Goal: Information Seeking & Learning: Learn about a topic

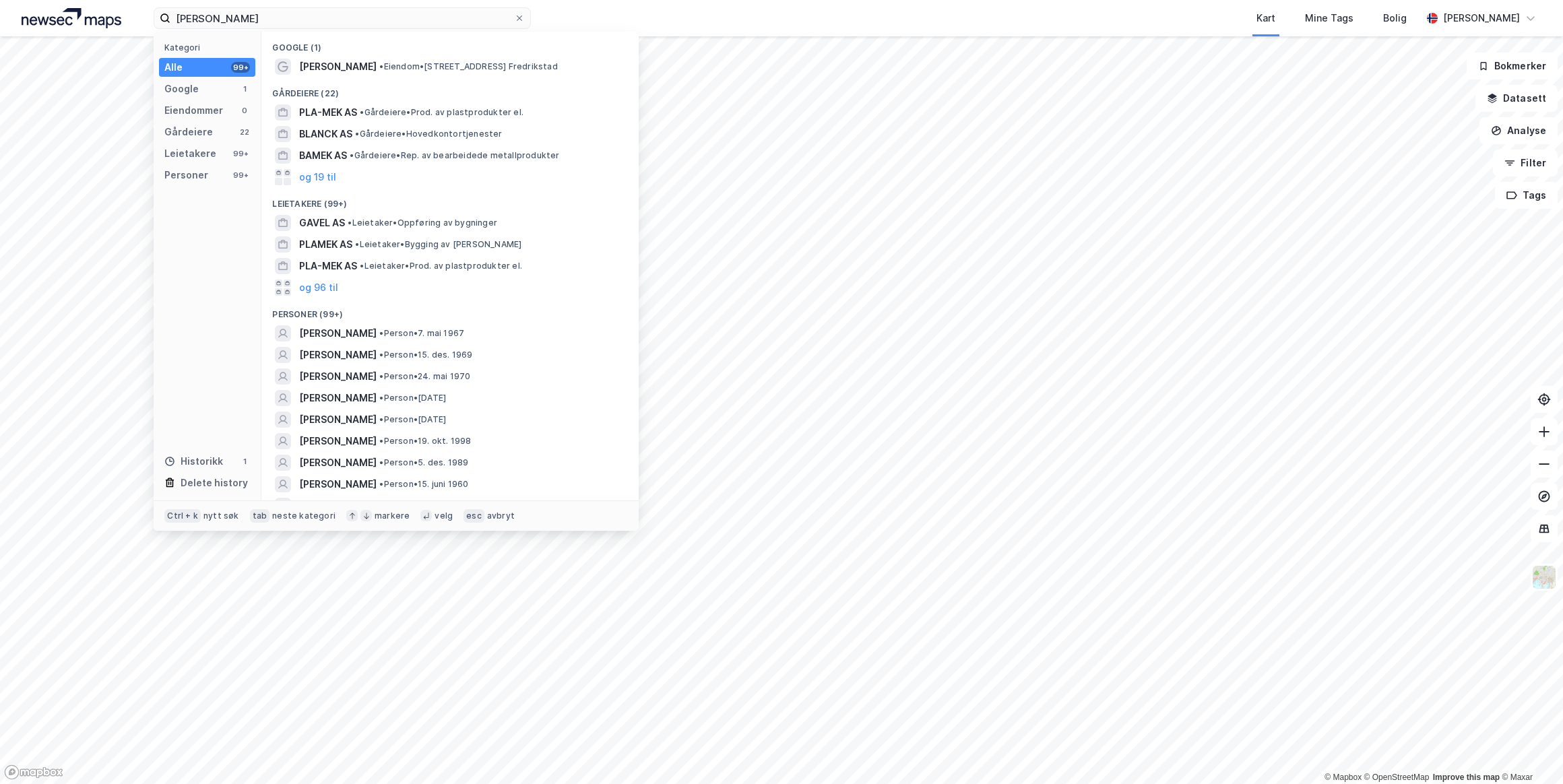
scroll to position [122, 0]
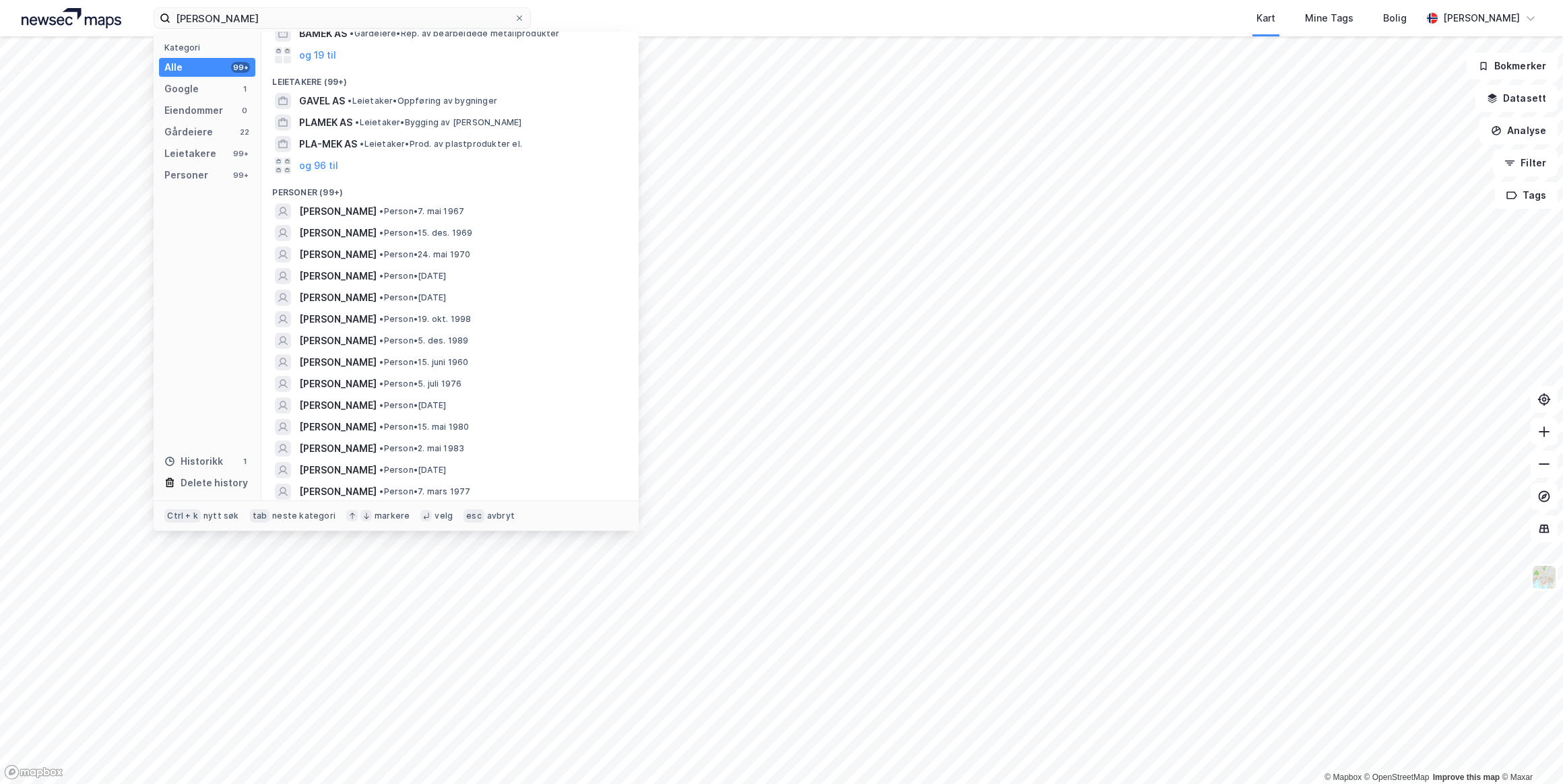
click at [519, 20] on icon at bounding box center [519, 18] width 8 height 8
click at [514, 20] on input "[PERSON_NAME]" at bounding box center [342, 18] width 344 height 21
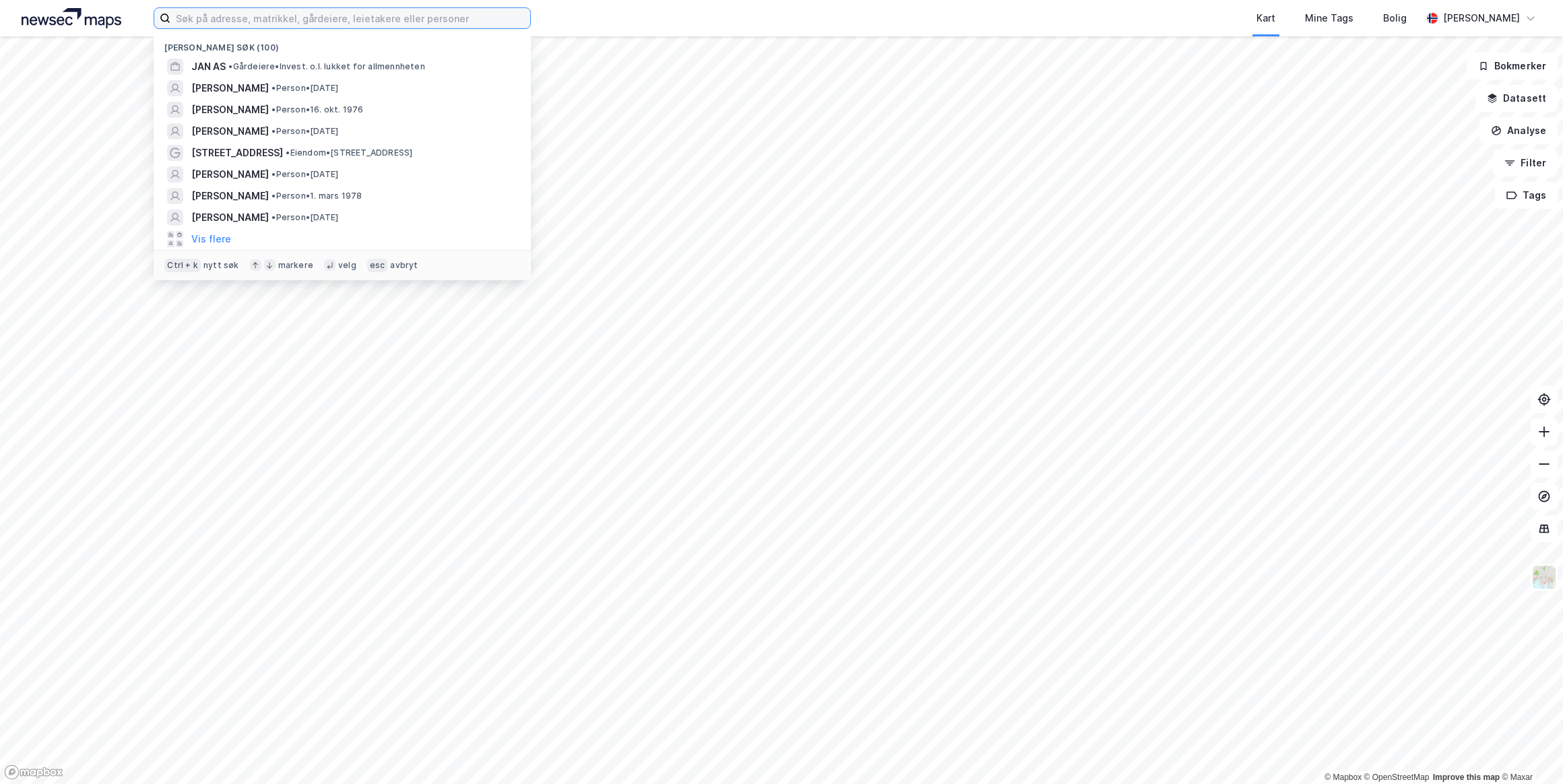
paste input "[PERSON_NAME] <[PERSON_NAME][EMAIL_ADDRESS][DOMAIN_NAME]>"
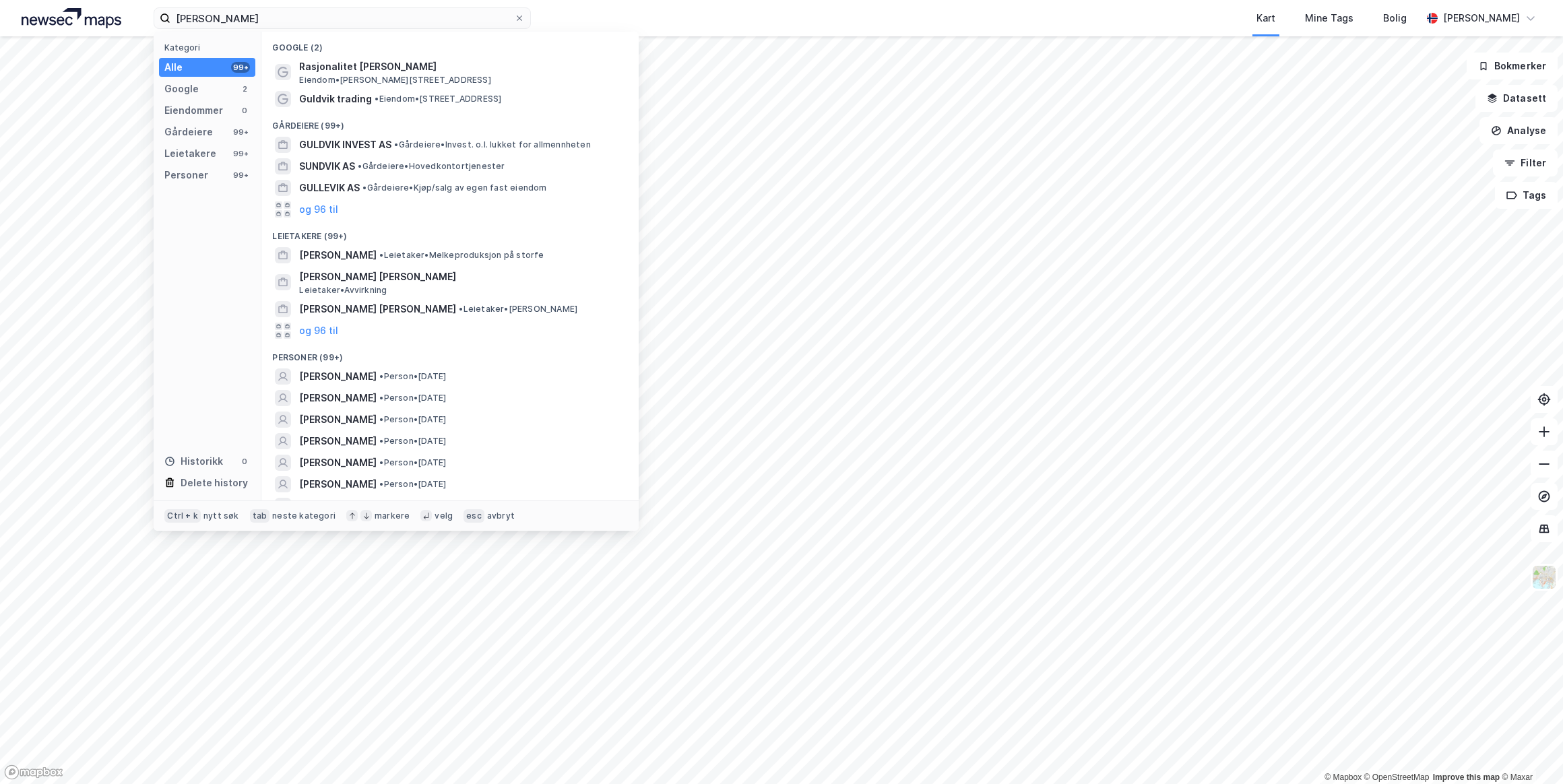
click at [327, 376] on span "[PERSON_NAME]" at bounding box center [337, 376] width 77 height 17
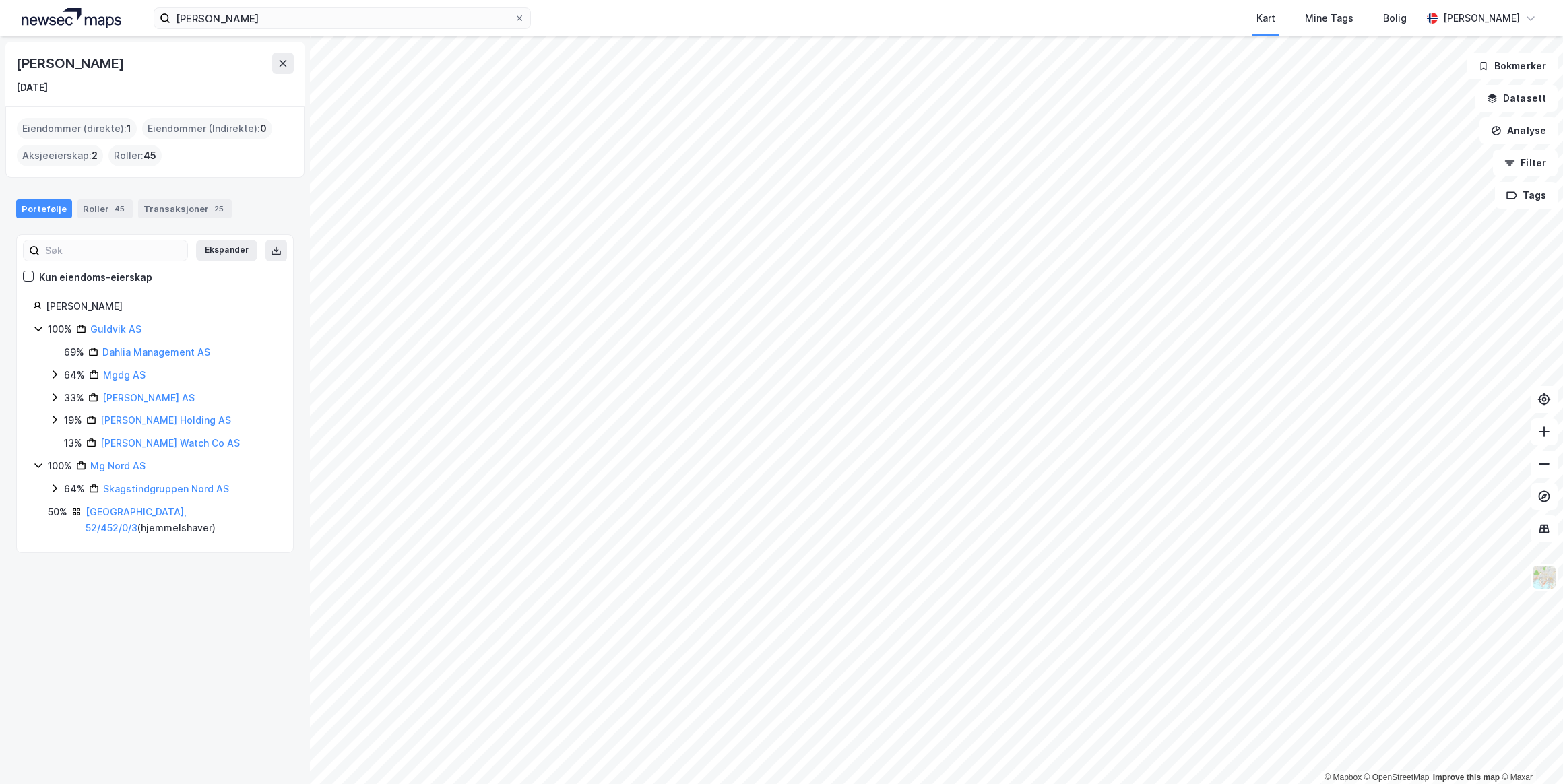
click at [167, 207] on div "Transaksjoner 25" at bounding box center [185, 208] width 94 height 19
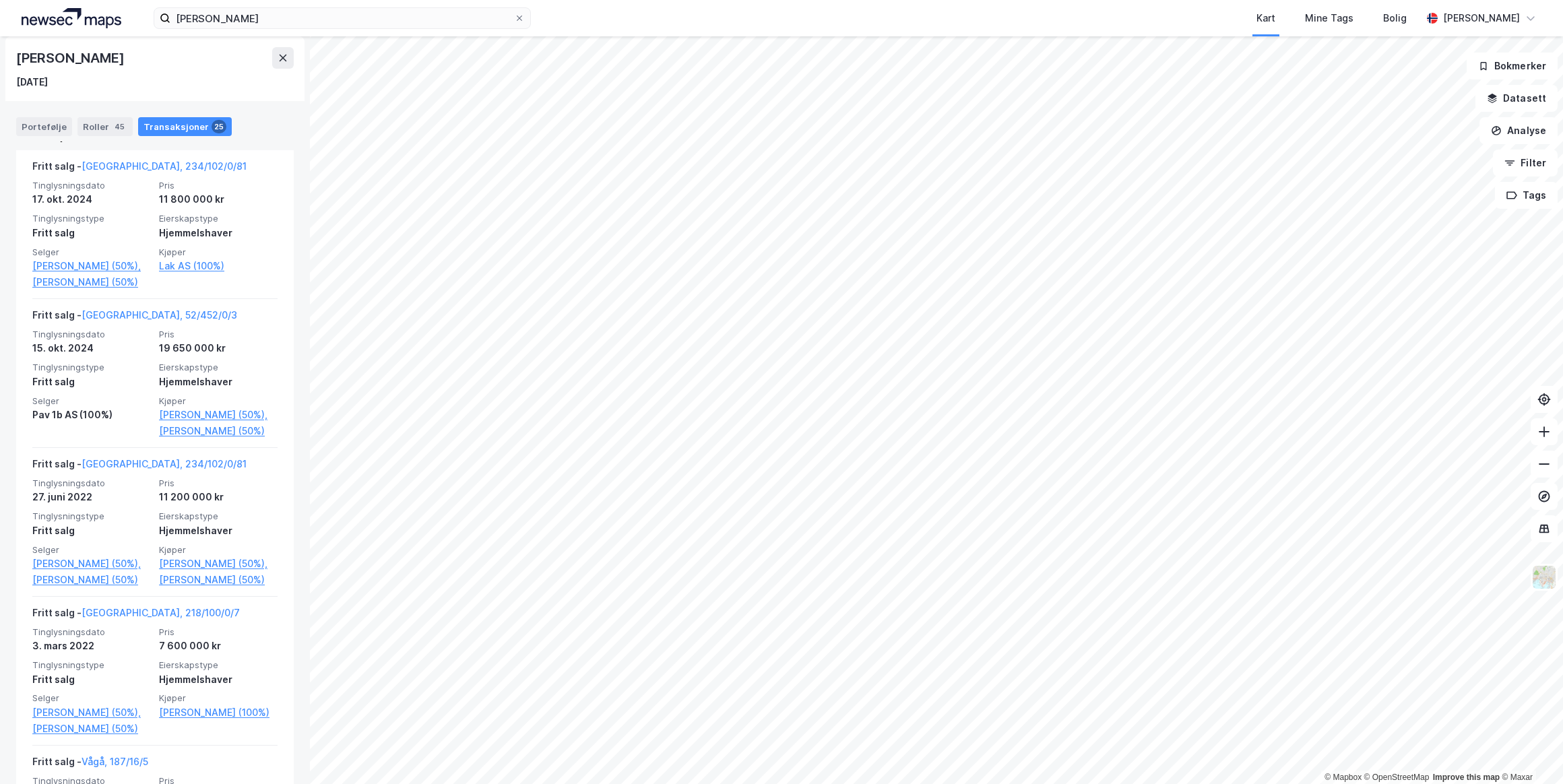
scroll to position [305, 0]
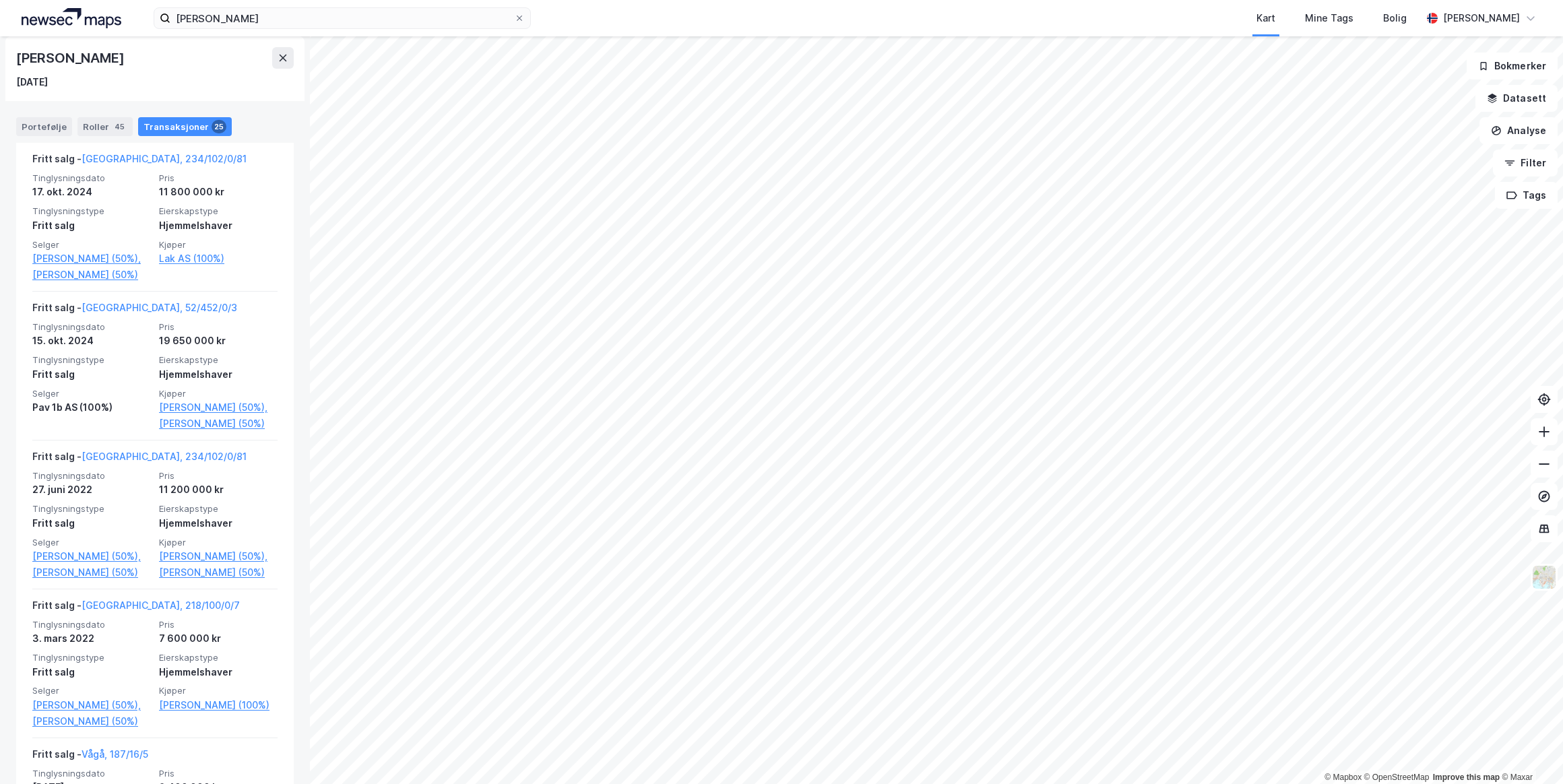
click at [126, 302] on link "[GEOGRAPHIC_DATA], 52/452/0/3" at bounding box center [159, 307] width 156 height 12
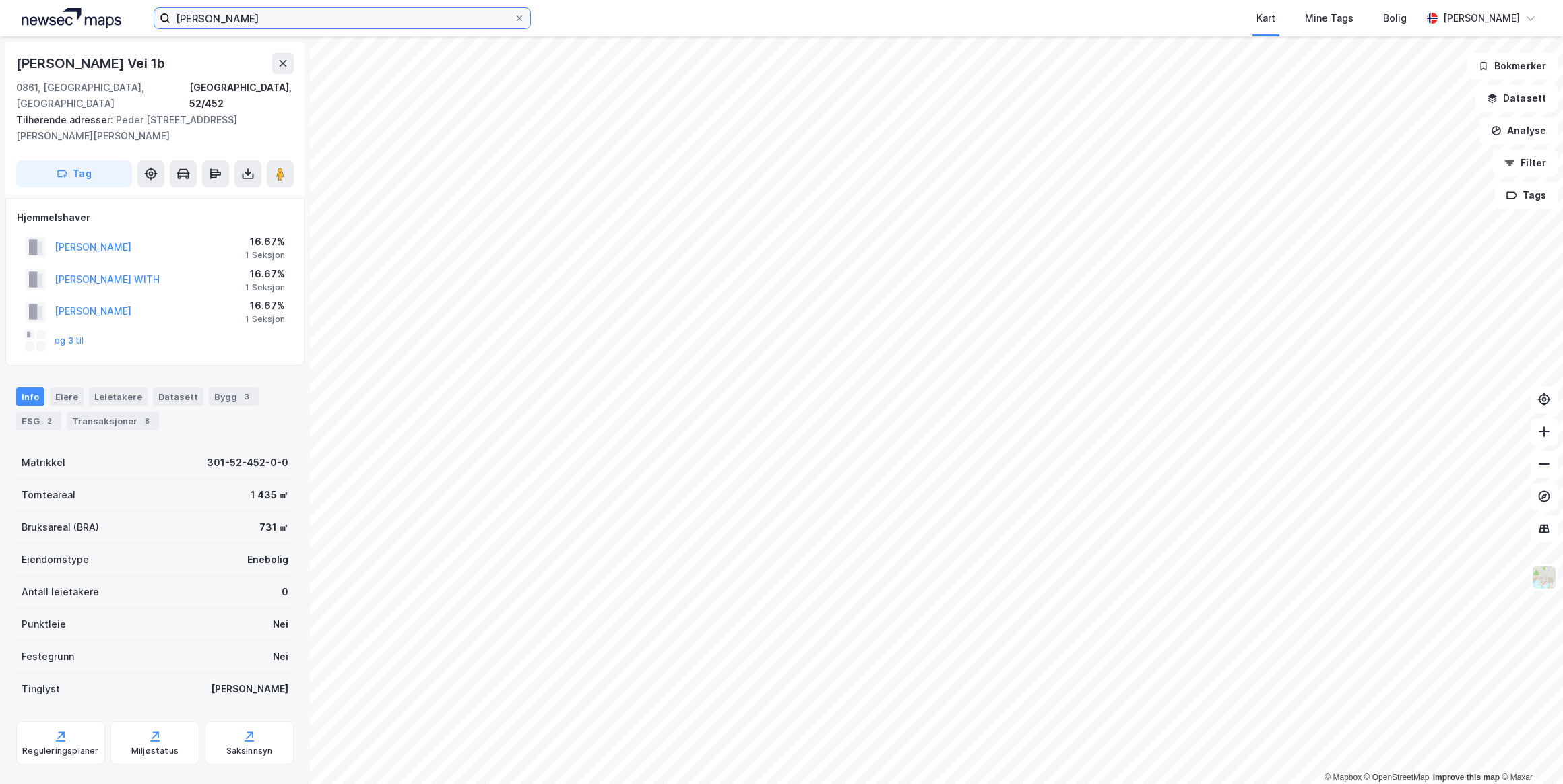
click at [321, 17] on input "[PERSON_NAME]" at bounding box center [342, 18] width 344 height 21
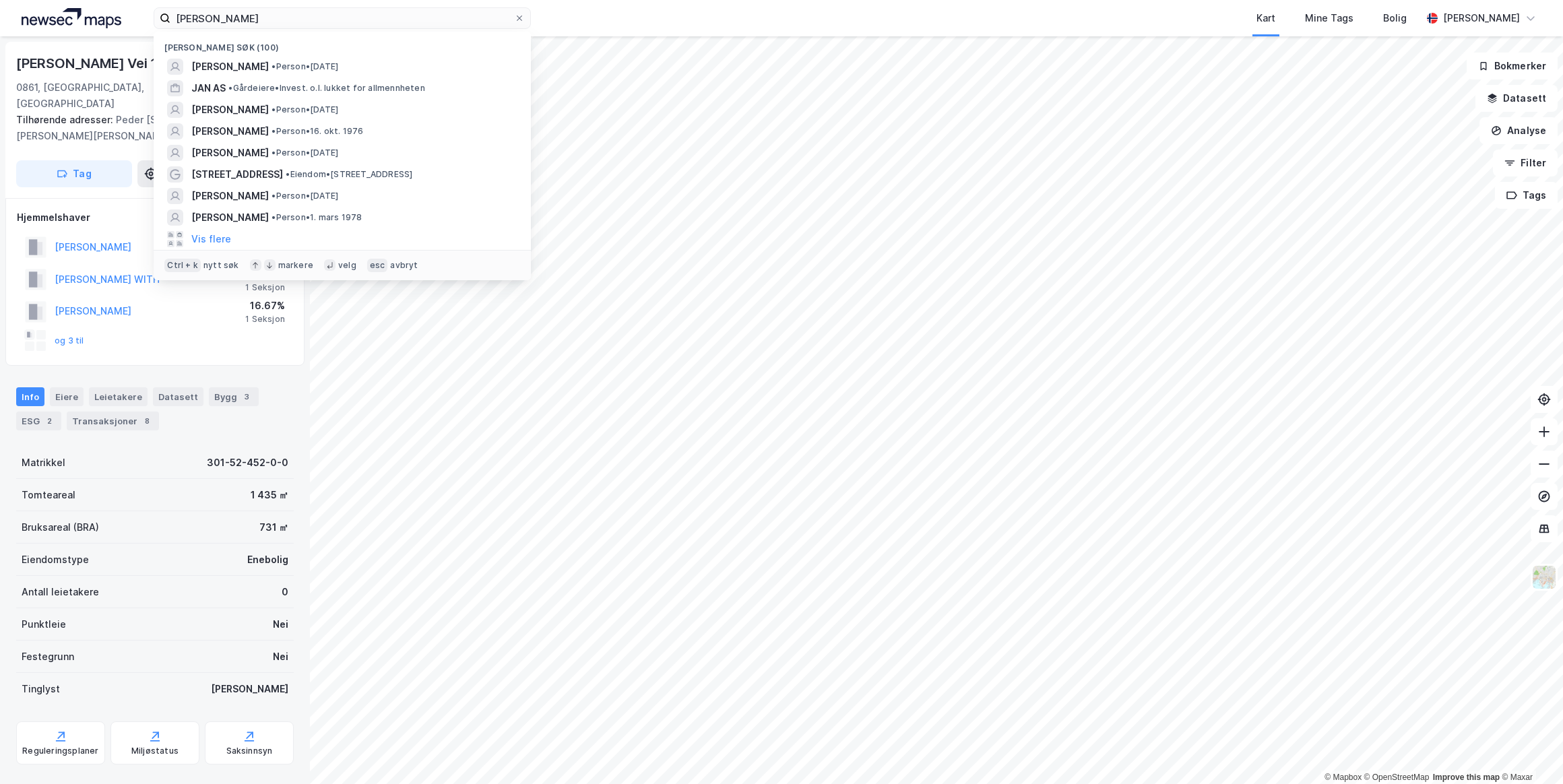
drag, startPoint x: 478, startPoint y: 147, endPoint x: 420, endPoint y: 152, distance: 58.2
click at [420, 152] on div "[PERSON_NAME] • Person • [DATE]" at bounding box center [354, 153] width 326 height 17
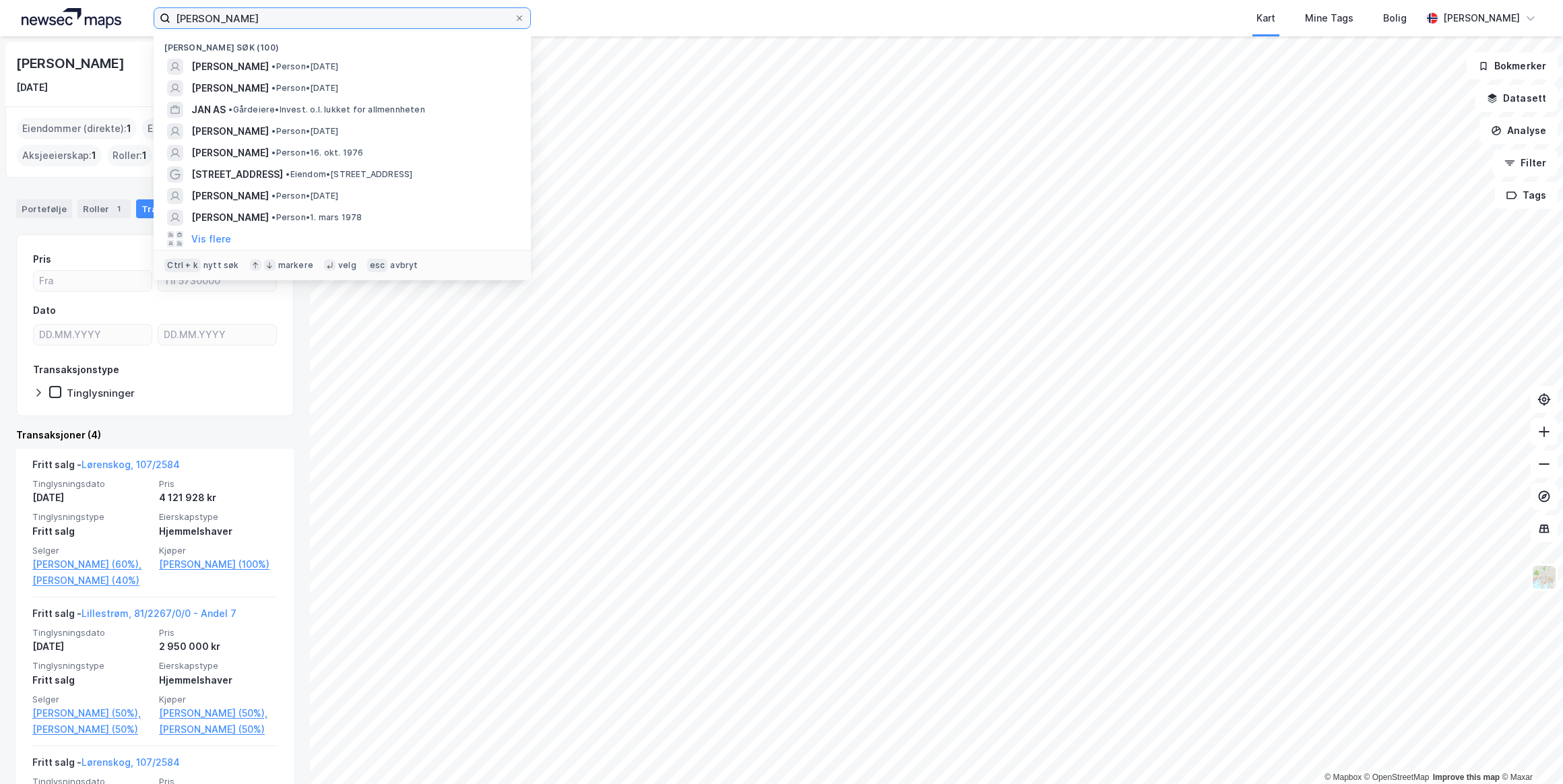
drag, startPoint x: 266, startPoint y: 22, endPoint x: 172, endPoint y: 19, distance: 94.0
click at [172, 19] on input "[PERSON_NAME]" at bounding box center [342, 18] width 344 height 21
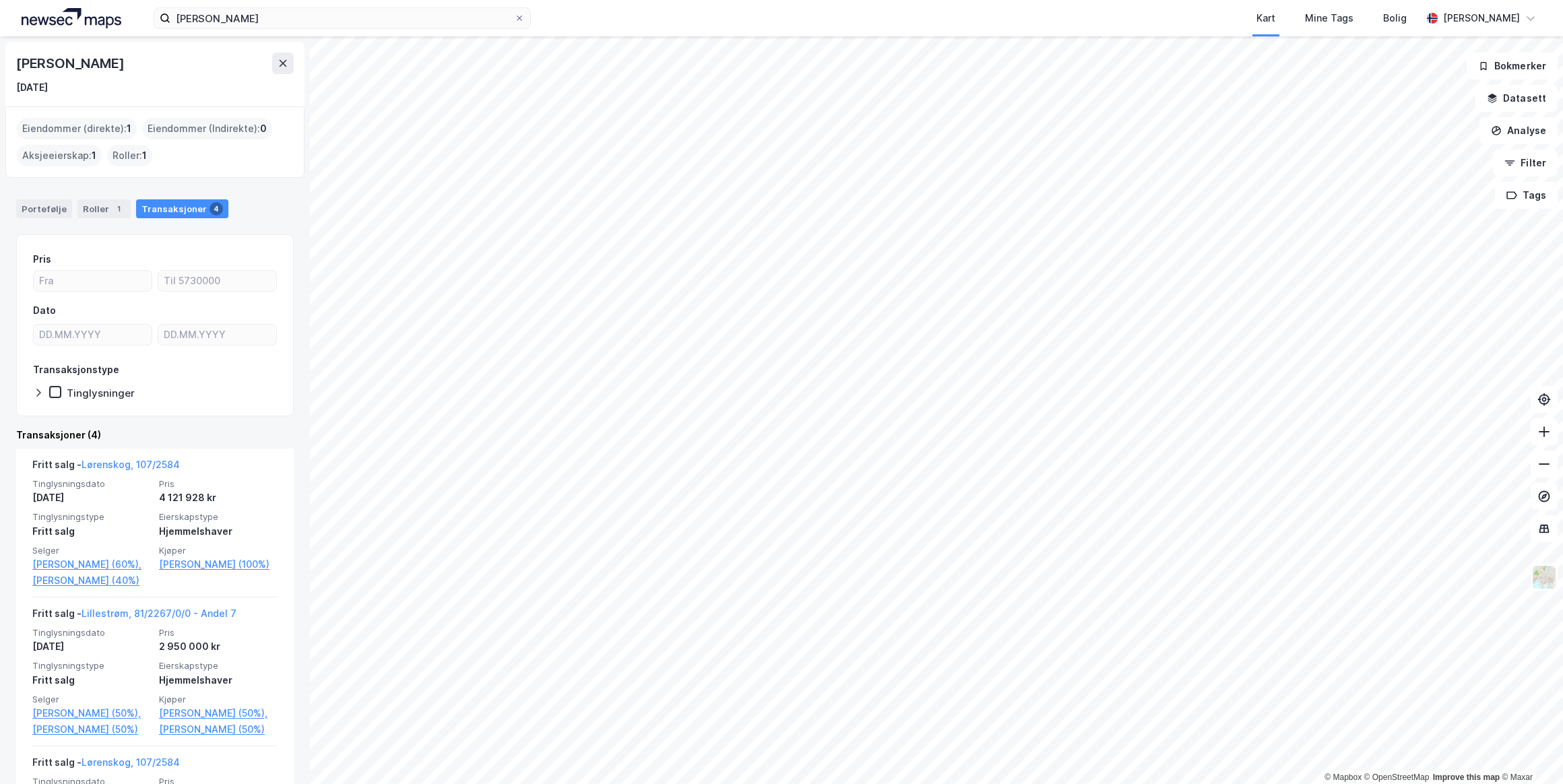
click at [646, 18] on div "Kart Mine Tags Bolig" at bounding box center [1008, 18] width 826 height 36
click at [320, 14] on input "[PERSON_NAME]" at bounding box center [342, 18] width 344 height 21
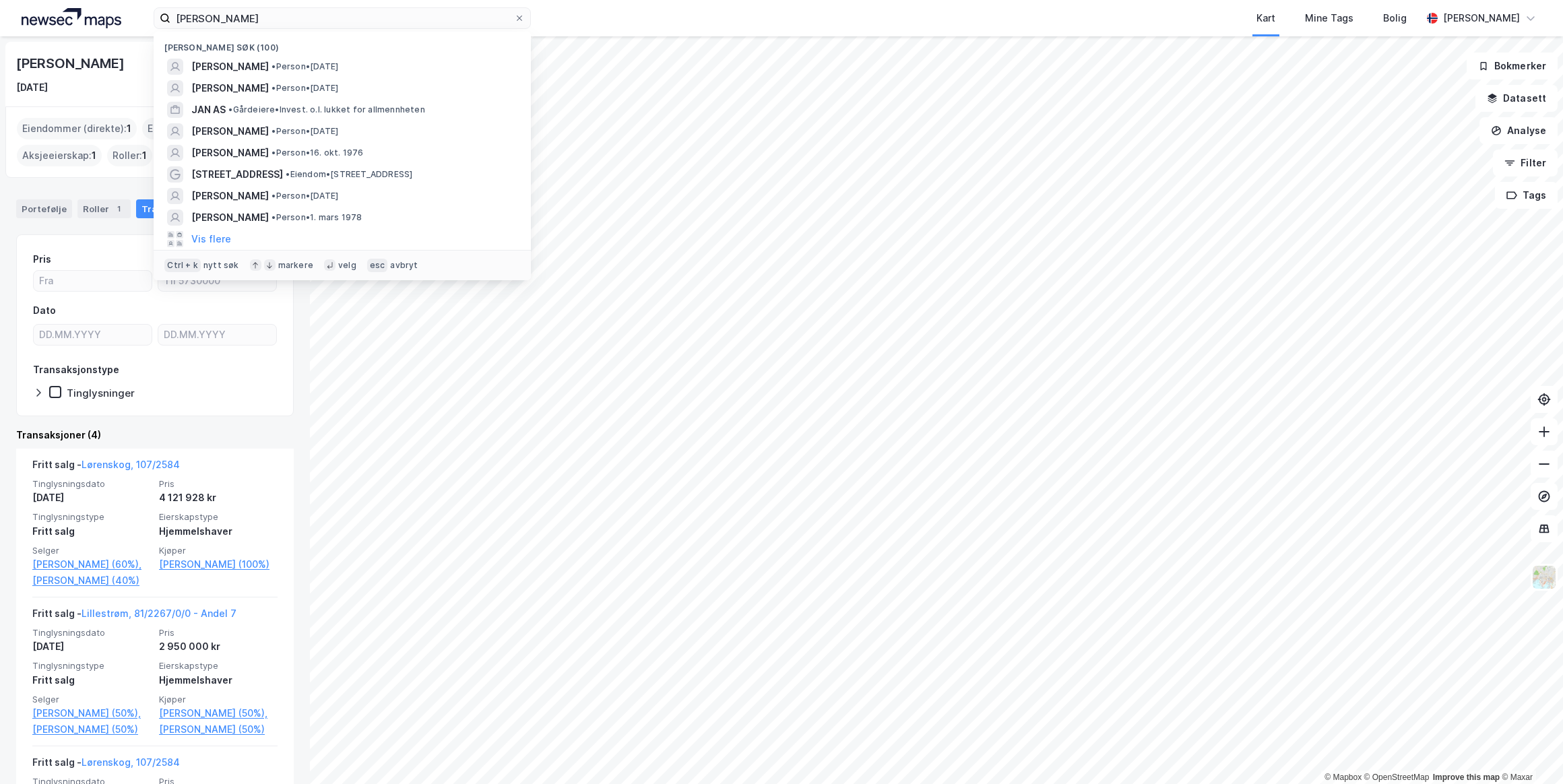
click at [230, 145] on span "[PERSON_NAME]" at bounding box center [229, 153] width 77 height 17
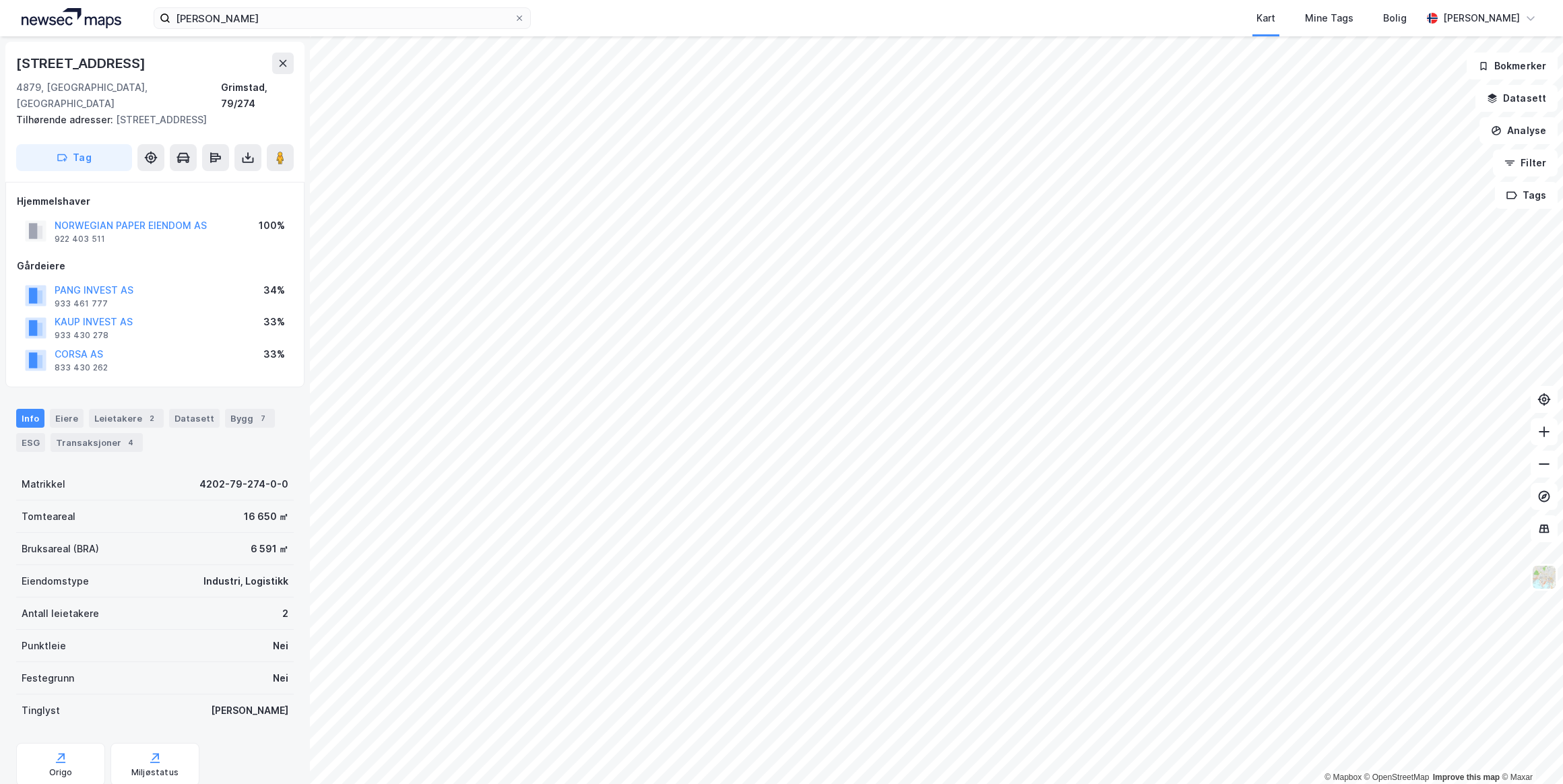
click at [95, 433] on div "Transaksjoner 4" at bounding box center [97, 441] width 92 height 19
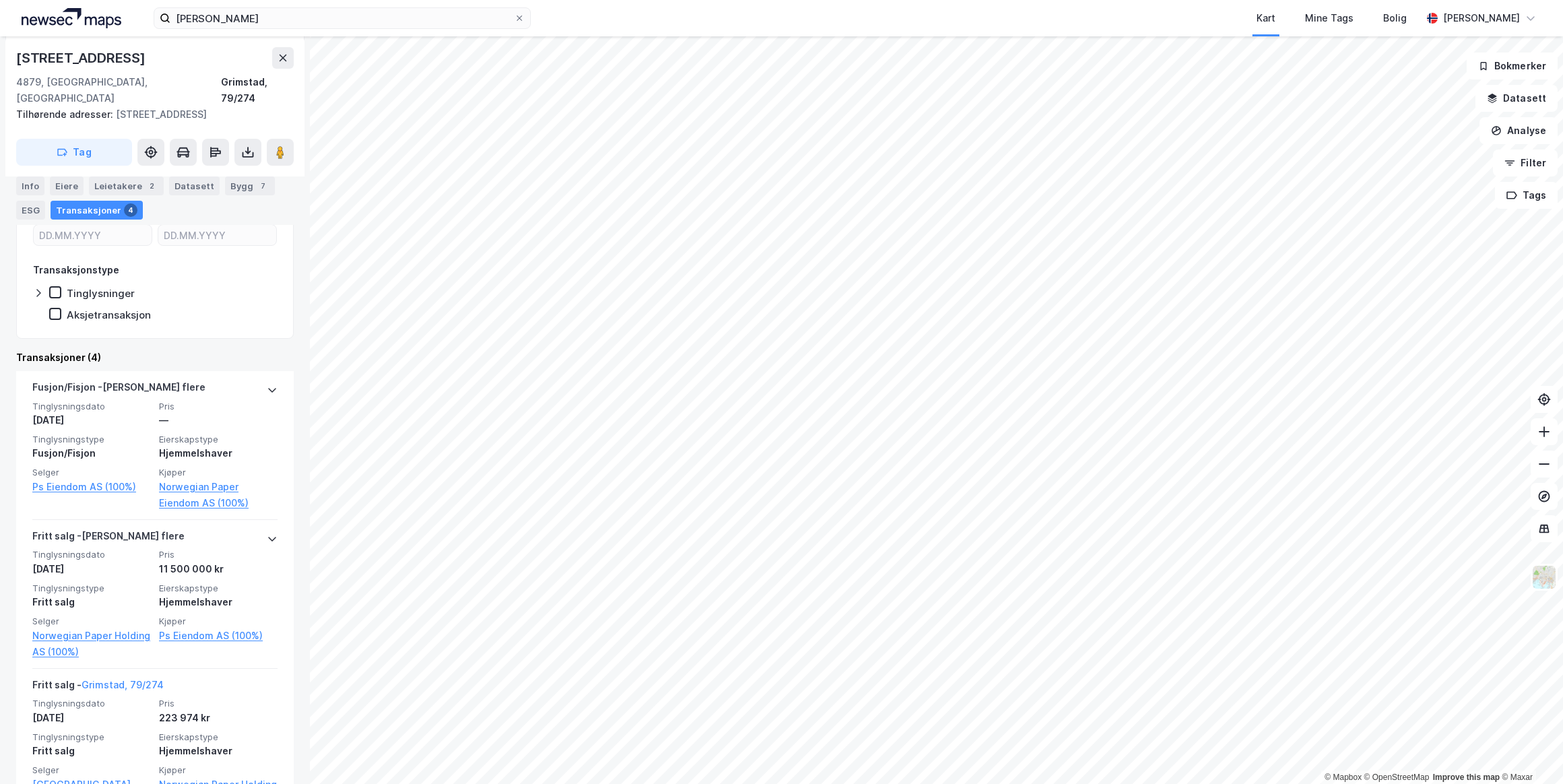
scroll to position [305, 0]
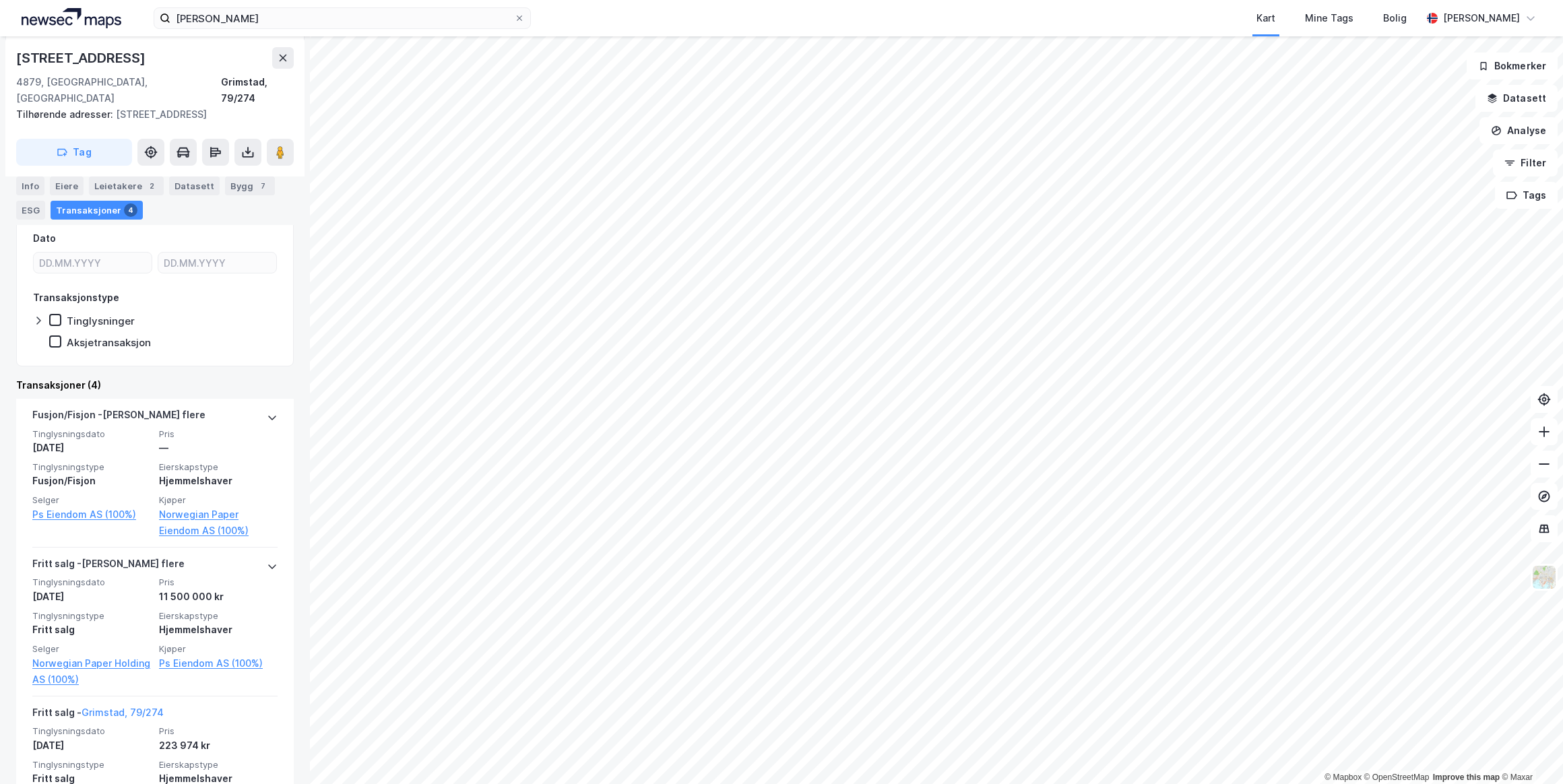
click at [66, 506] on link "Ps Eiendom AS (100%)" at bounding box center [91, 514] width 118 height 17
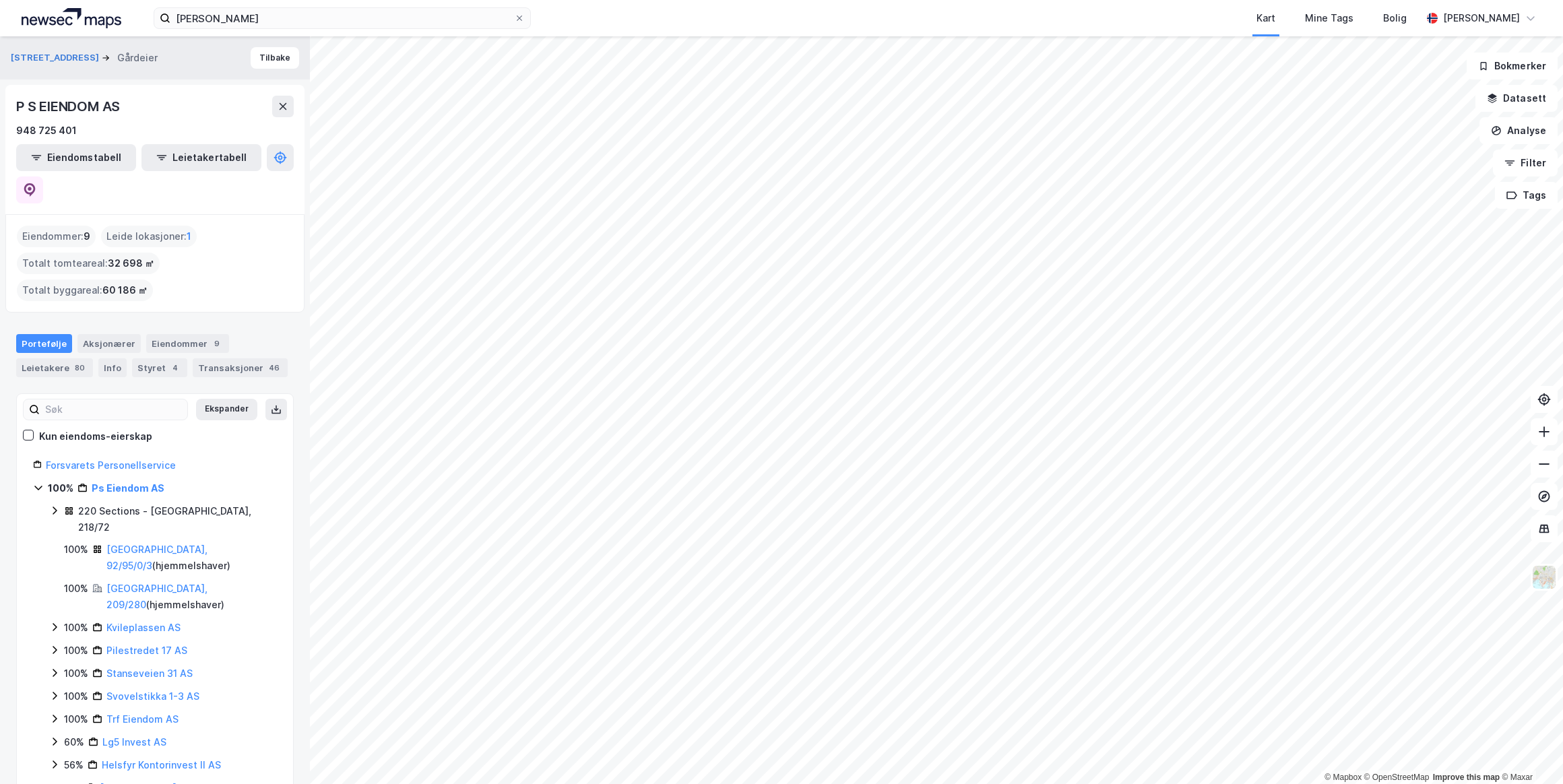
click at [217, 358] on div "Transaksjoner 46" at bounding box center [240, 367] width 95 height 19
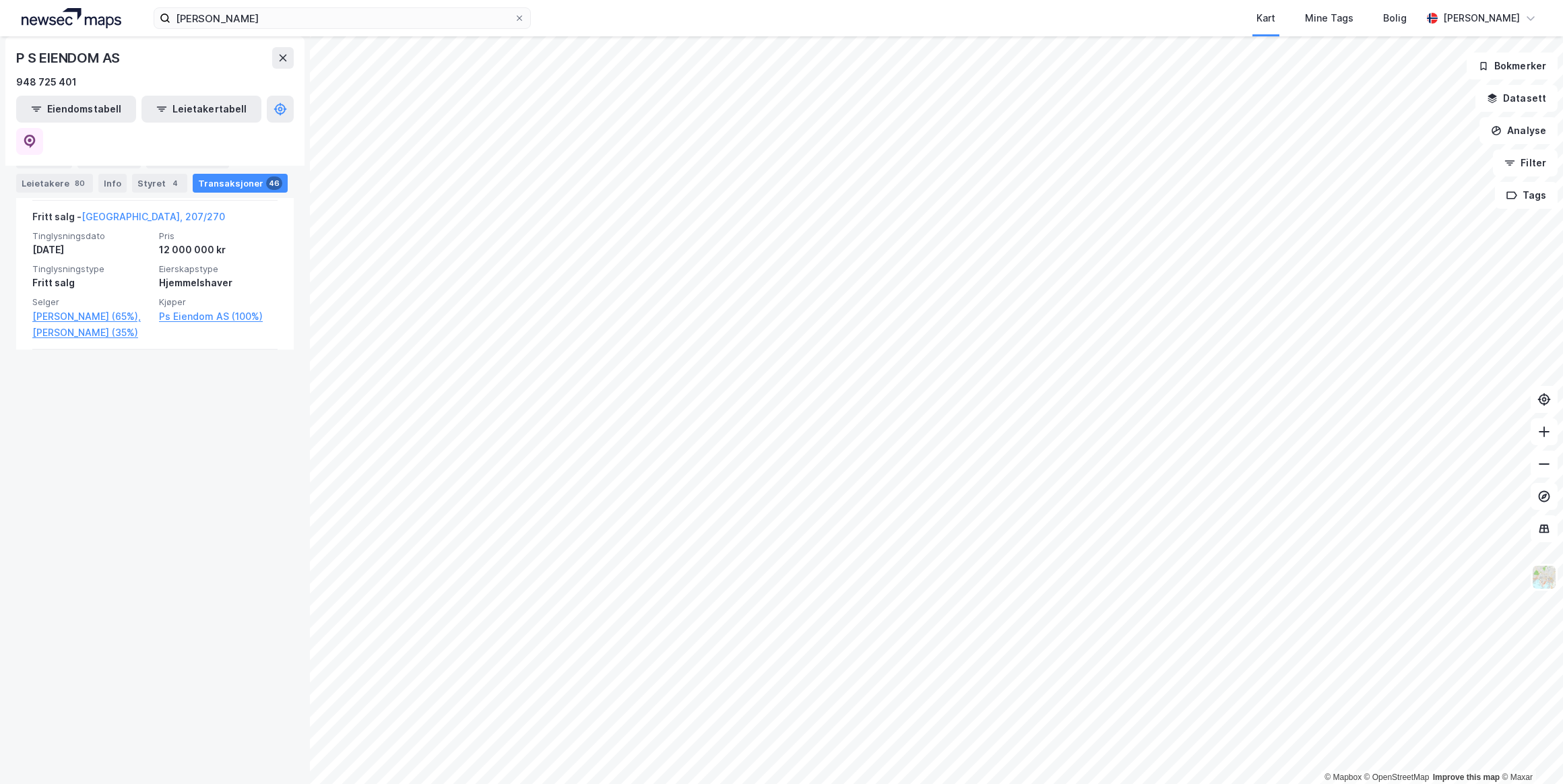
scroll to position [7081, 0]
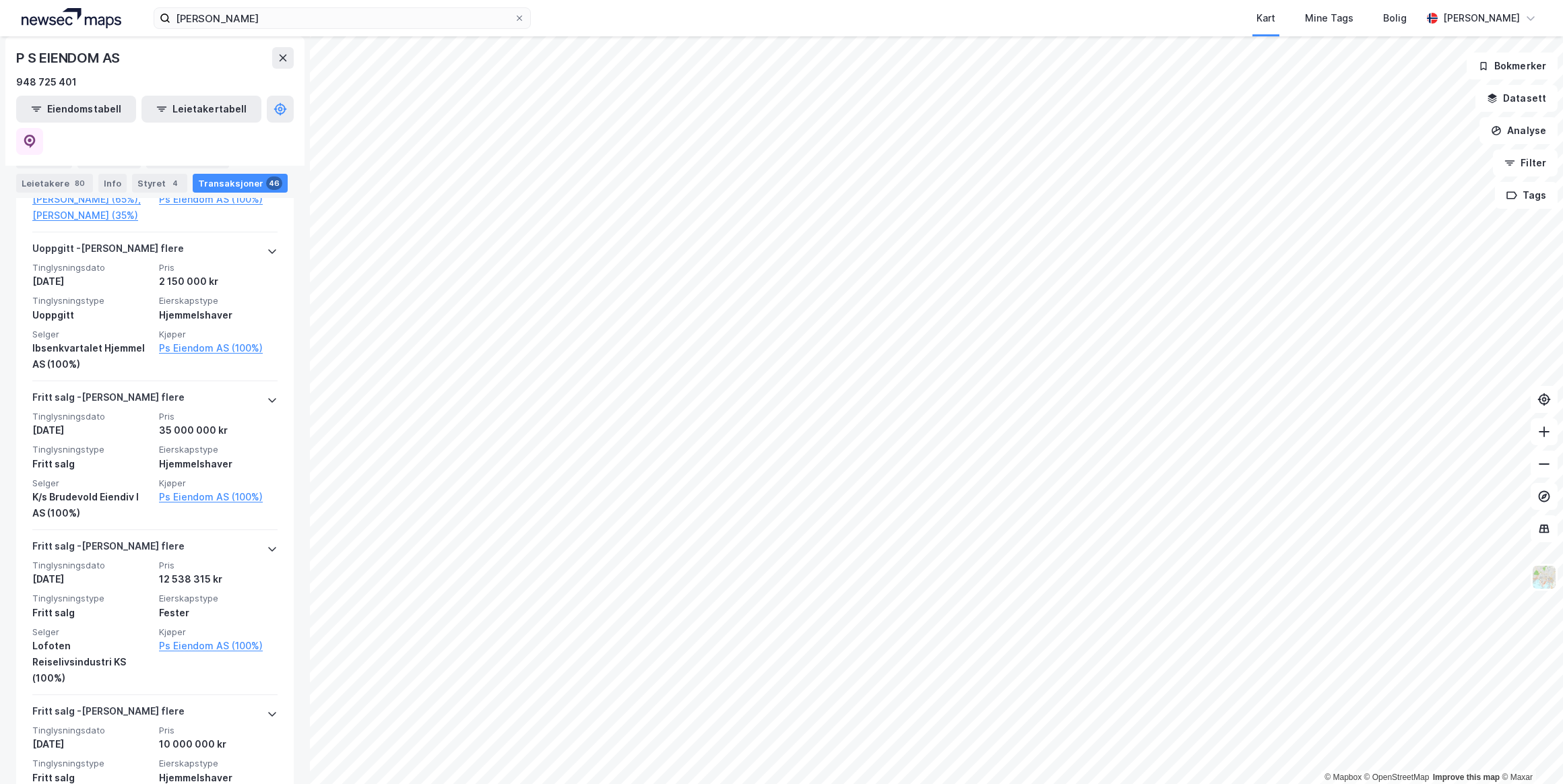
click at [268, 712] on icon at bounding box center [272, 714] width 8 height 5
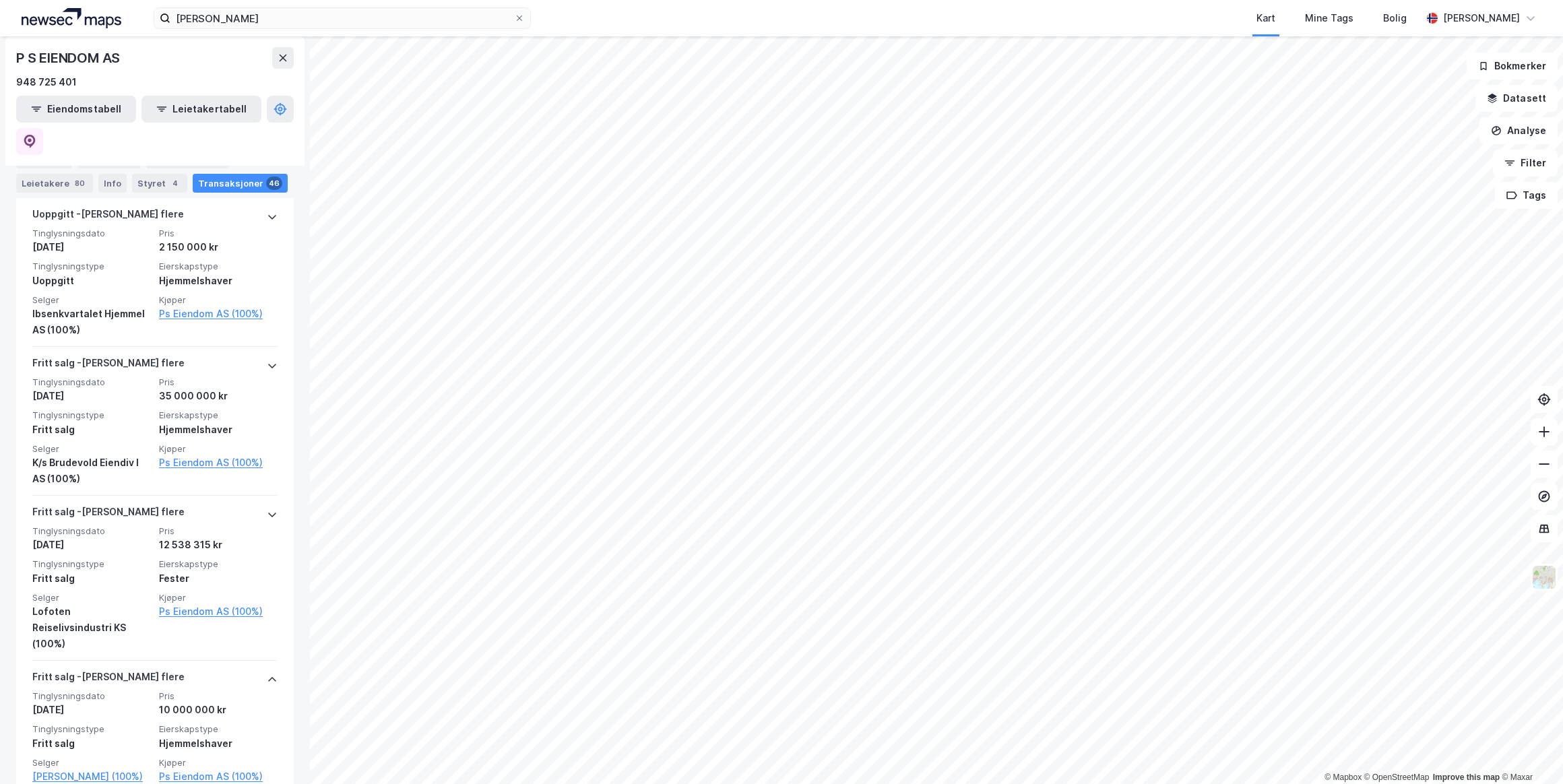
scroll to position [7117, 0]
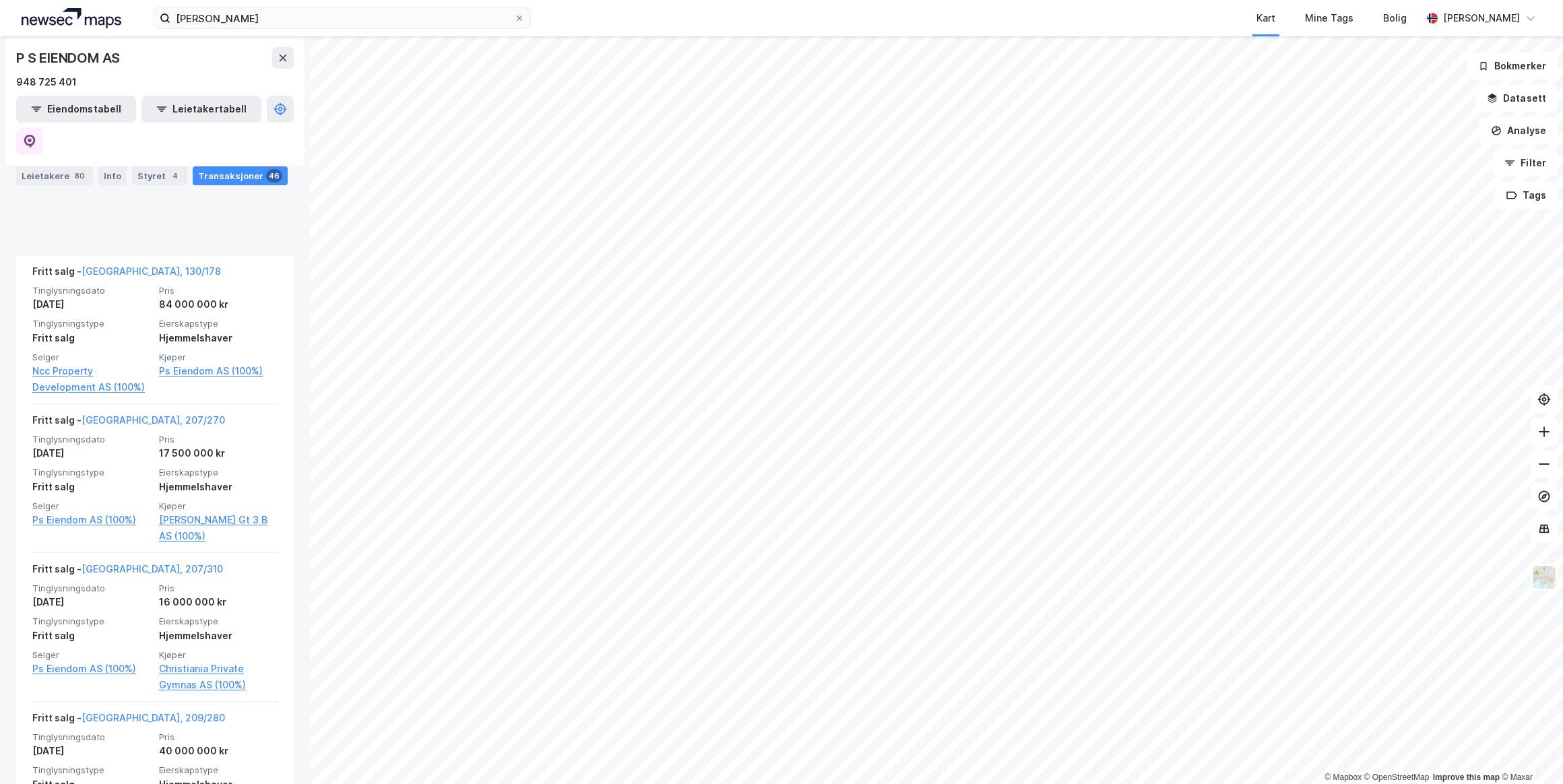
scroll to position [7081, 0]
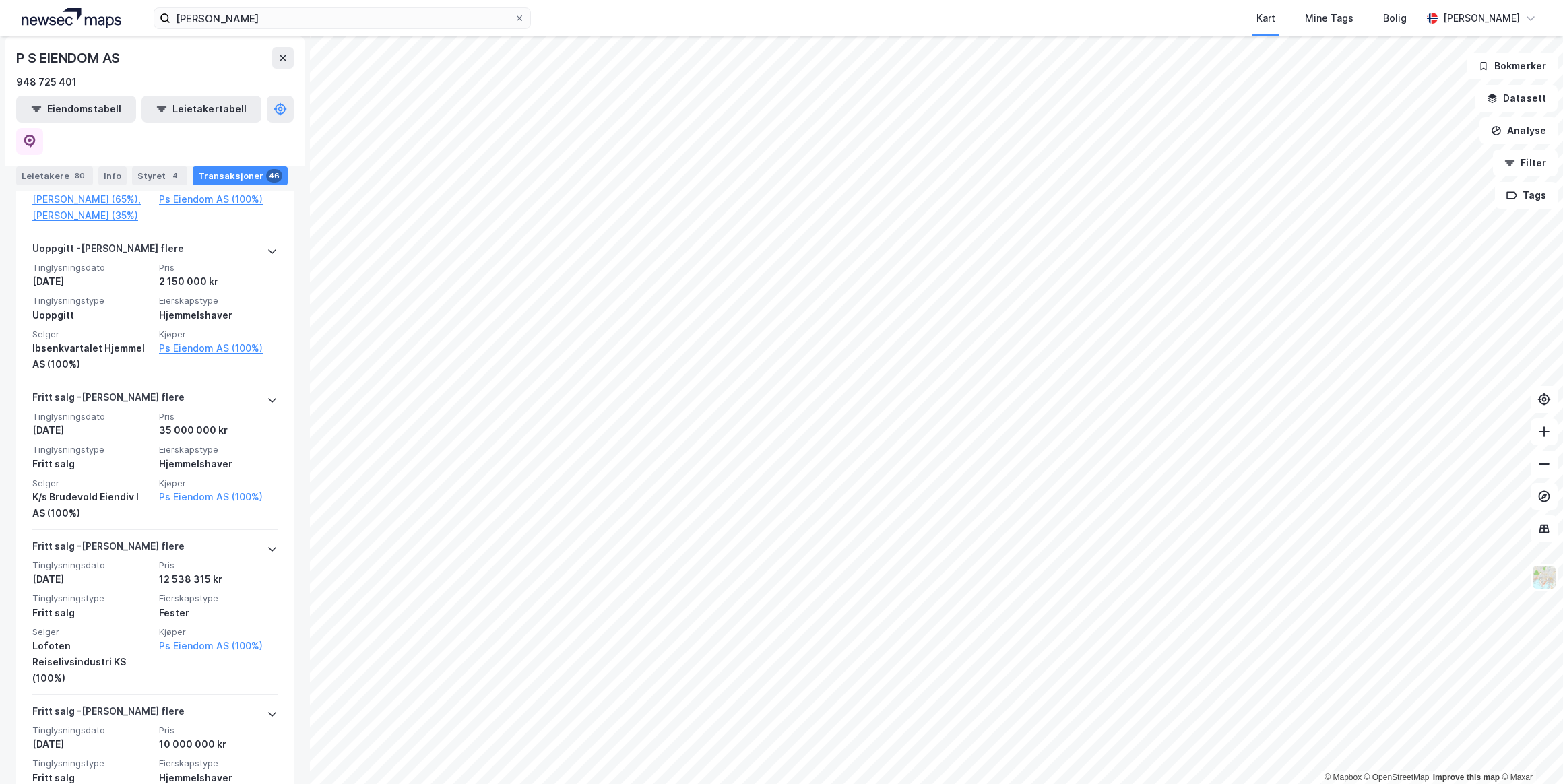
click at [266, 394] on icon at bounding box center [271, 399] width 11 height 11
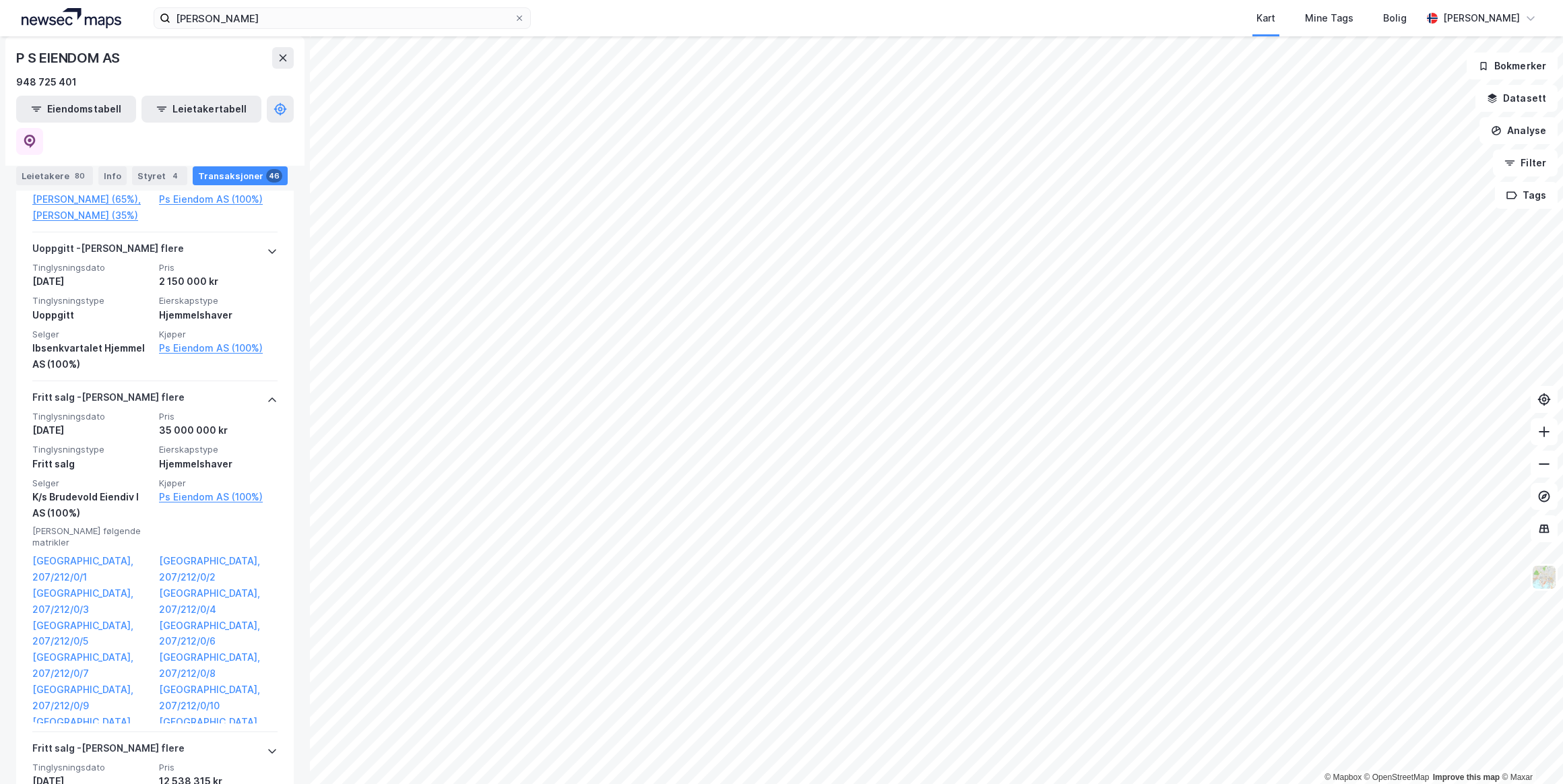
click at [78, 553] on link "[GEOGRAPHIC_DATA], 207/212/0/1" at bounding box center [91, 569] width 118 height 32
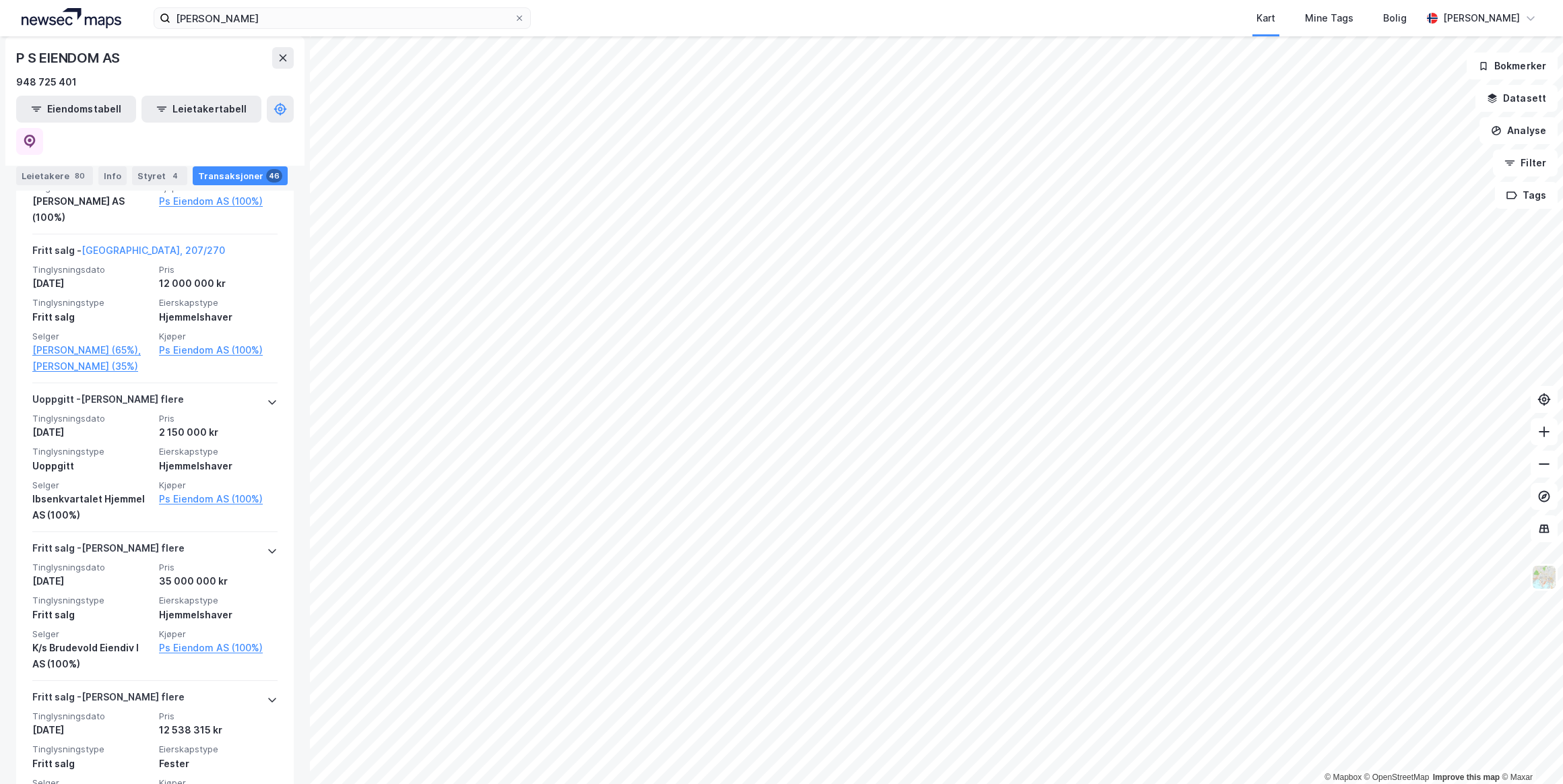
scroll to position [6897, 0]
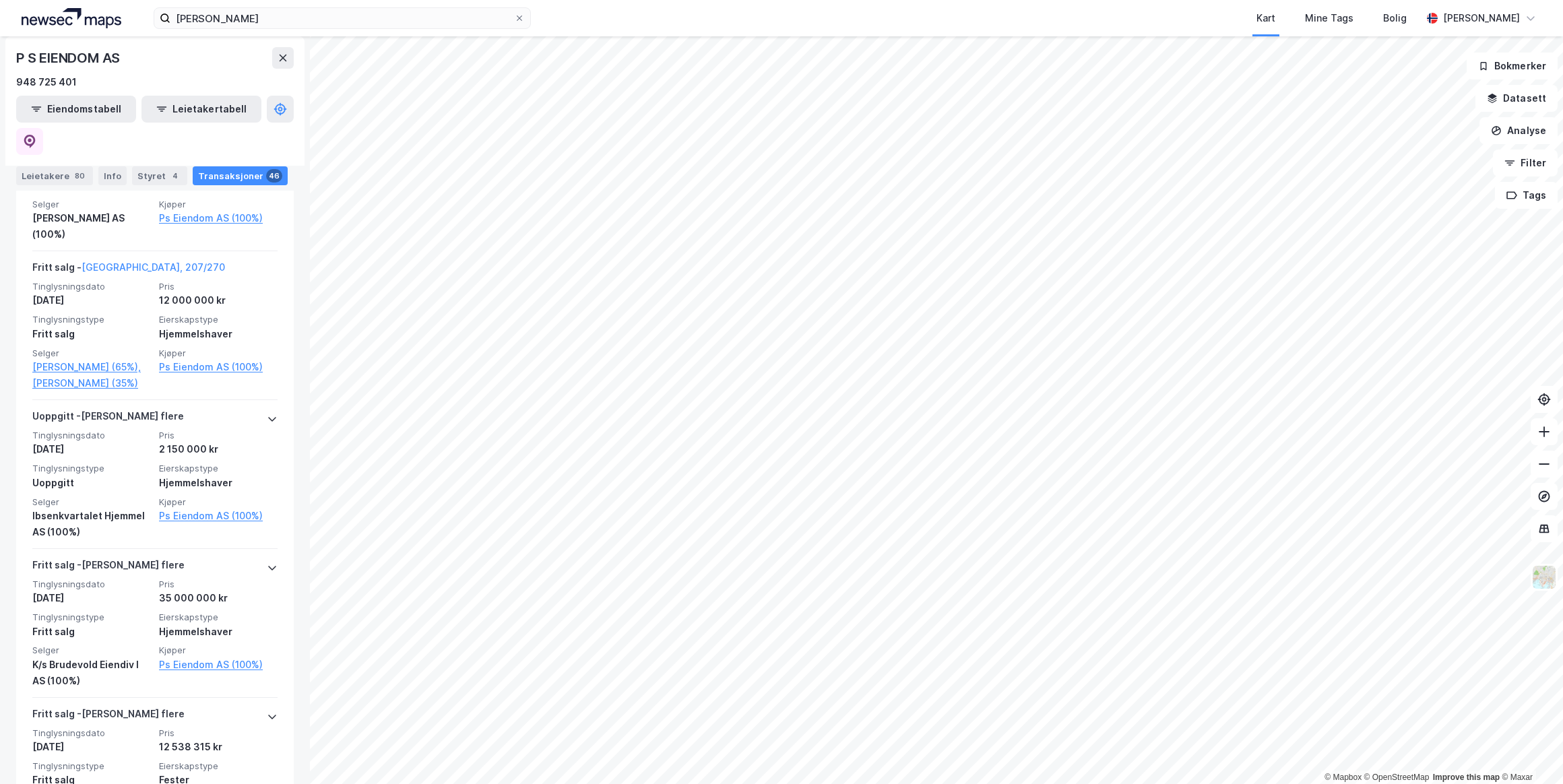
click at [268, 417] on icon at bounding box center [272, 419] width 8 height 5
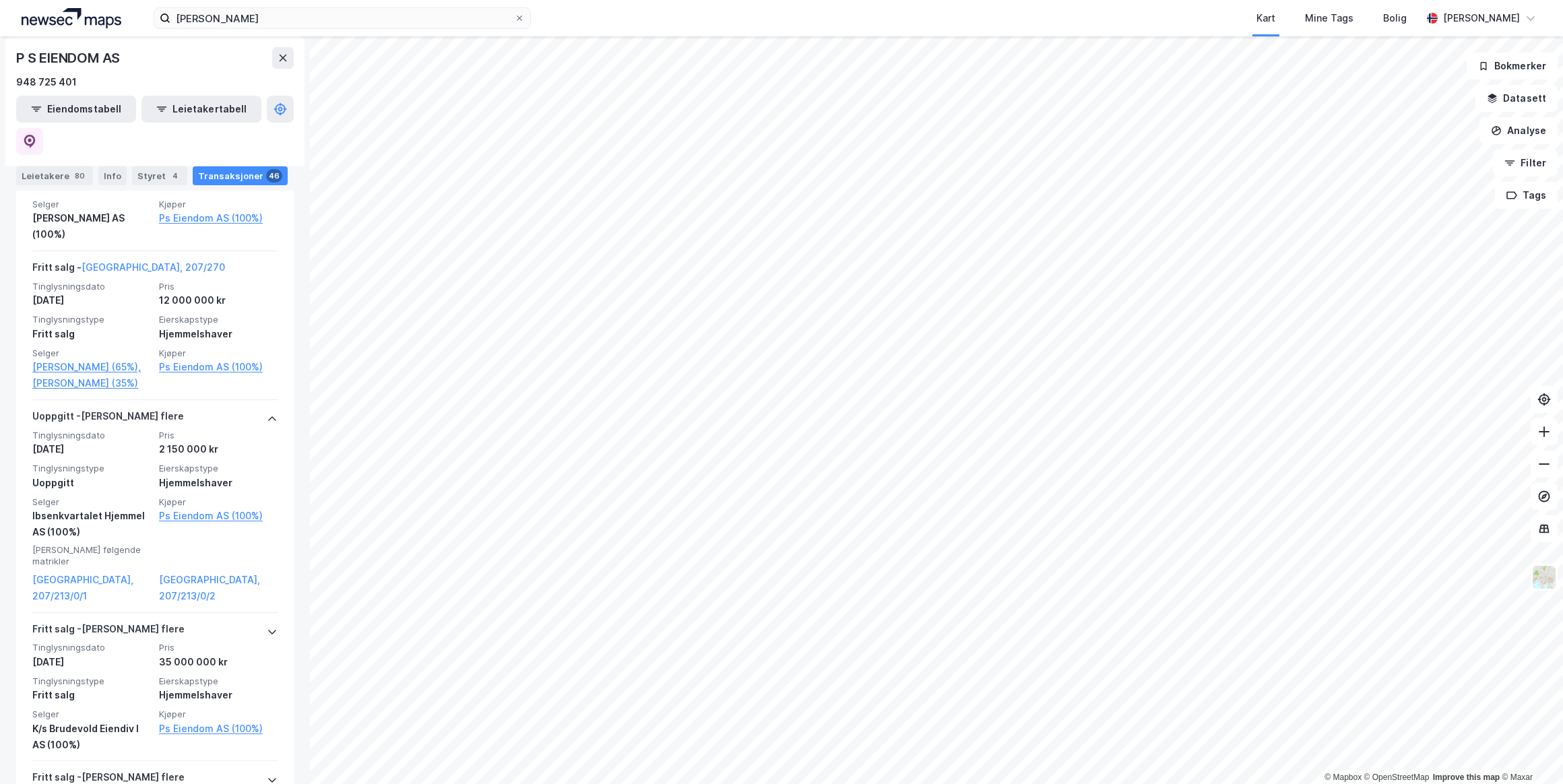
click at [83, 572] on link "[GEOGRAPHIC_DATA], 207/213/0/1" at bounding box center [91, 587] width 118 height 32
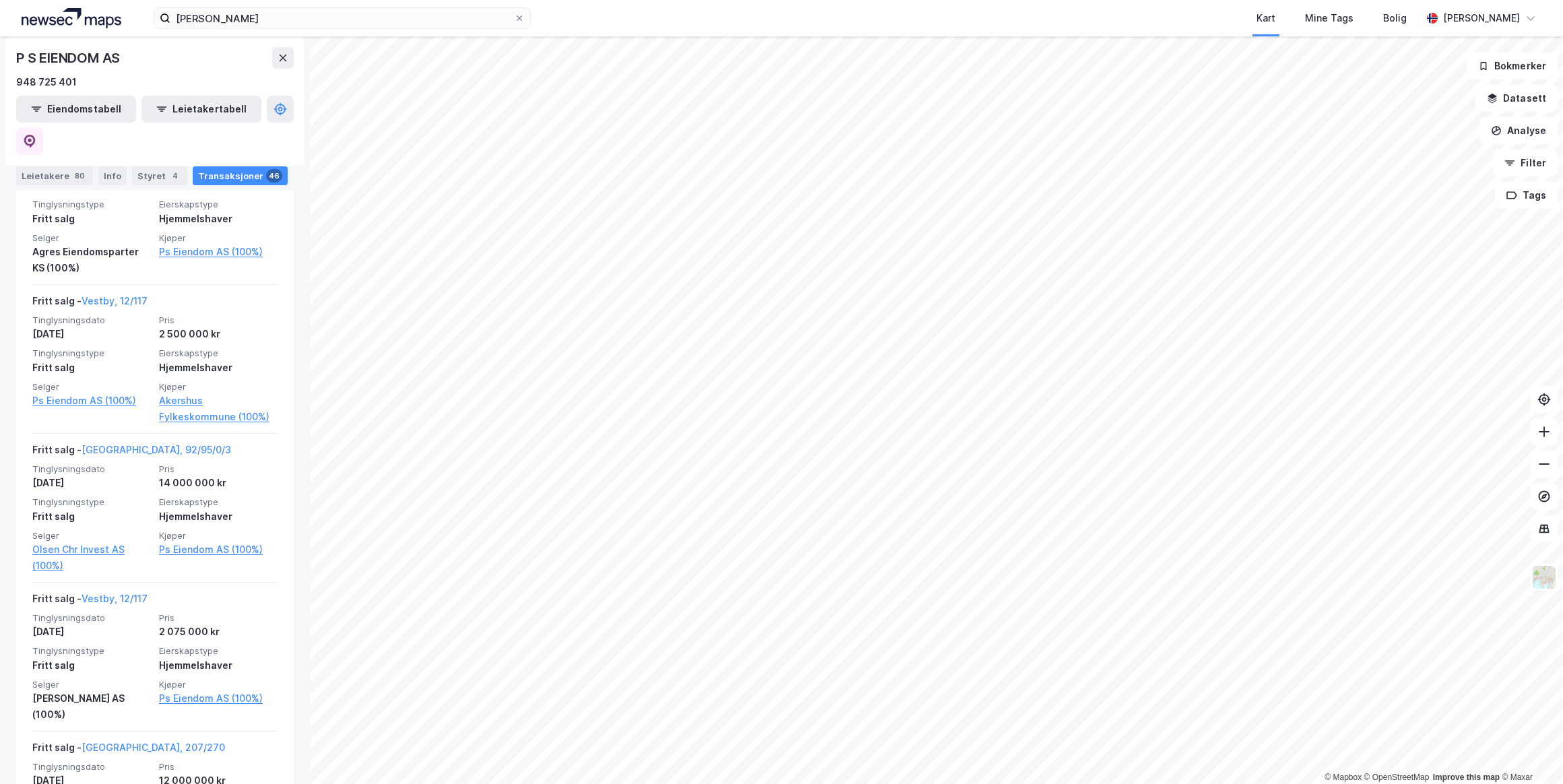
scroll to position [7081, 0]
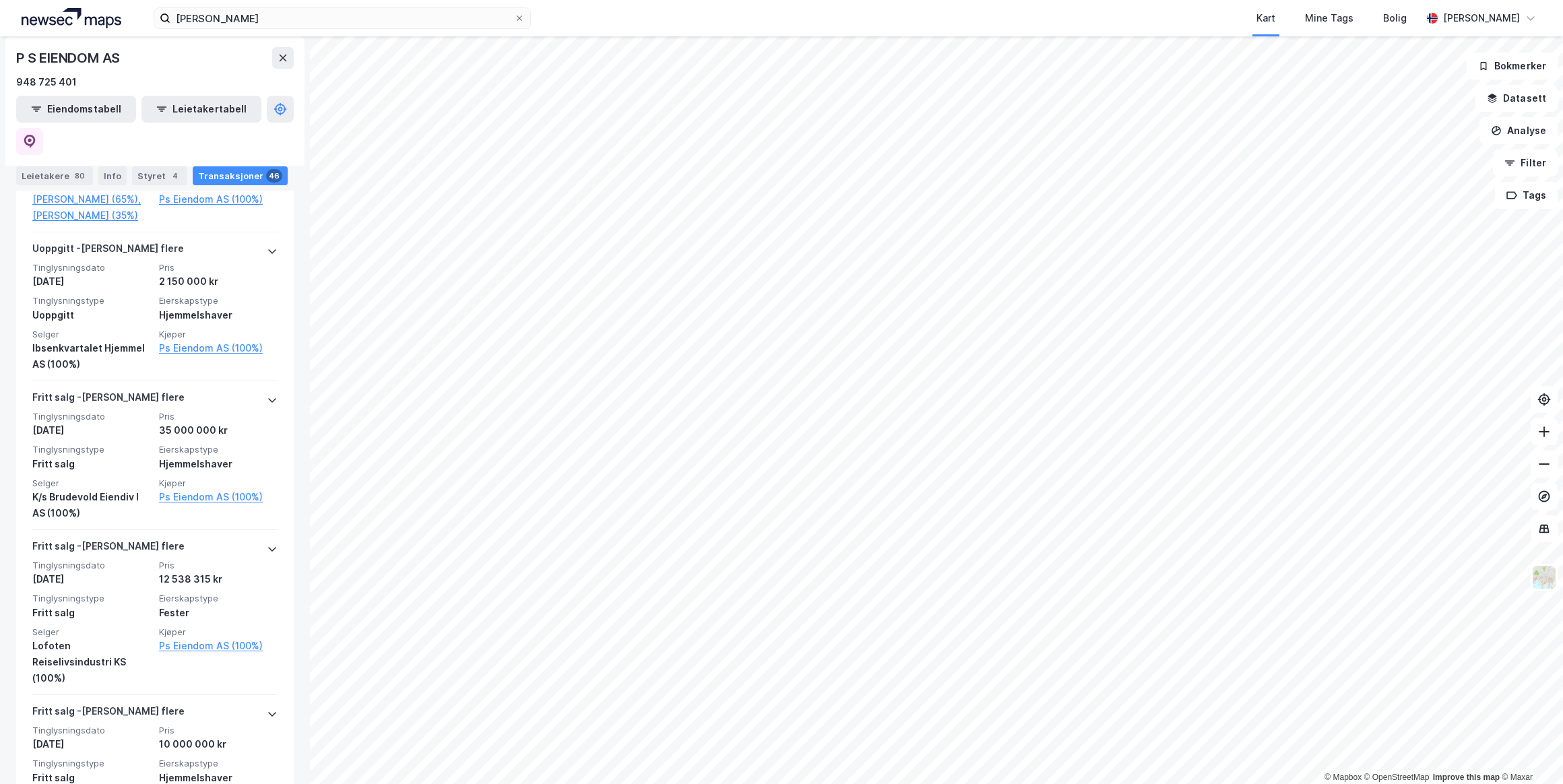
click at [266, 709] on icon at bounding box center [271, 714] width 11 height 11
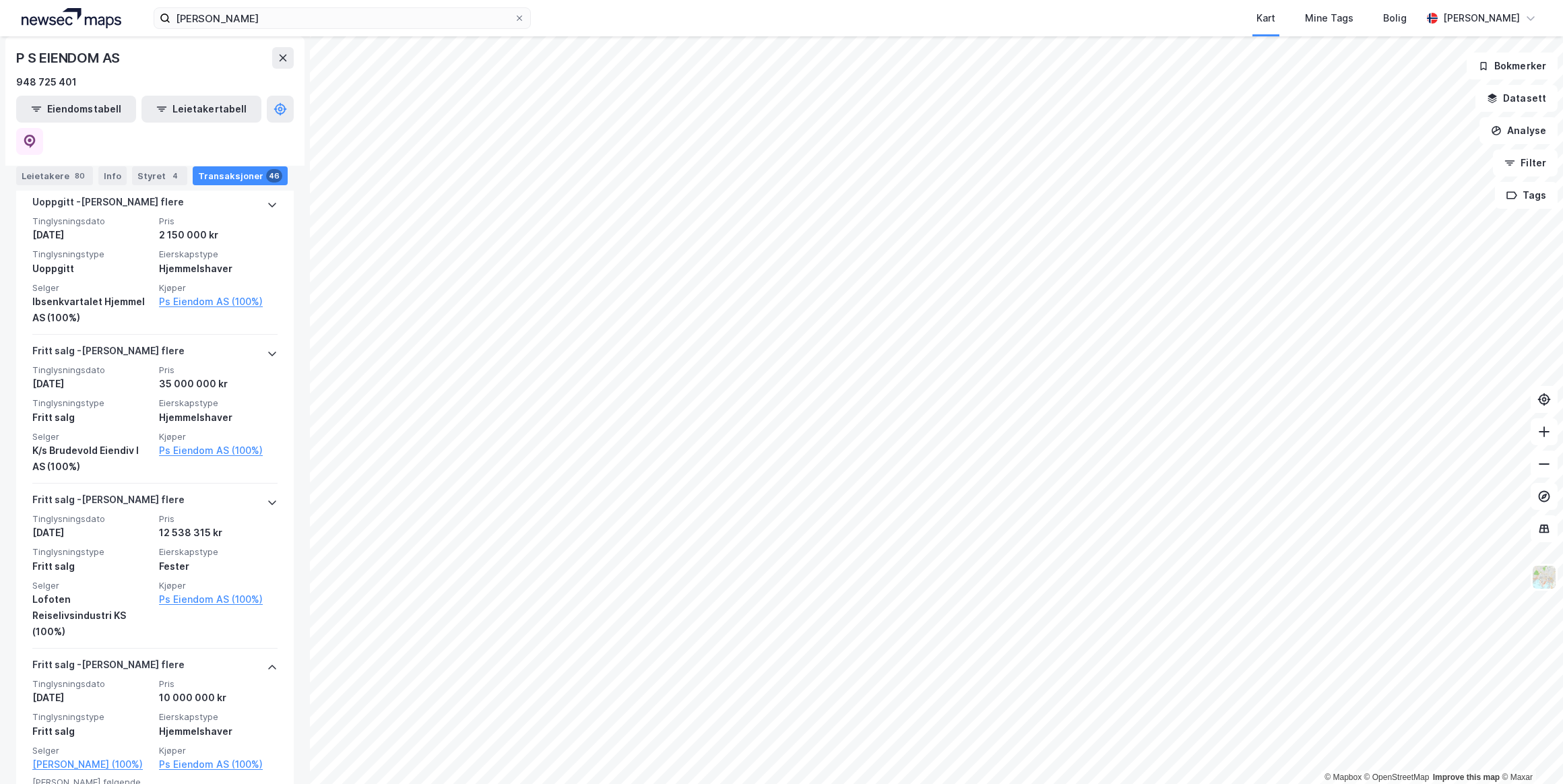
scroll to position [7132, 0]
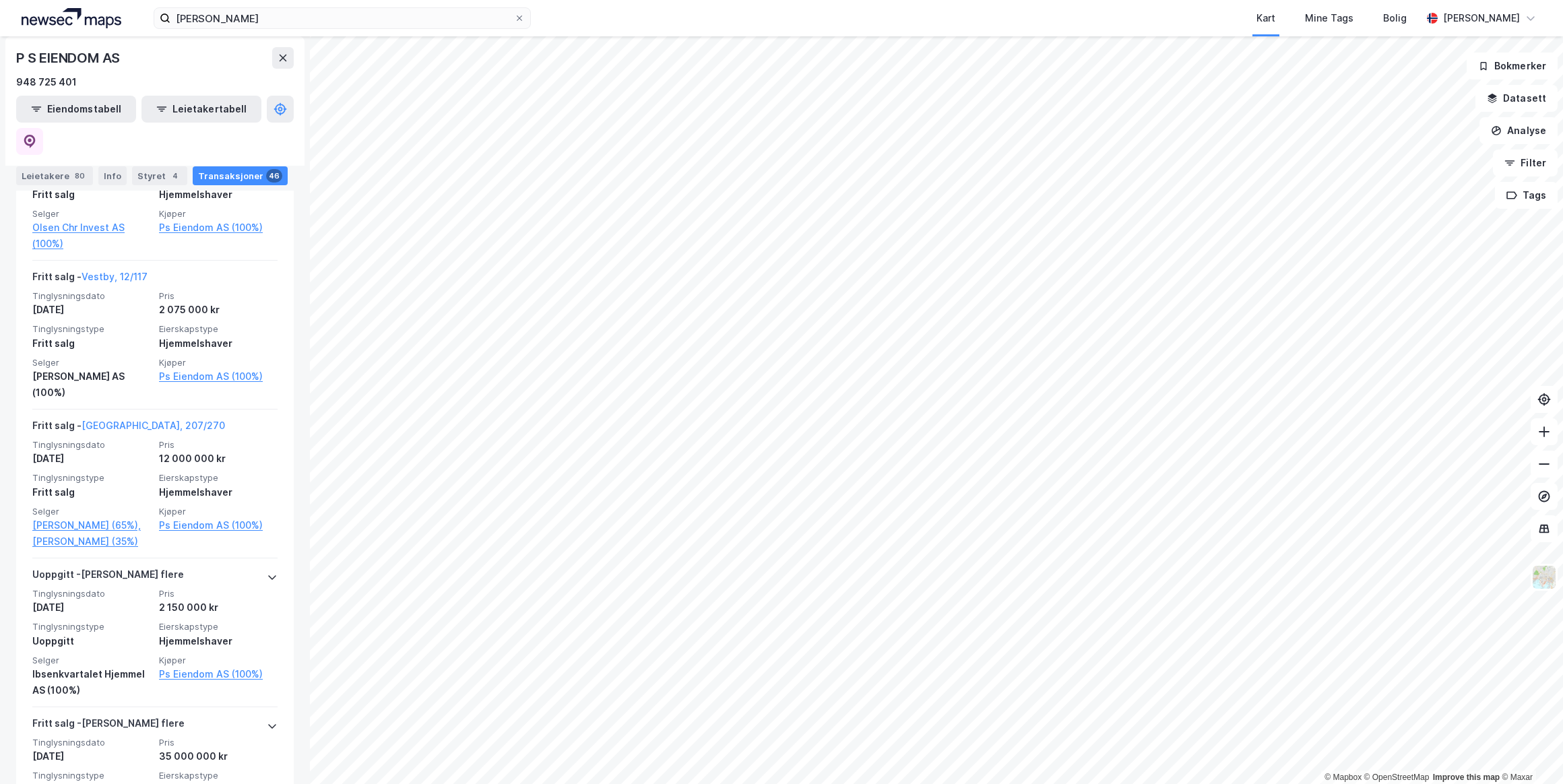
scroll to position [6713, 0]
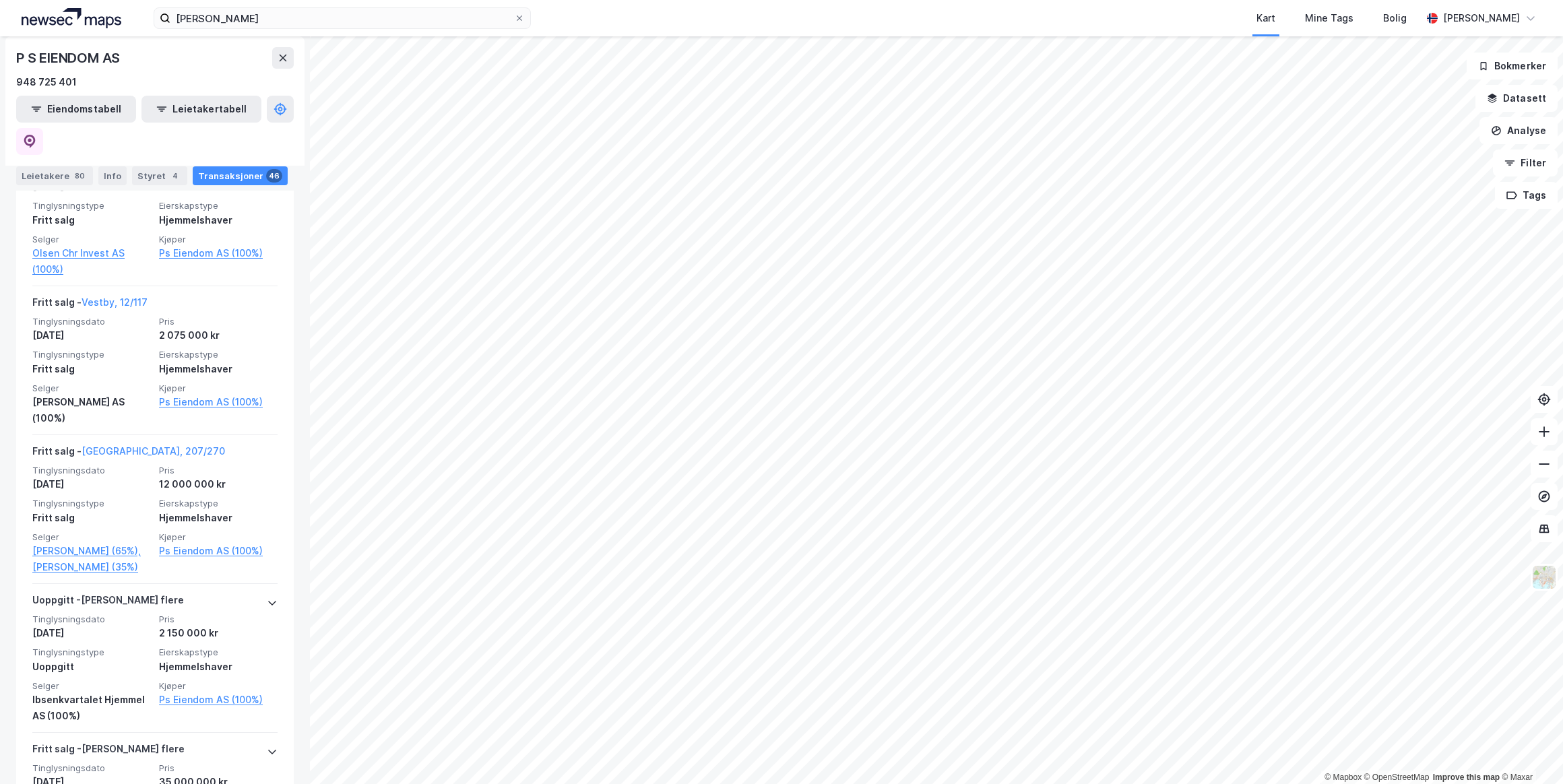
click at [128, 445] on link "[GEOGRAPHIC_DATA], 207/270" at bounding box center [153, 451] width 144 height 12
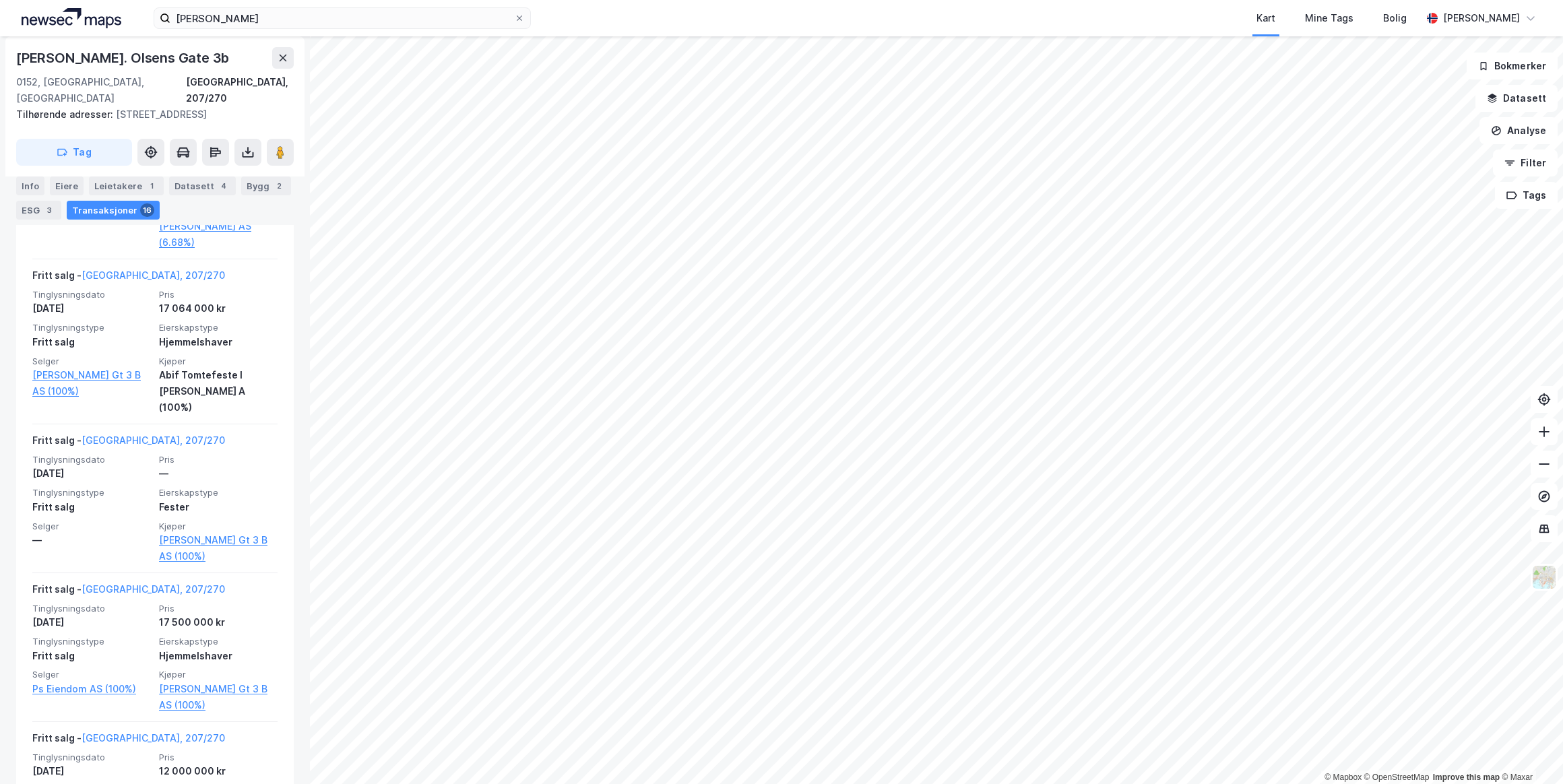
scroll to position [2510, 0]
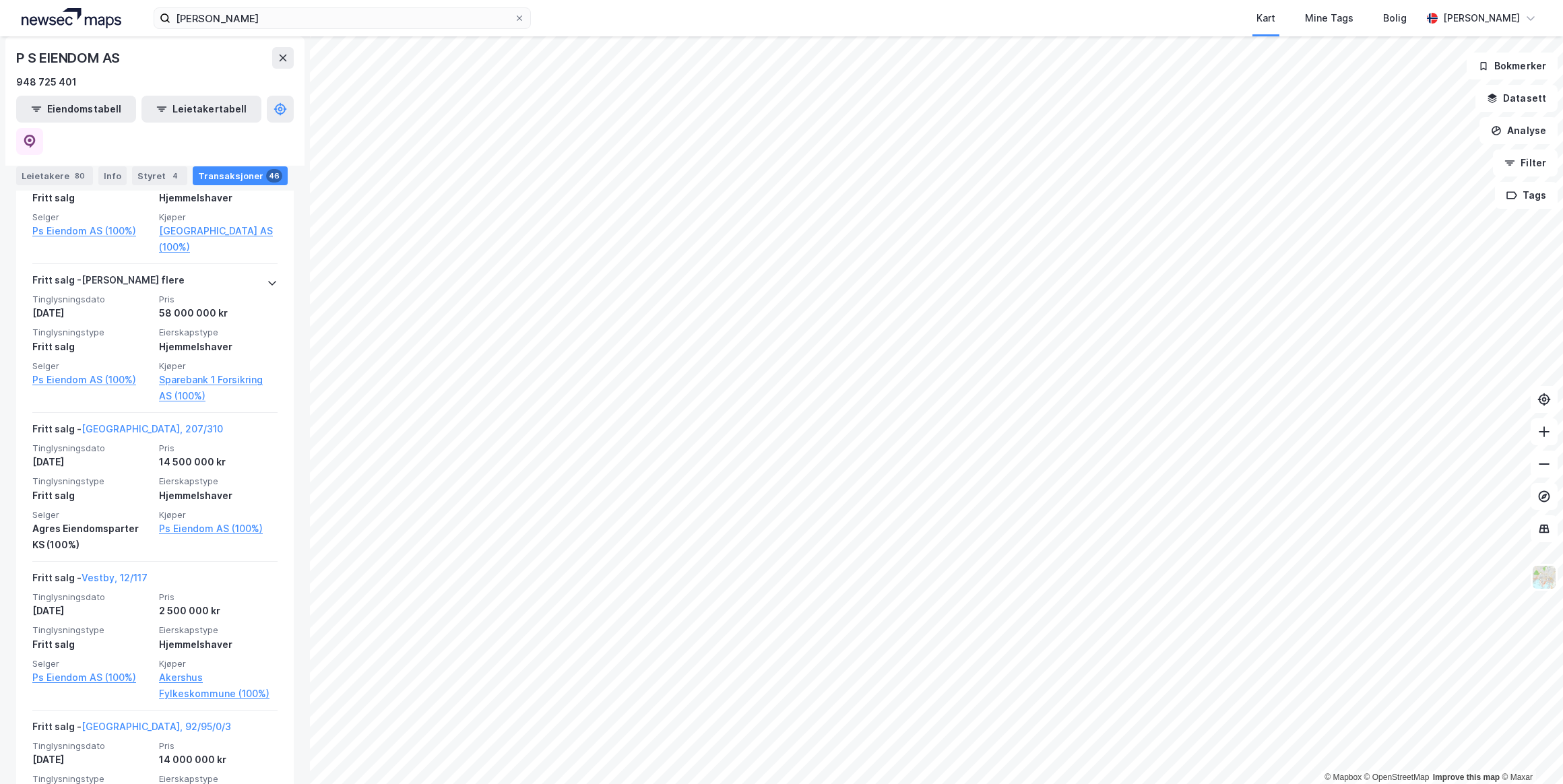
scroll to position [6102, 0]
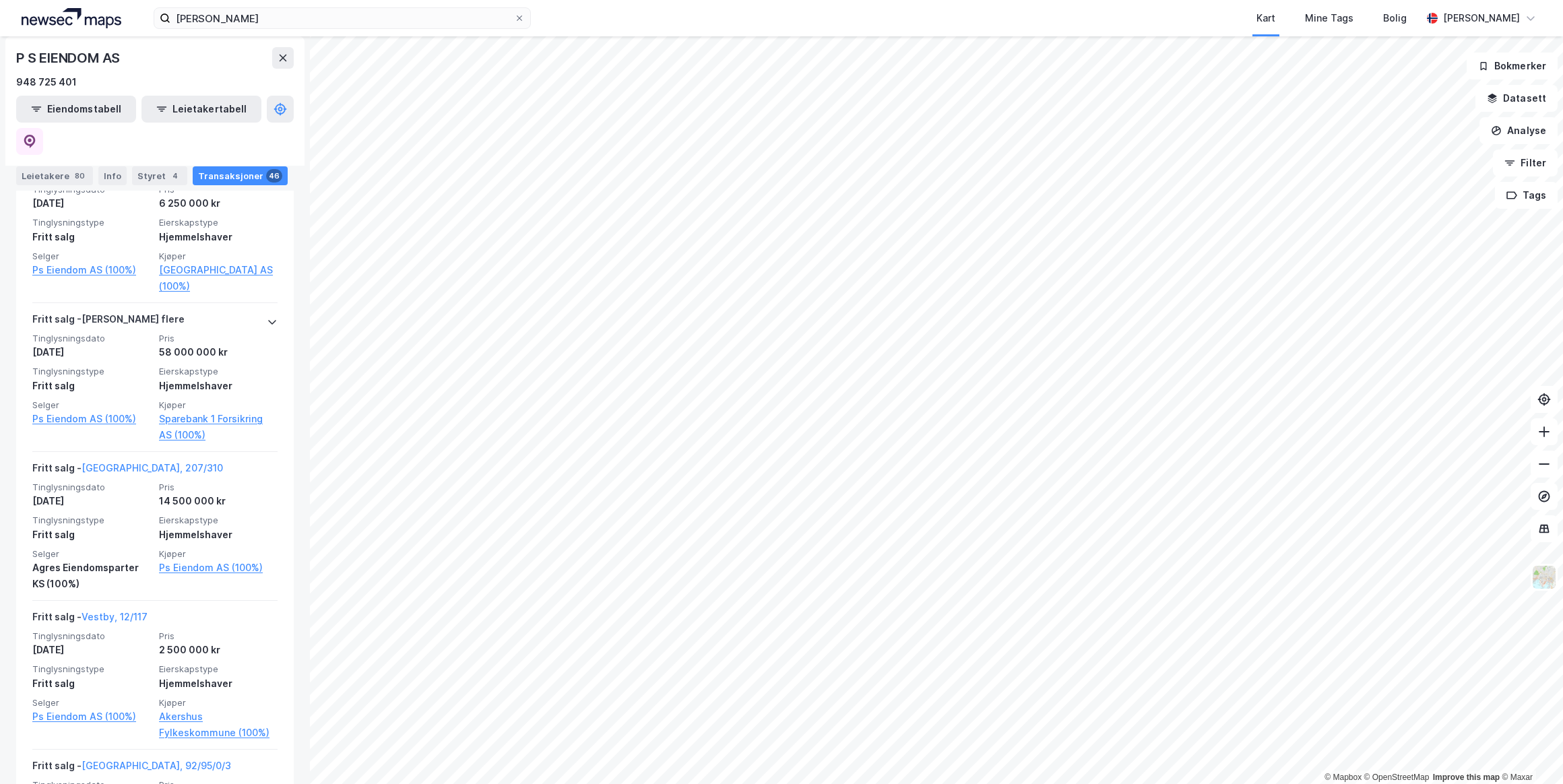
click at [117, 611] on link "Vestby, 12/117" at bounding box center [114, 617] width 66 height 12
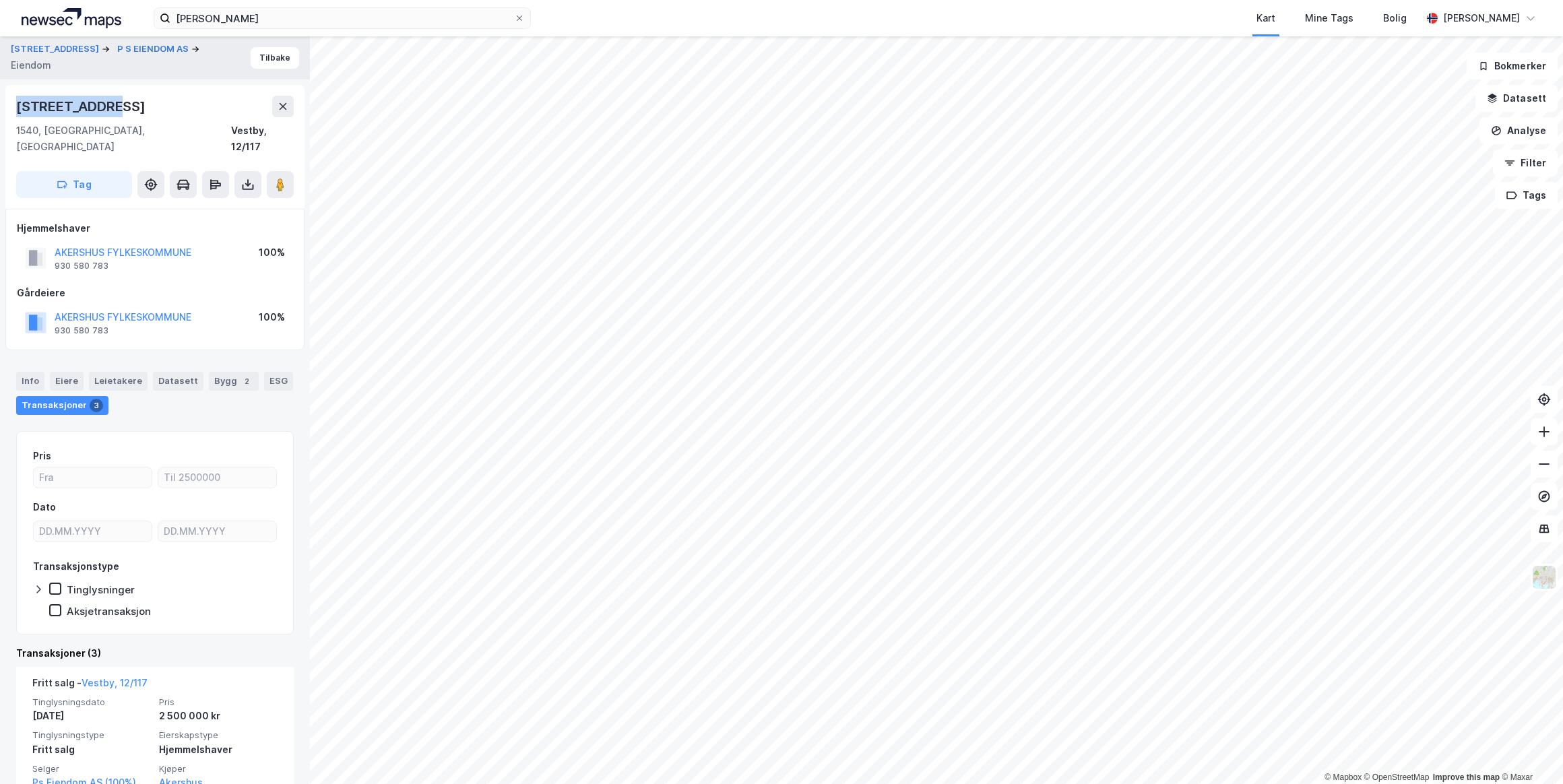
drag, startPoint x: 107, startPoint y: 103, endPoint x: 20, endPoint y: 106, distance: 87.1
click at [20, 106] on div "[STREET_ADDRESS]" at bounding box center [155, 107] width 277 height 22
drag, startPoint x: 20, startPoint y: 106, endPoint x: 44, endPoint y: 107, distance: 24.0
copy div "[STREET_ADDRESS]"
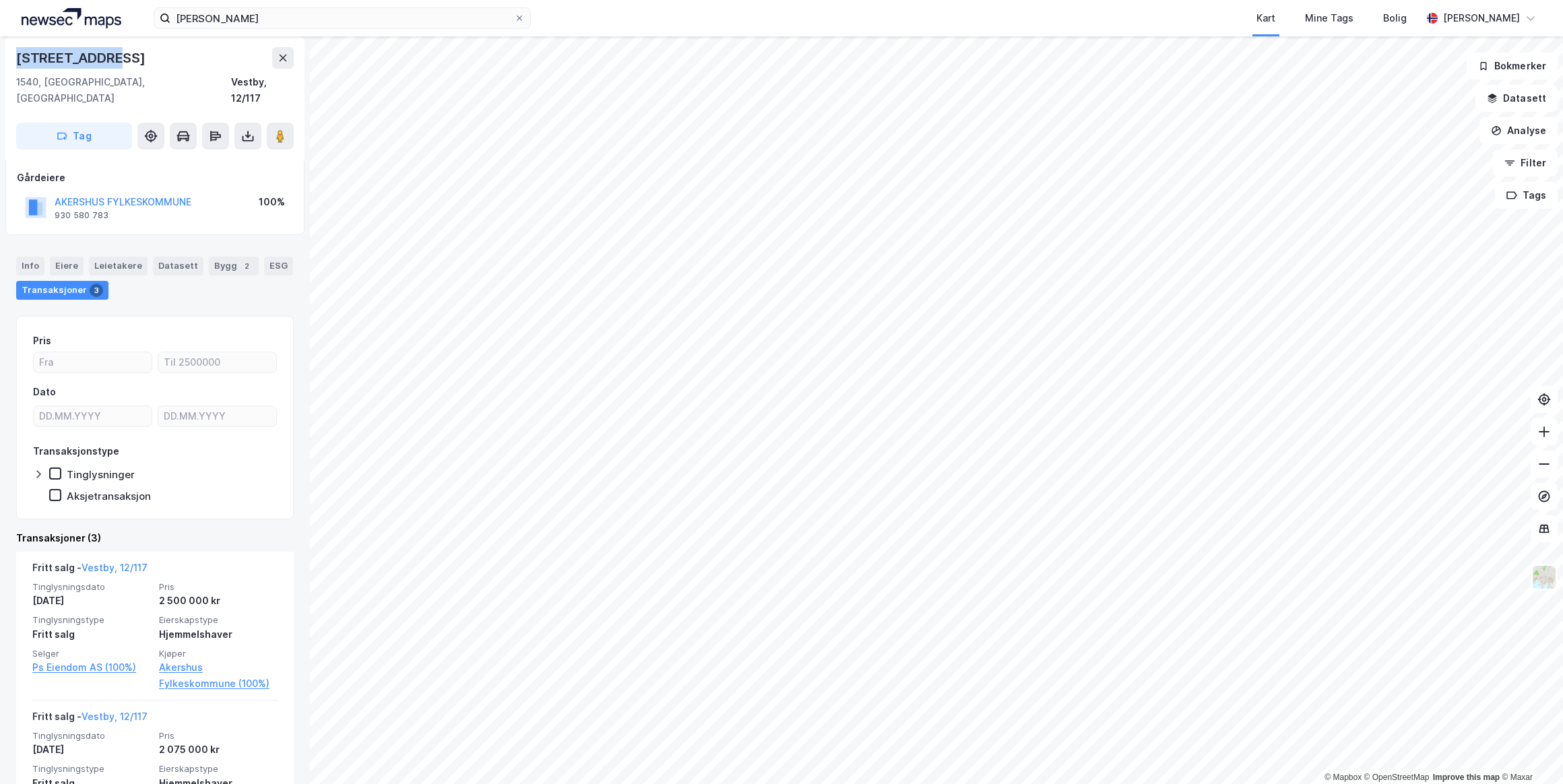
scroll to position [122, 0]
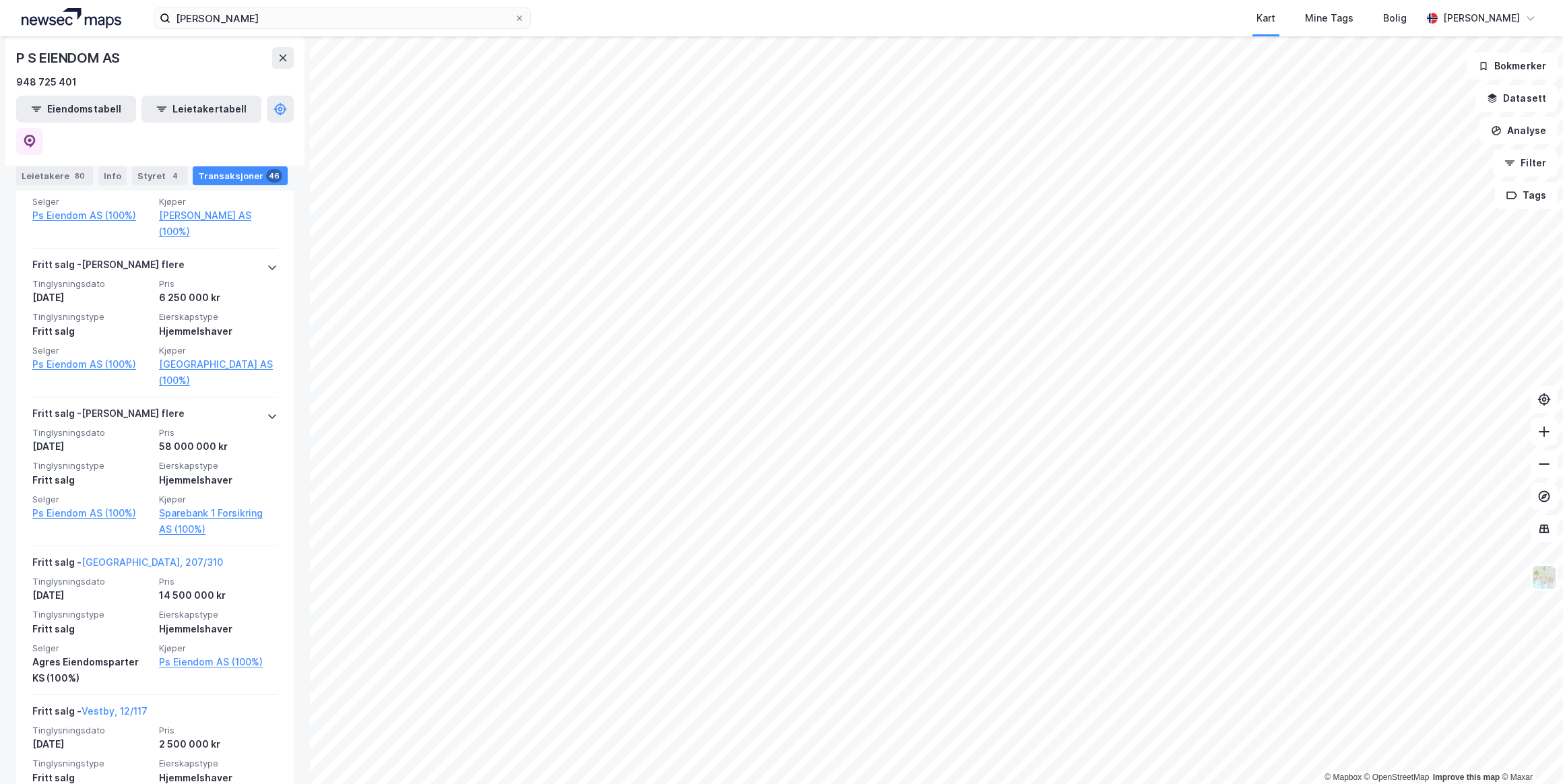
scroll to position [5979, 0]
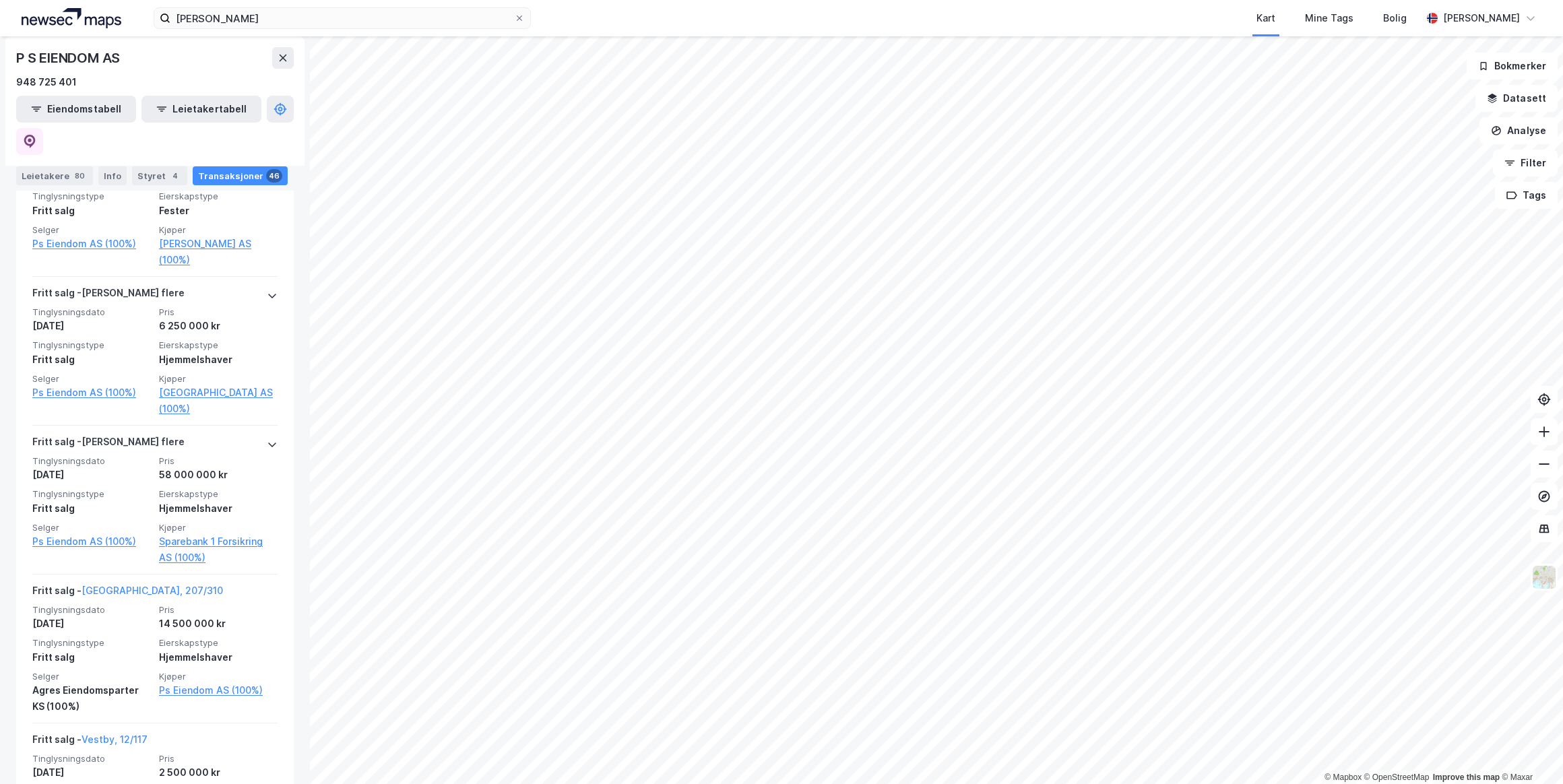
click at [266, 439] on icon at bounding box center [271, 444] width 11 height 11
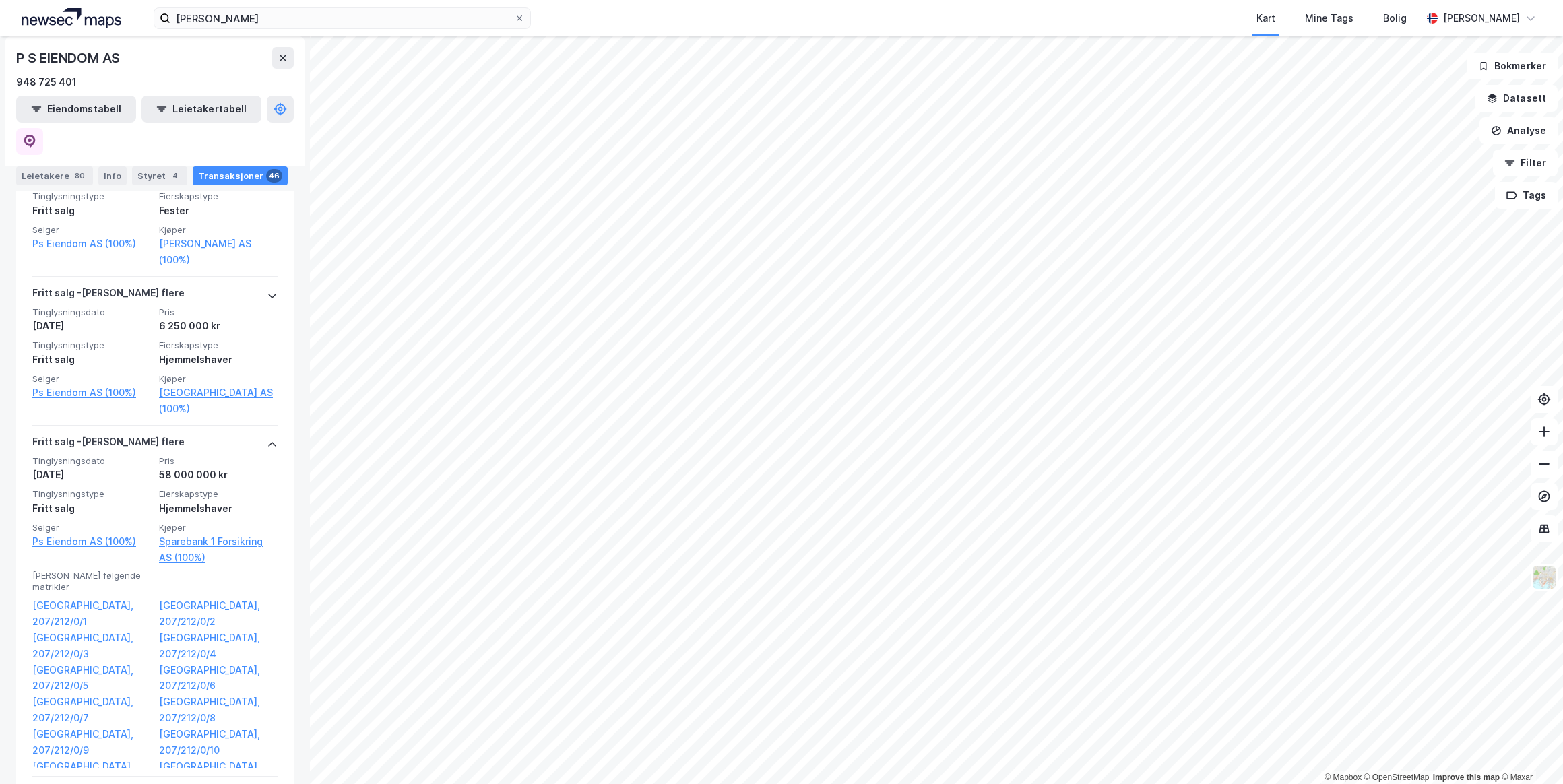
click at [72, 694] on link "[GEOGRAPHIC_DATA], 207/212/0/7" at bounding box center [91, 710] width 118 height 32
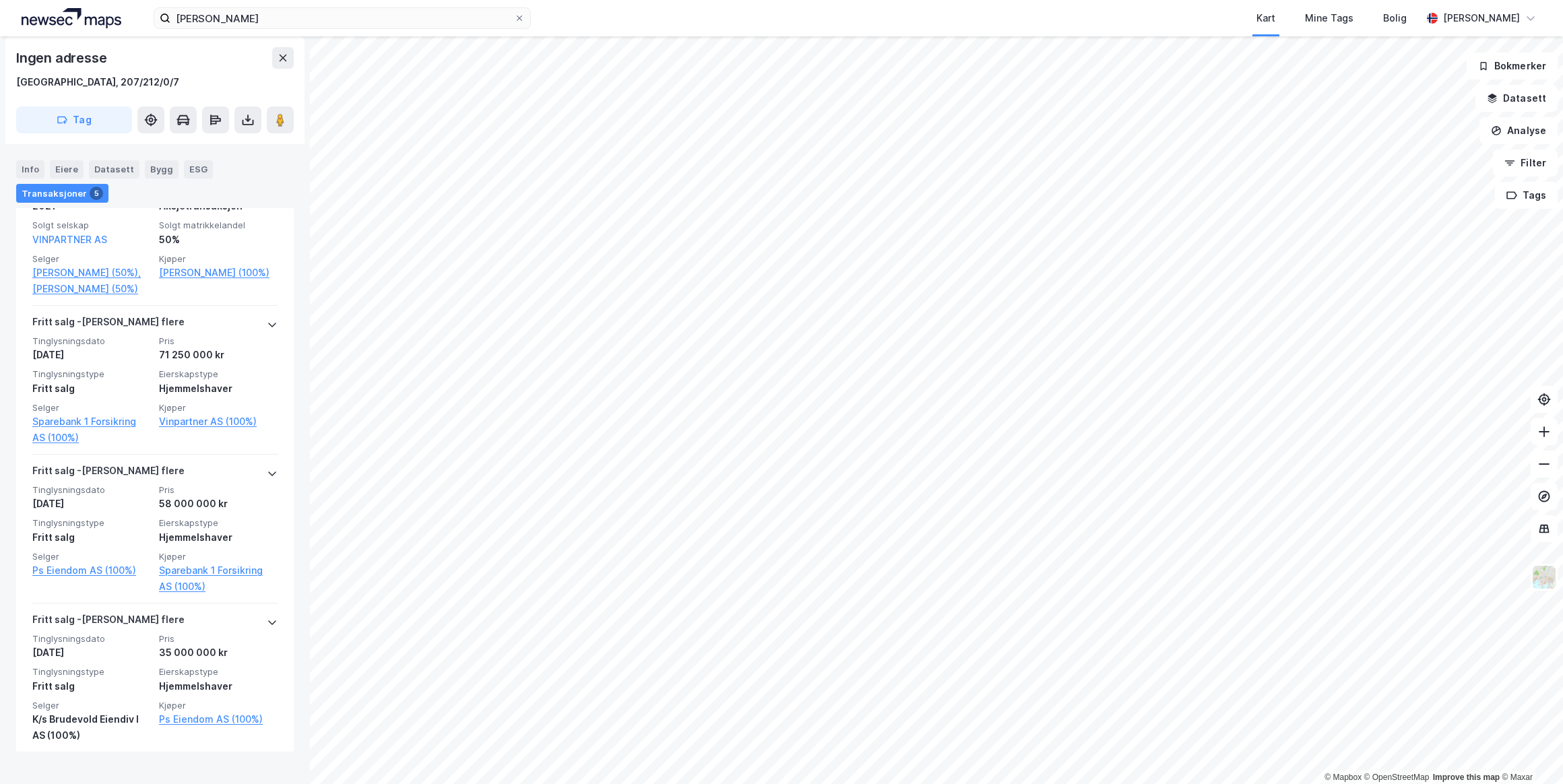
scroll to position [739, 0]
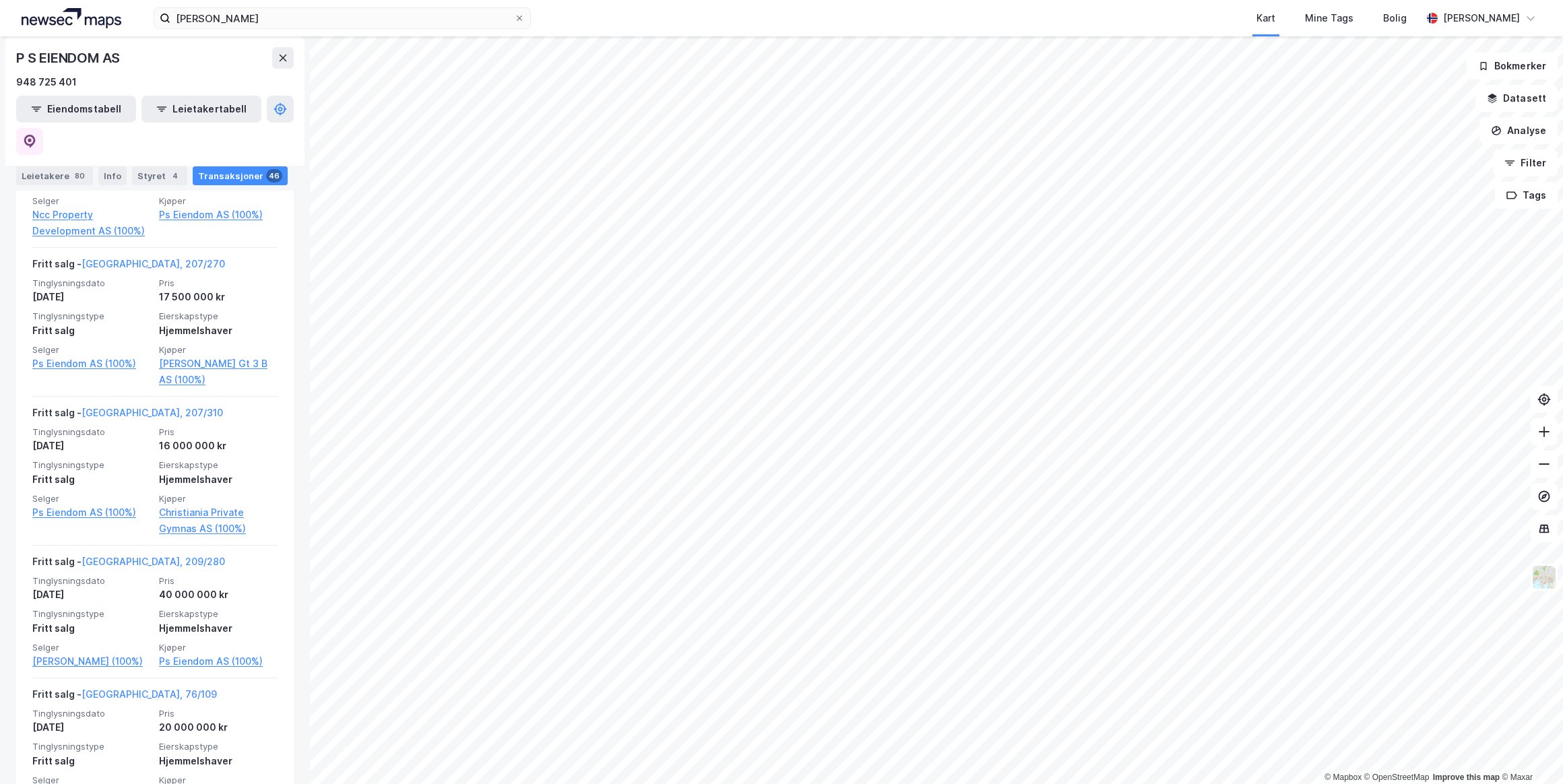
scroll to position [5264, 0]
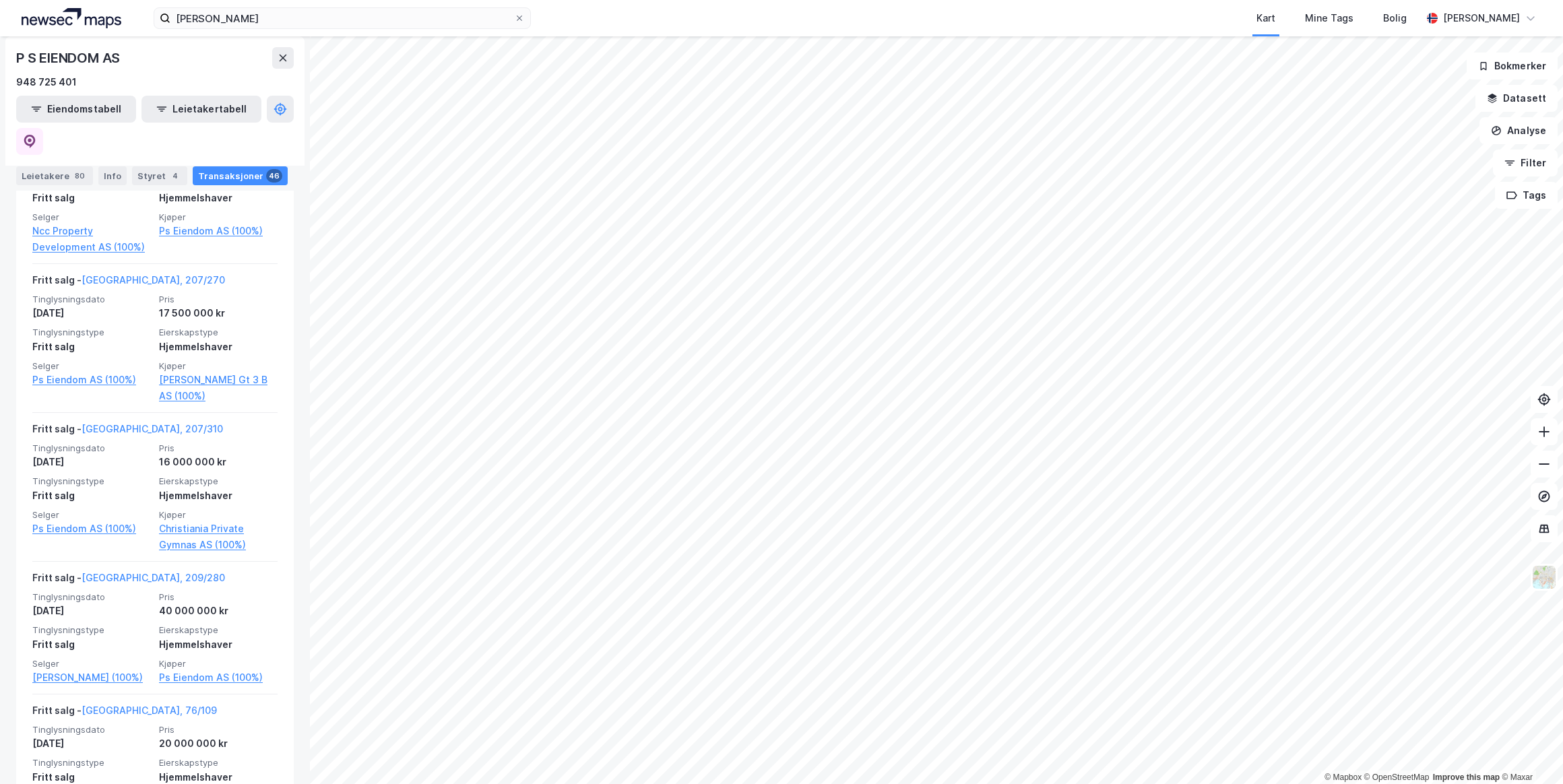
click at [126, 423] on link "[GEOGRAPHIC_DATA], 207/310" at bounding box center [152, 429] width 141 height 12
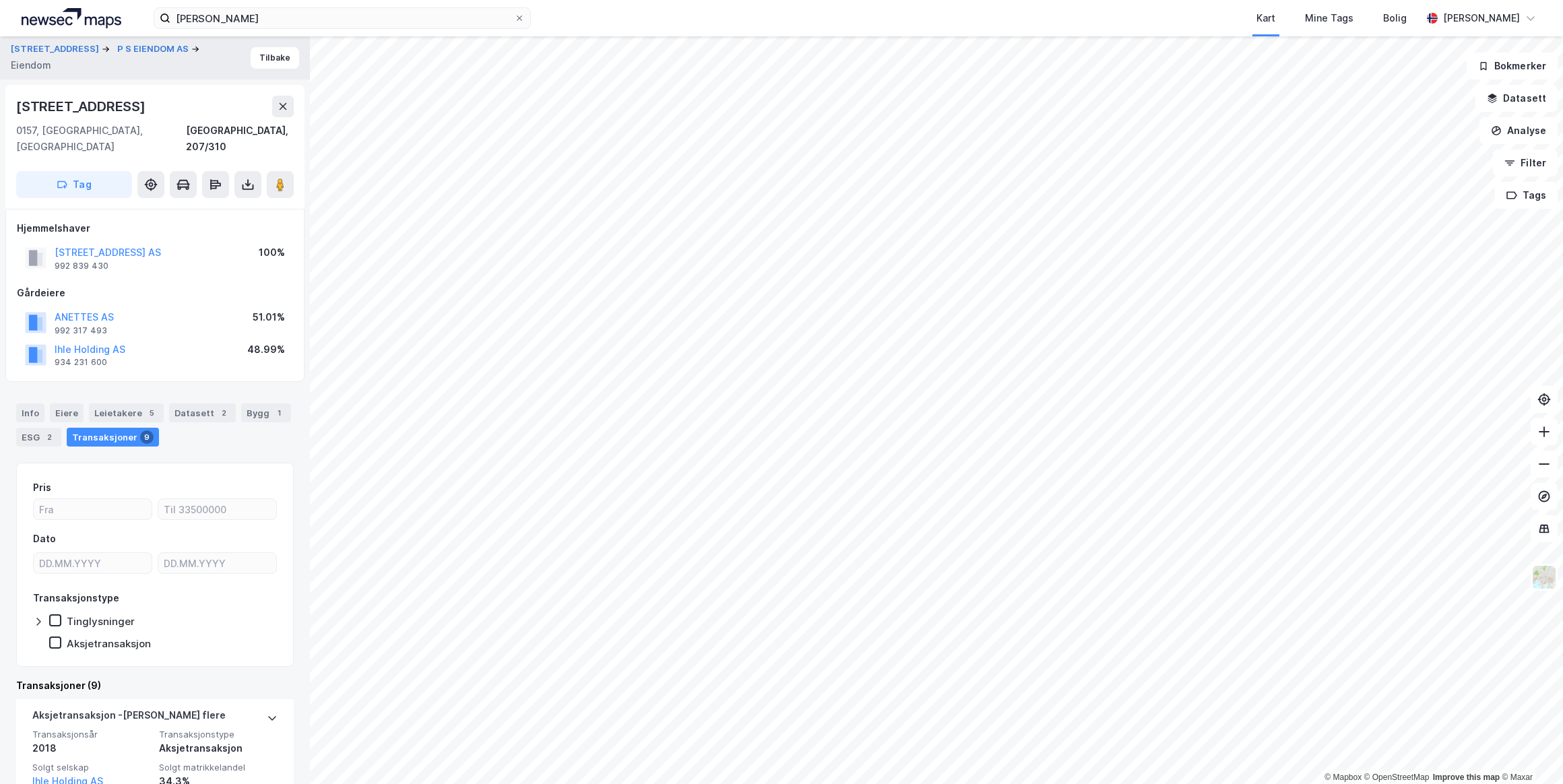
drag, startPoint x: 145, startPoint y: 109, endPoint x: 16, endPoint y: 107, distance: 129.0
click at [17, 107] on div "[STREET_ADDRESS]" at bounding box center [155, 107] width 277 height 22
drag, startPoint x: 16, startPoint y: 107, endPoint x: 43, endPoint y: 108, distance: 27.0
copy div "[STREET_ADDRESS]"
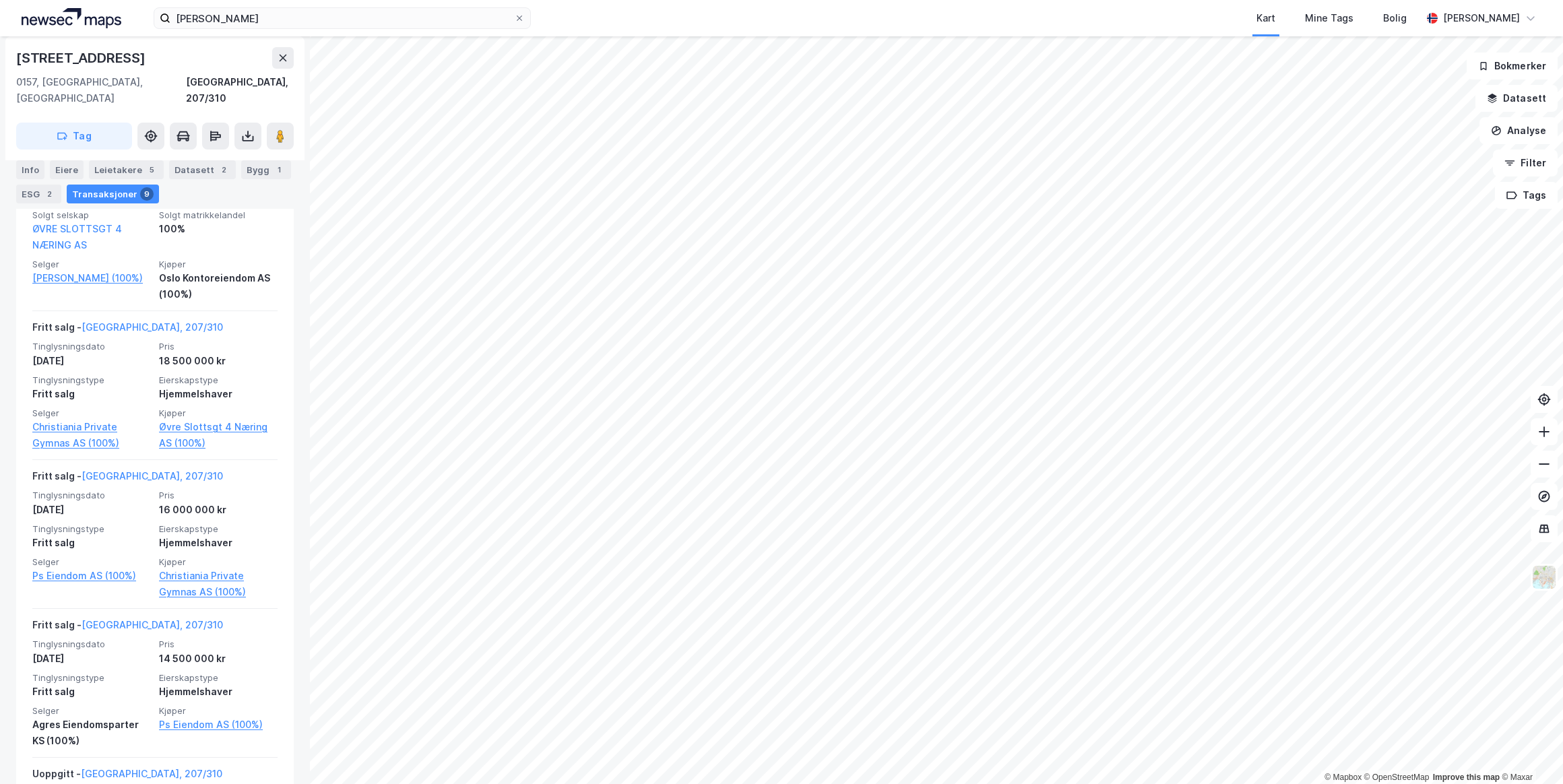
scroll to position [1285, 0]
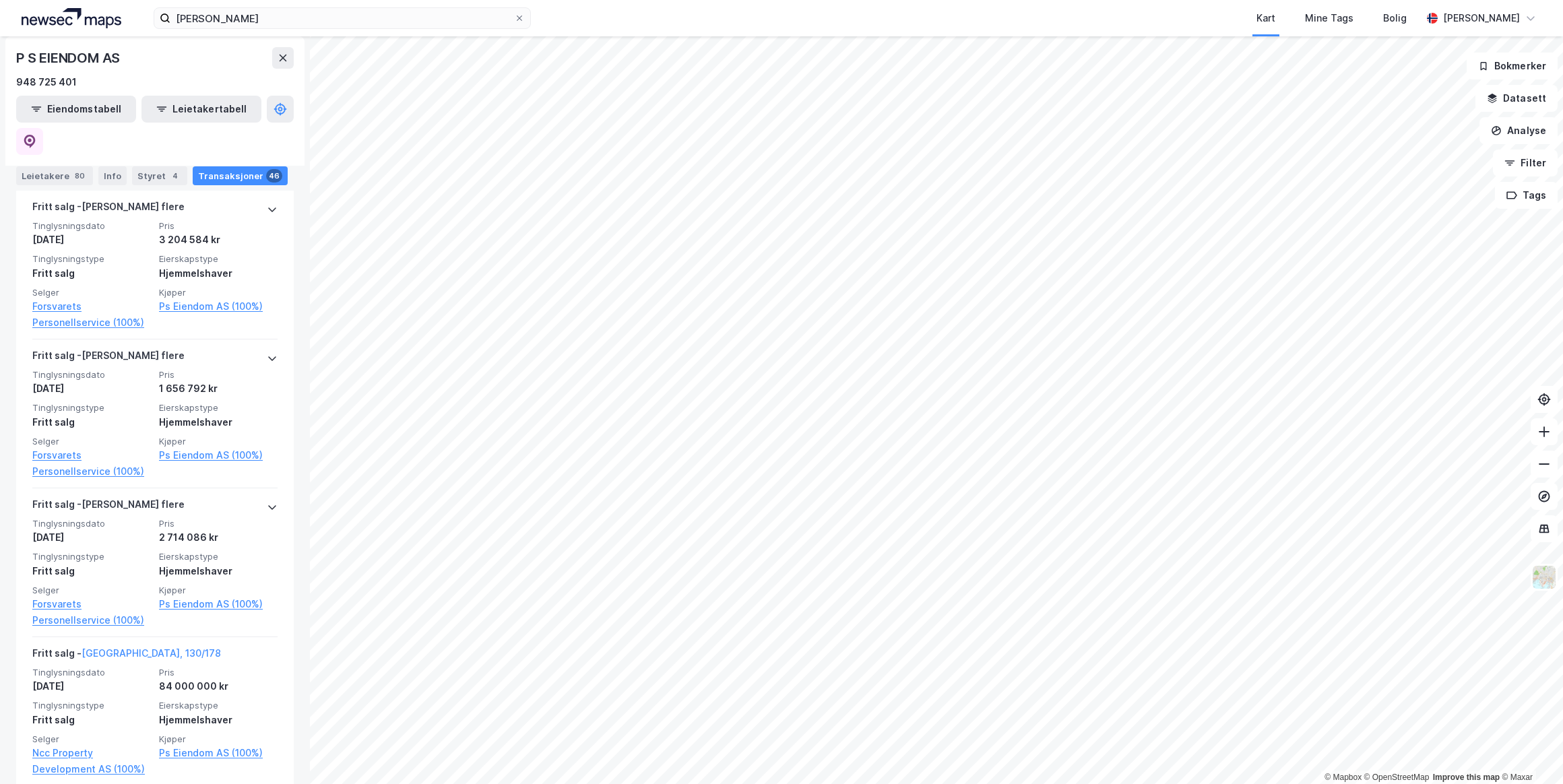
scroll to position [4714, 0]
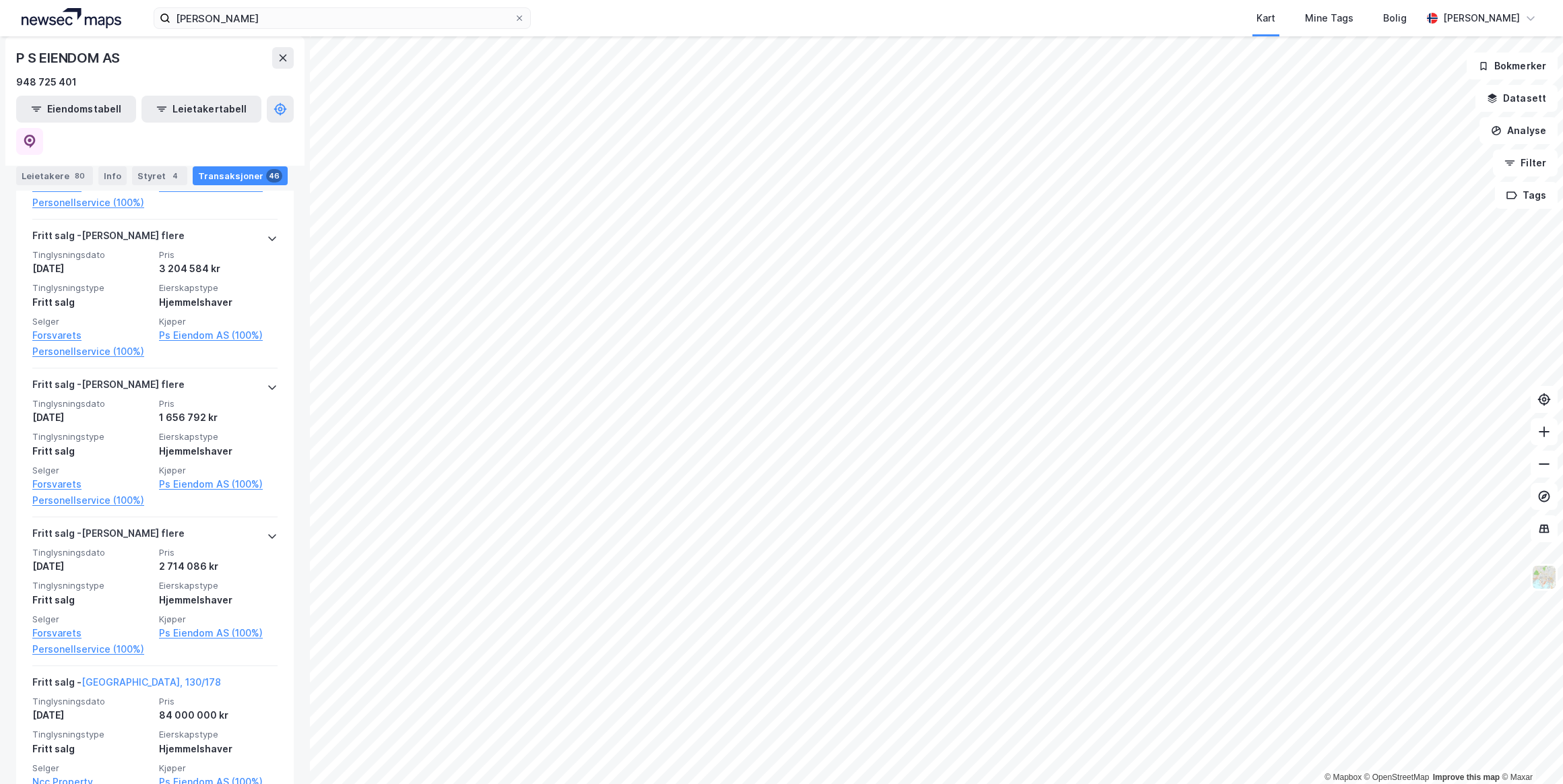
click at [268, 517] on div "[PERSON_NAME] flere Tinglysningsdato [DATE] Pris 2 714 086 kr Tinglysningstype …" at bounding box center [155, 591] width 277 height 149
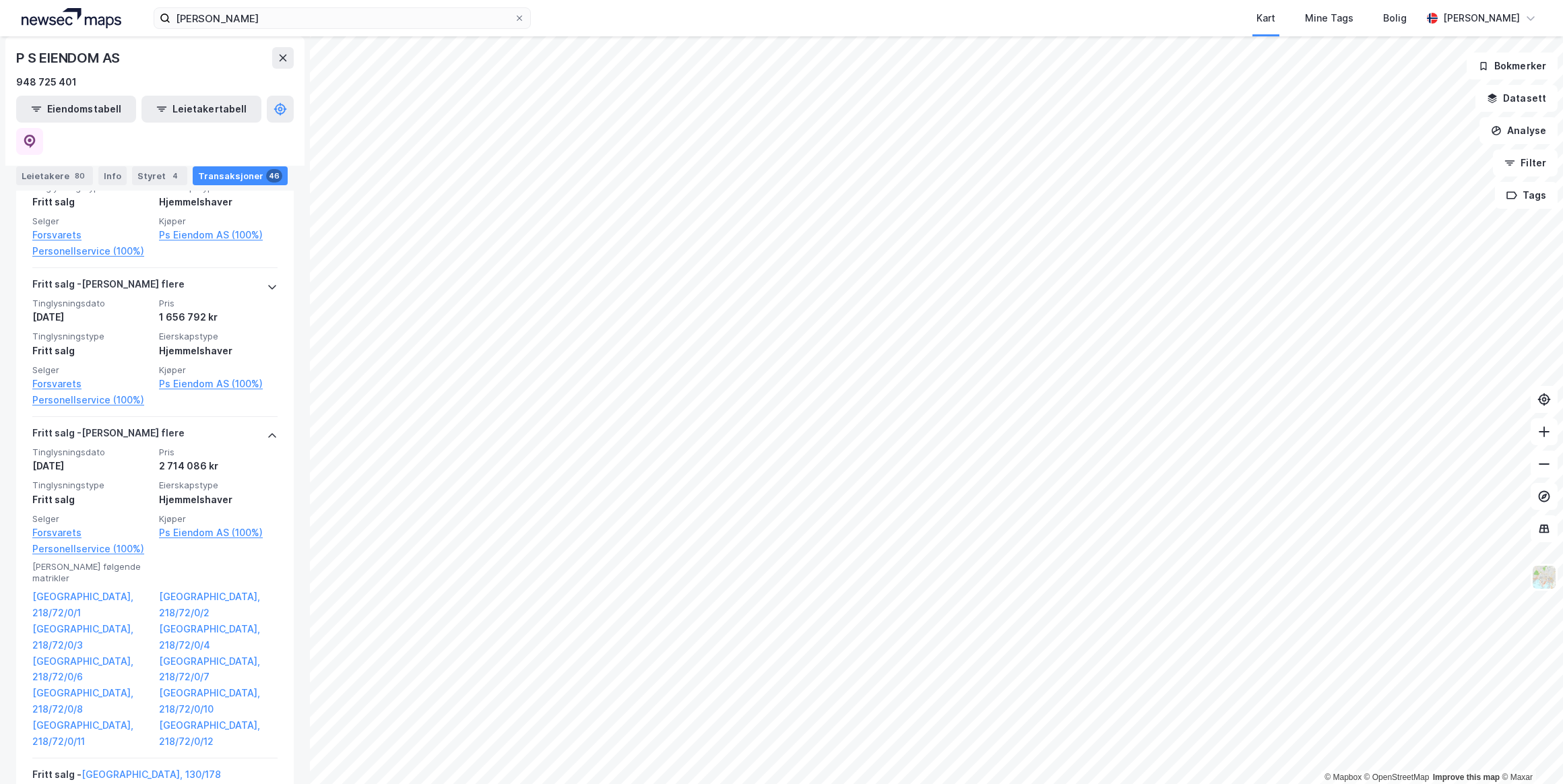
scroll to position [4835, 0]
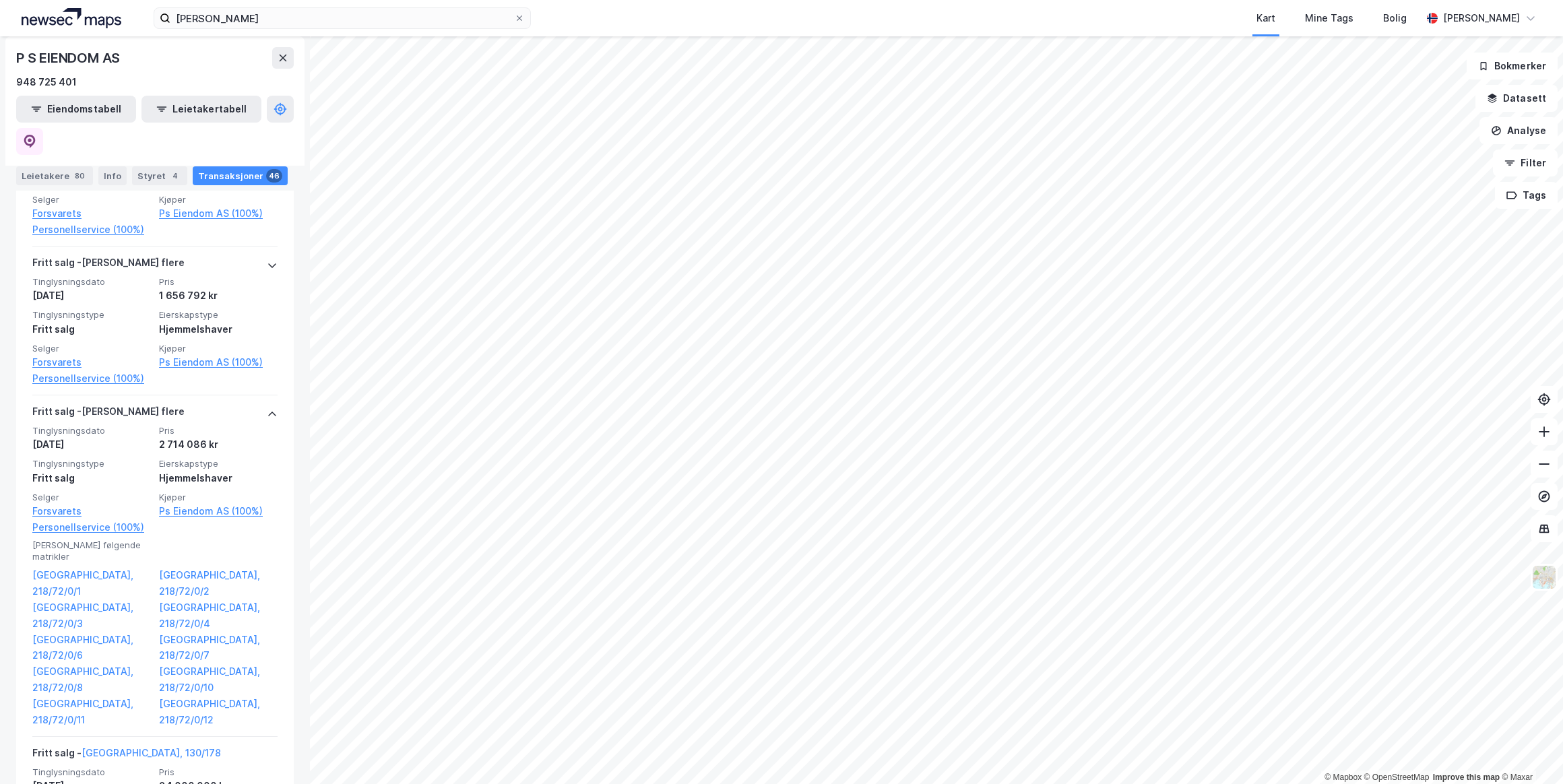
click at [64, 567] on link "[GEOGRAPHIC_DATA], 218/72/0/1" at bounding box center [91, 582] width 118 height 32
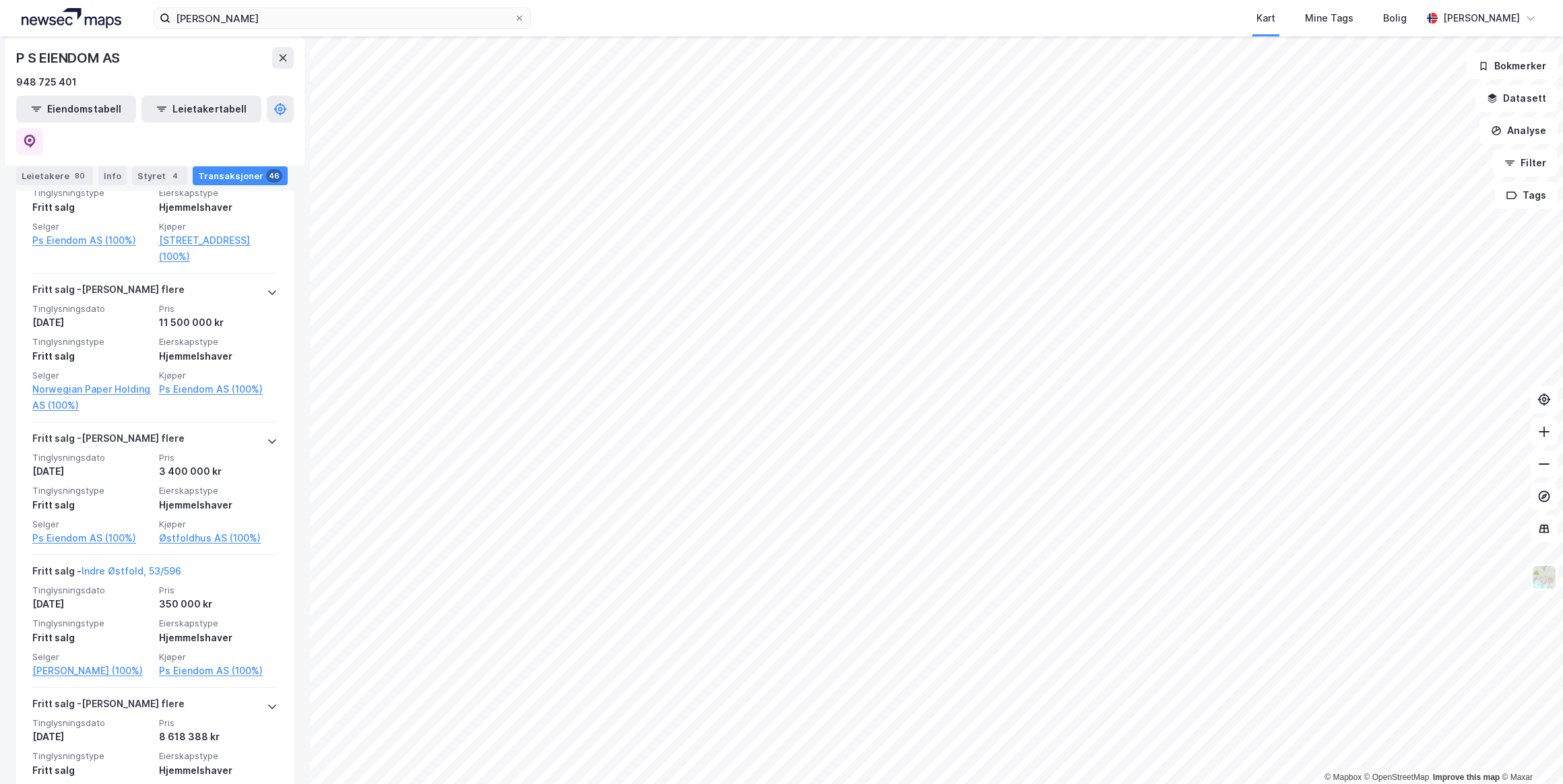
scroll to position [2571, 0]
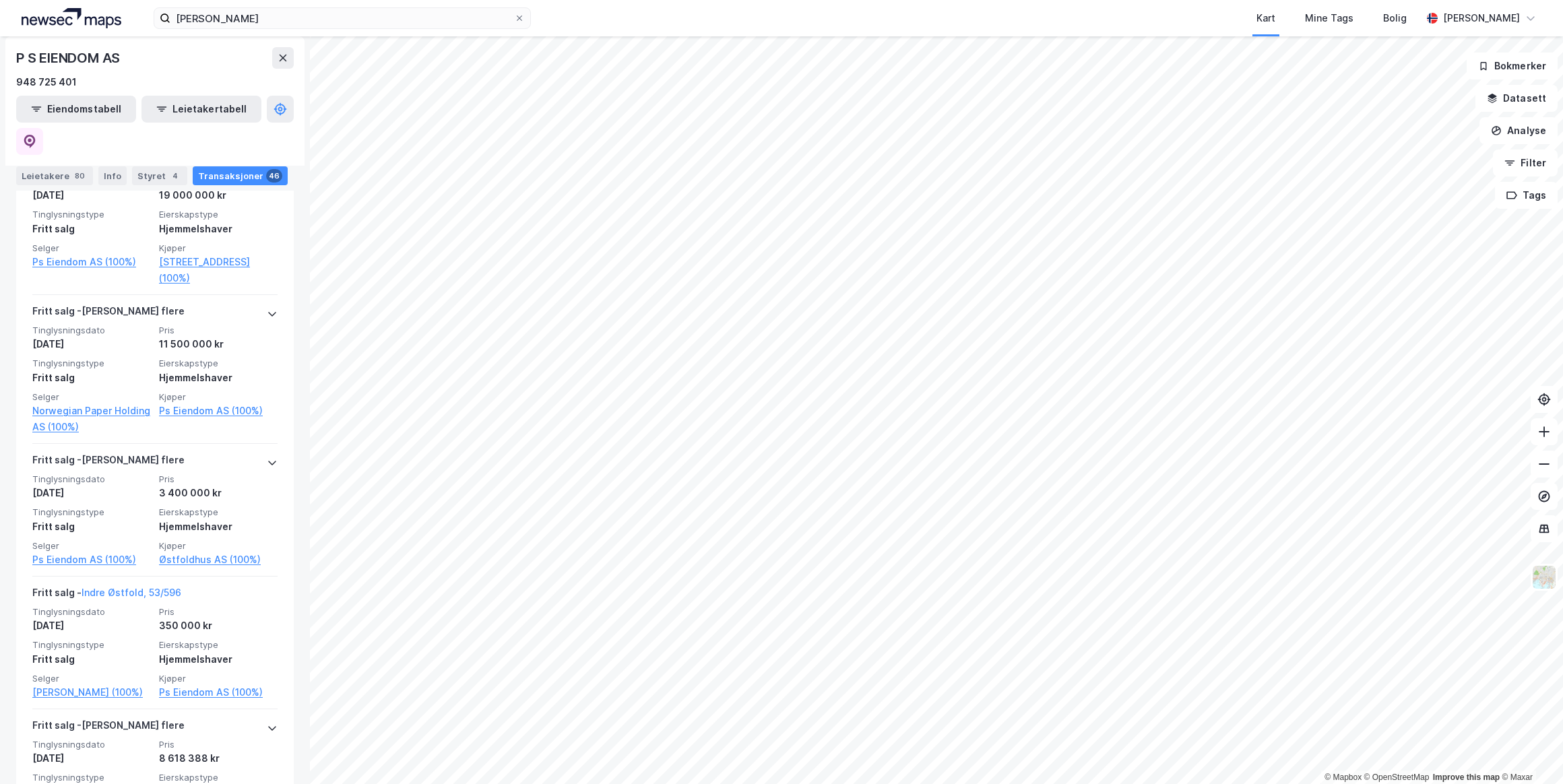
click at [266, 457] on icon at bounding box center [271, 462] width 11 height 11
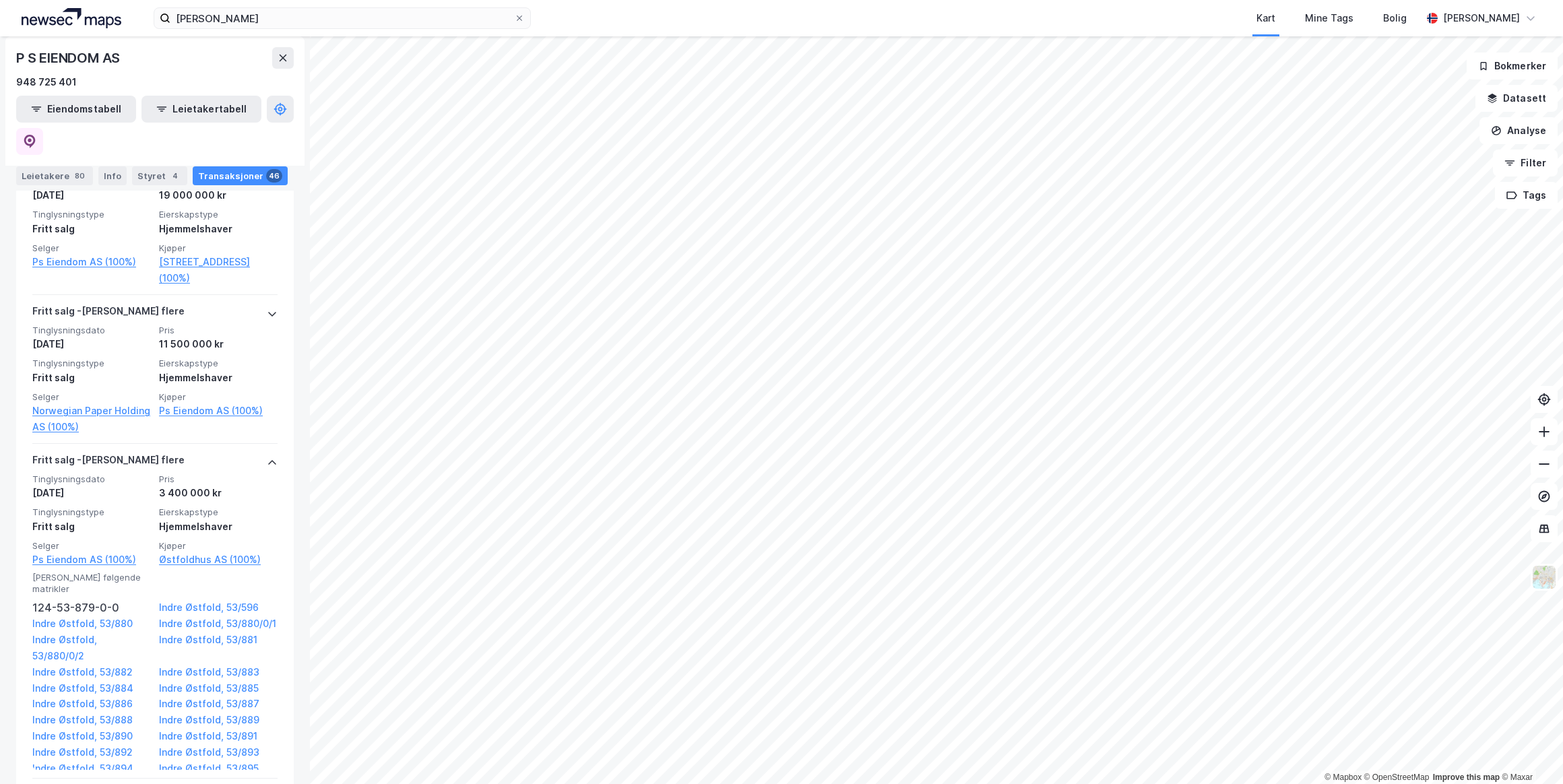
click at [167, 664] on link "Indre Østfold, 53/883" at bounding box center [217, 671] width 118 height 17
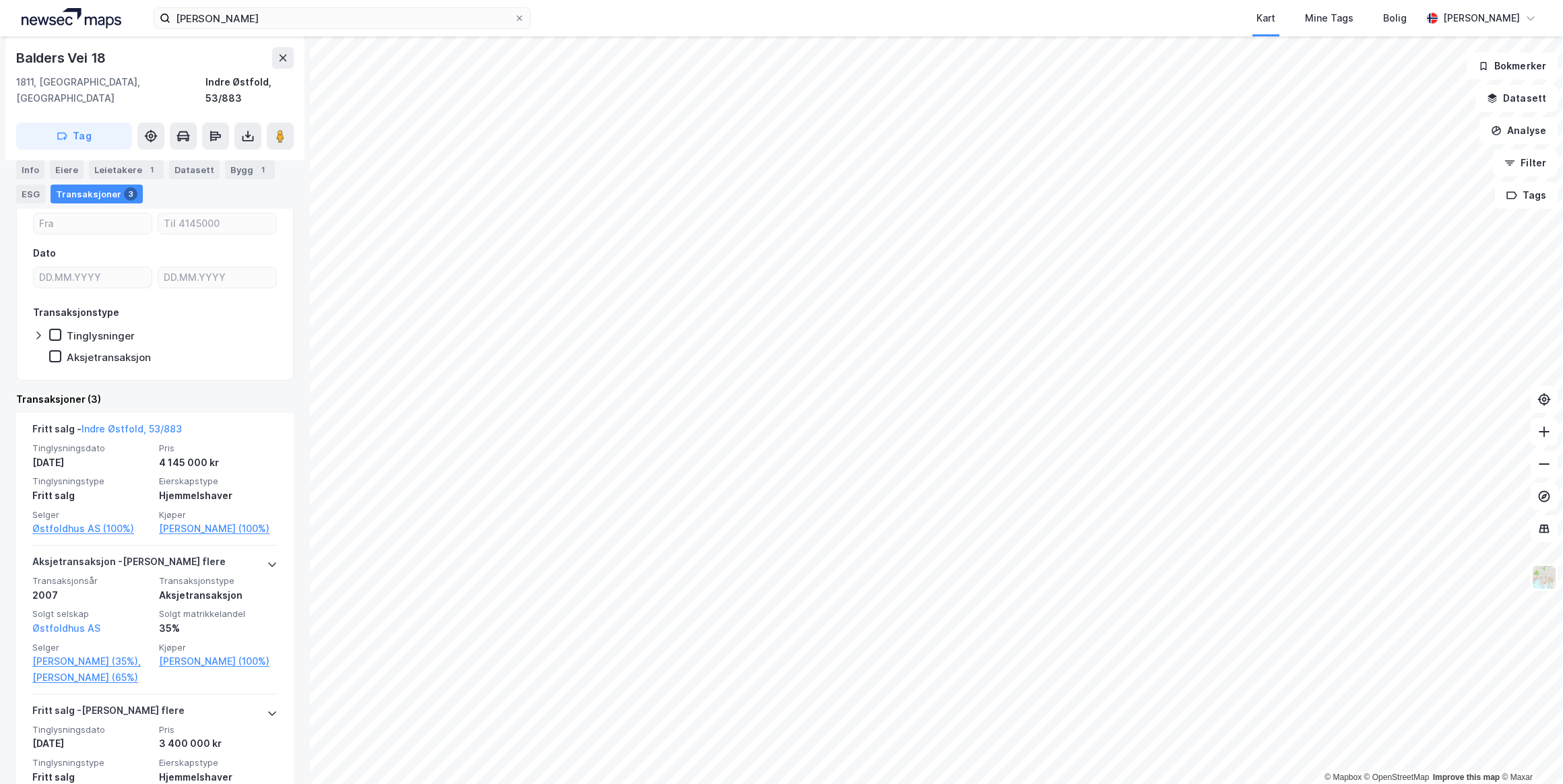
scroll to position [165, 0]
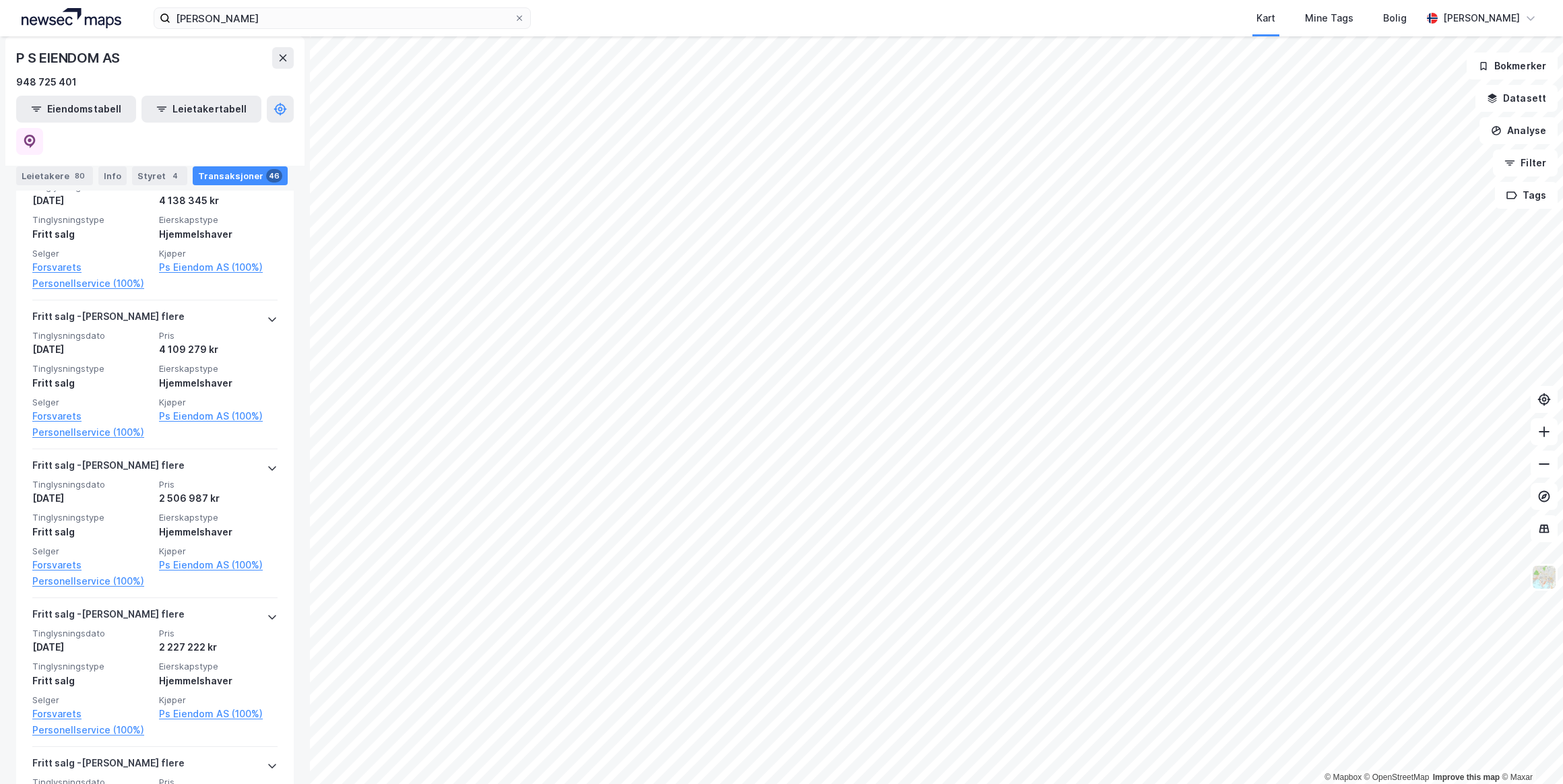
scroll to position [3734, 0]
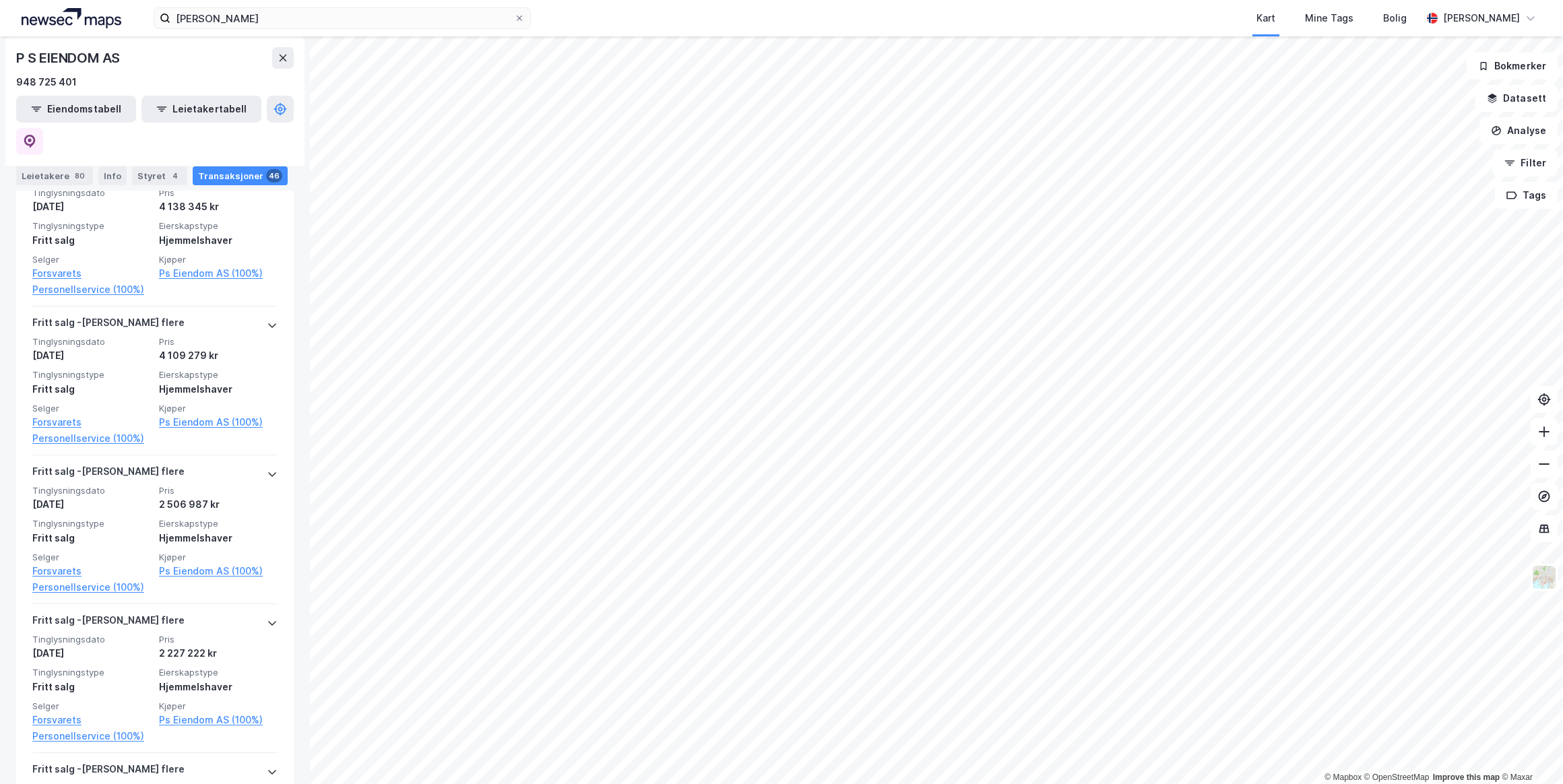
click at [62, 563] on link "Forsvarets Personellservice (100%)" at bounding box center [91, 578] width 118 height 32
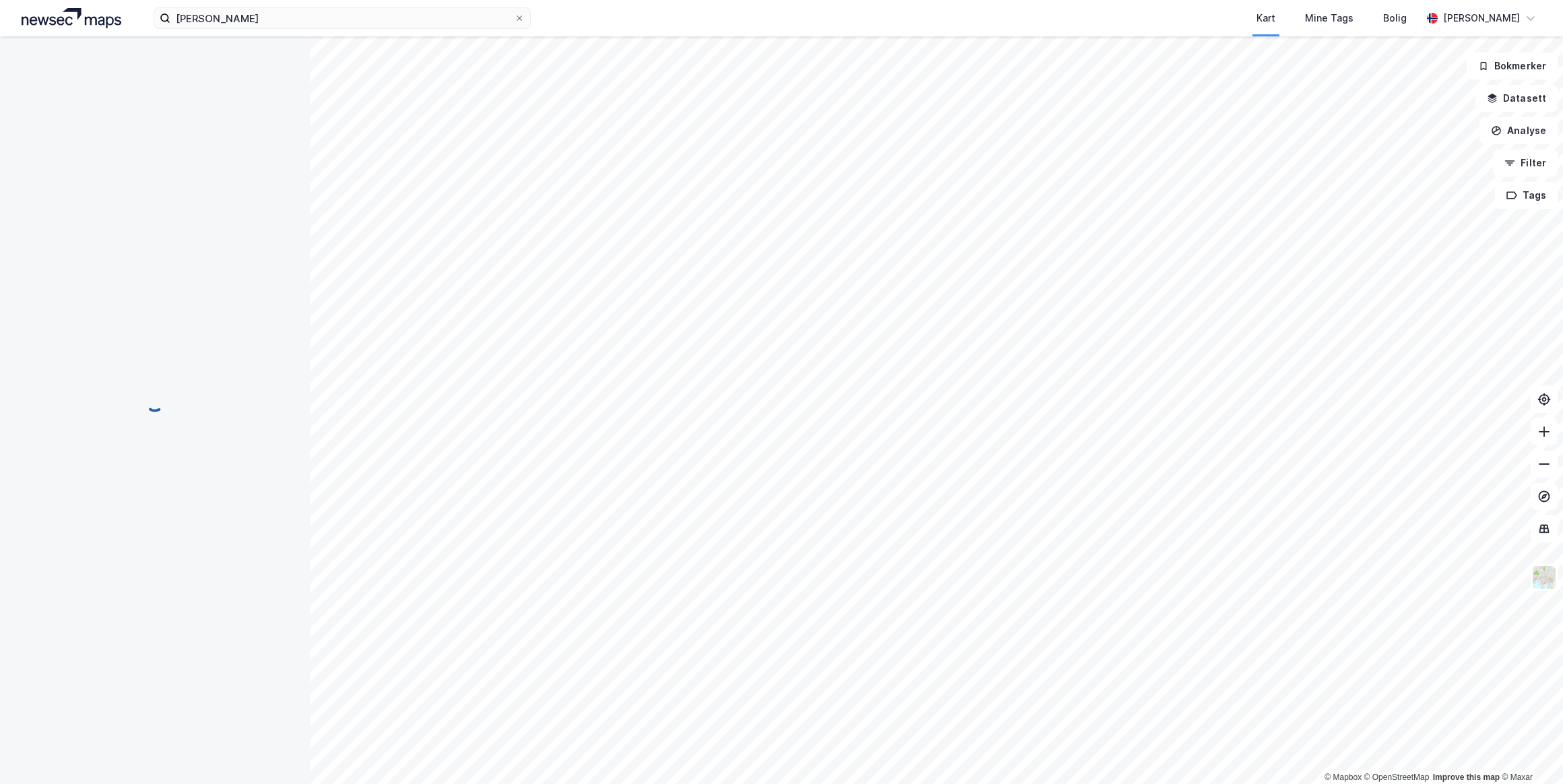
scroll to position [0, 0]
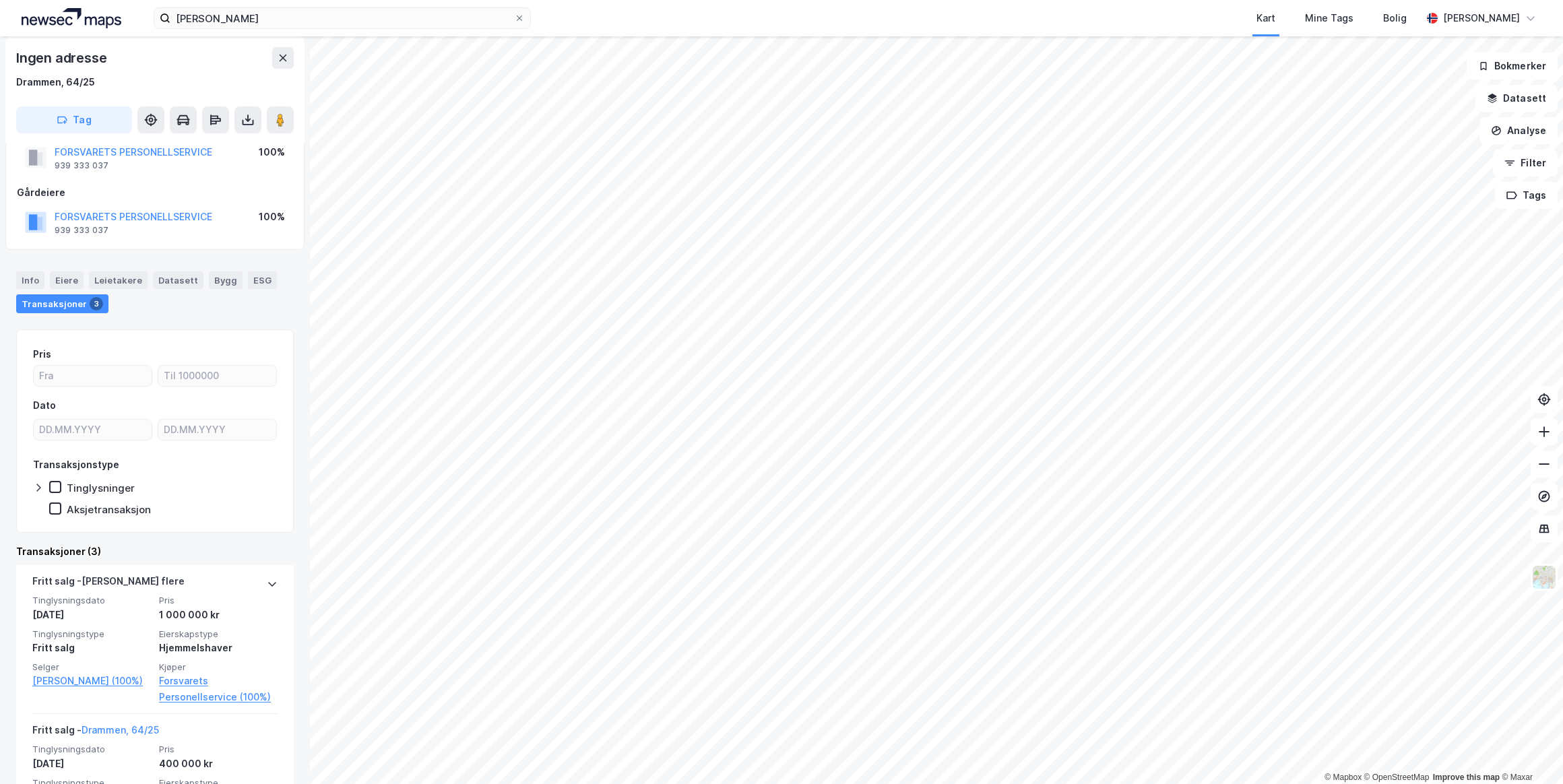
scroll to position [82, 0]
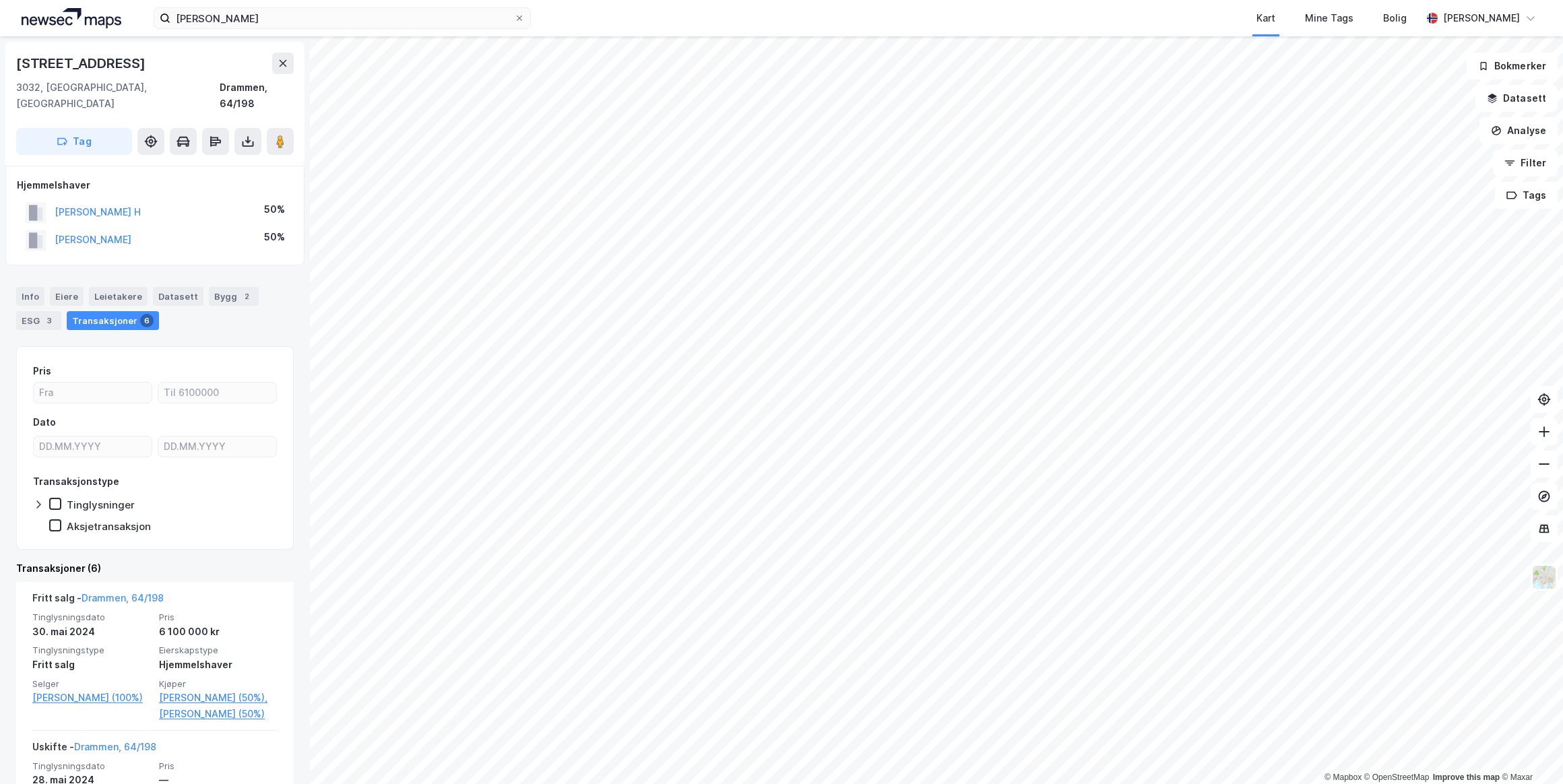
drag, startPoint x: 149, startPoint y: 64, endPoint x: 12, endPoint y: 61, distance: 137.0
click at [12, 61] on div "[STREET_ADDRESS]" at bounding box center [155, 104] width 299 height 124
copy div "[STREET_ADDRESS]"
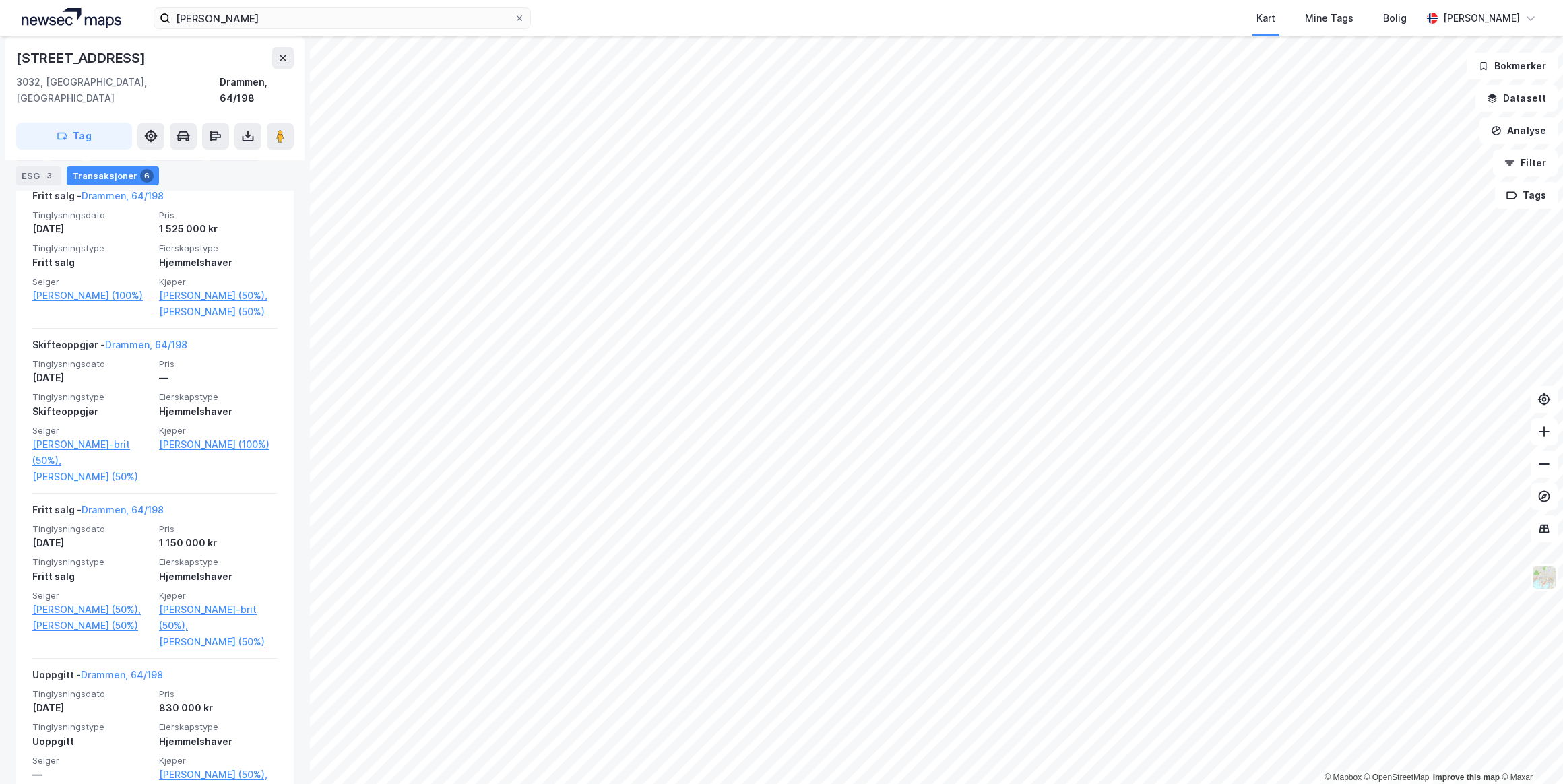
scroll to position [771, 0]
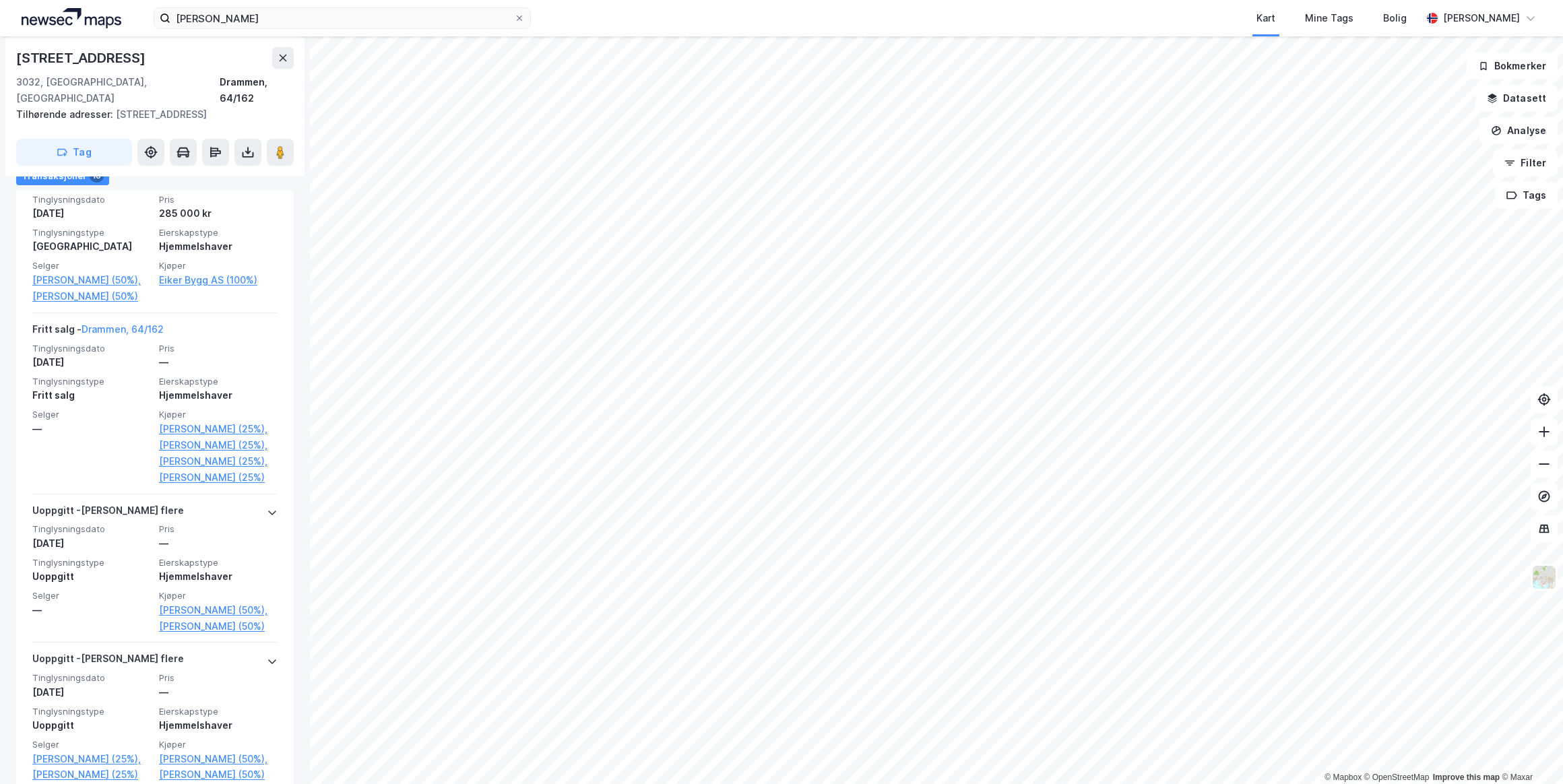
scroll to position [1521, 0]
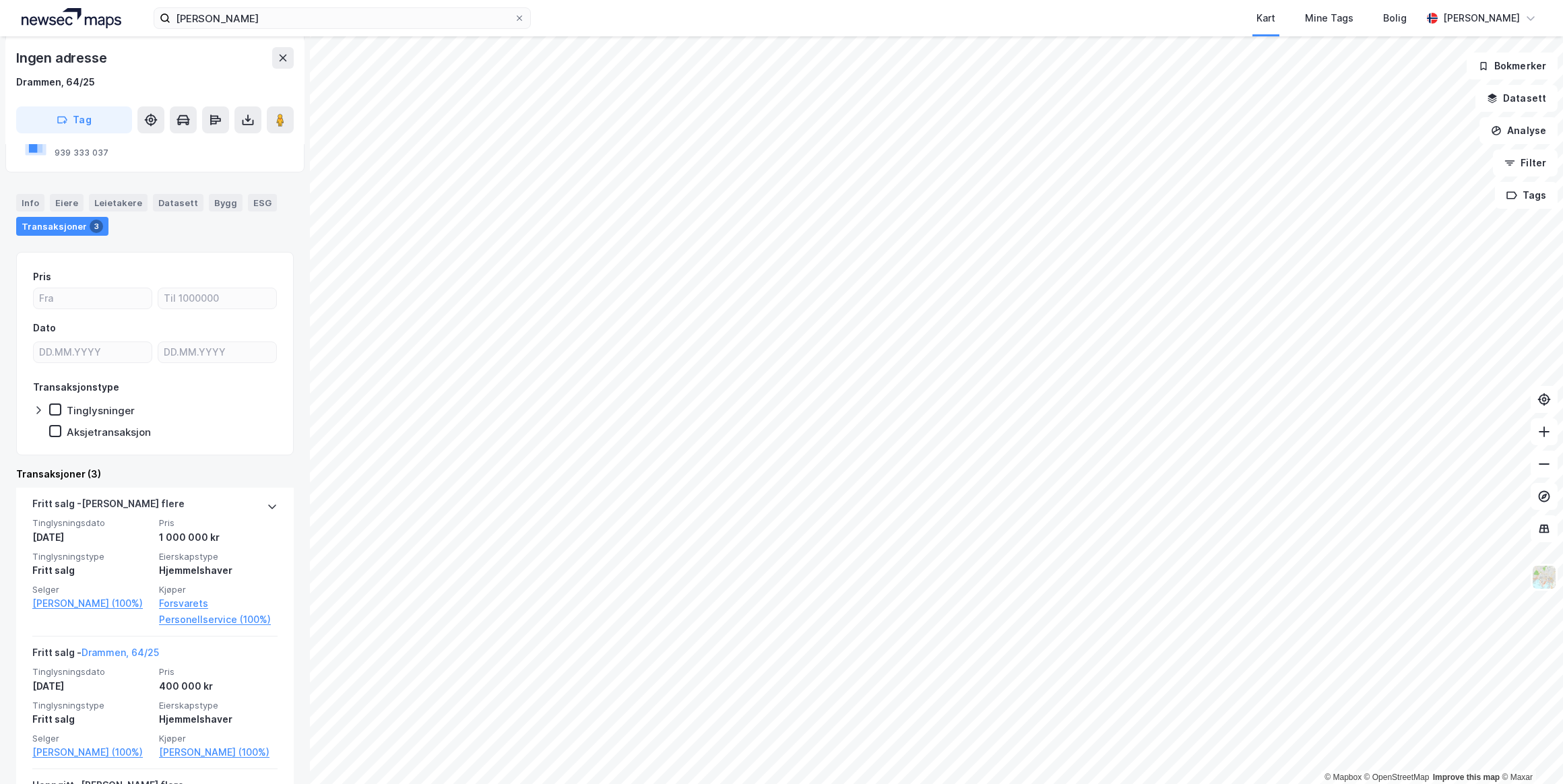
scroll to position [144, 0]
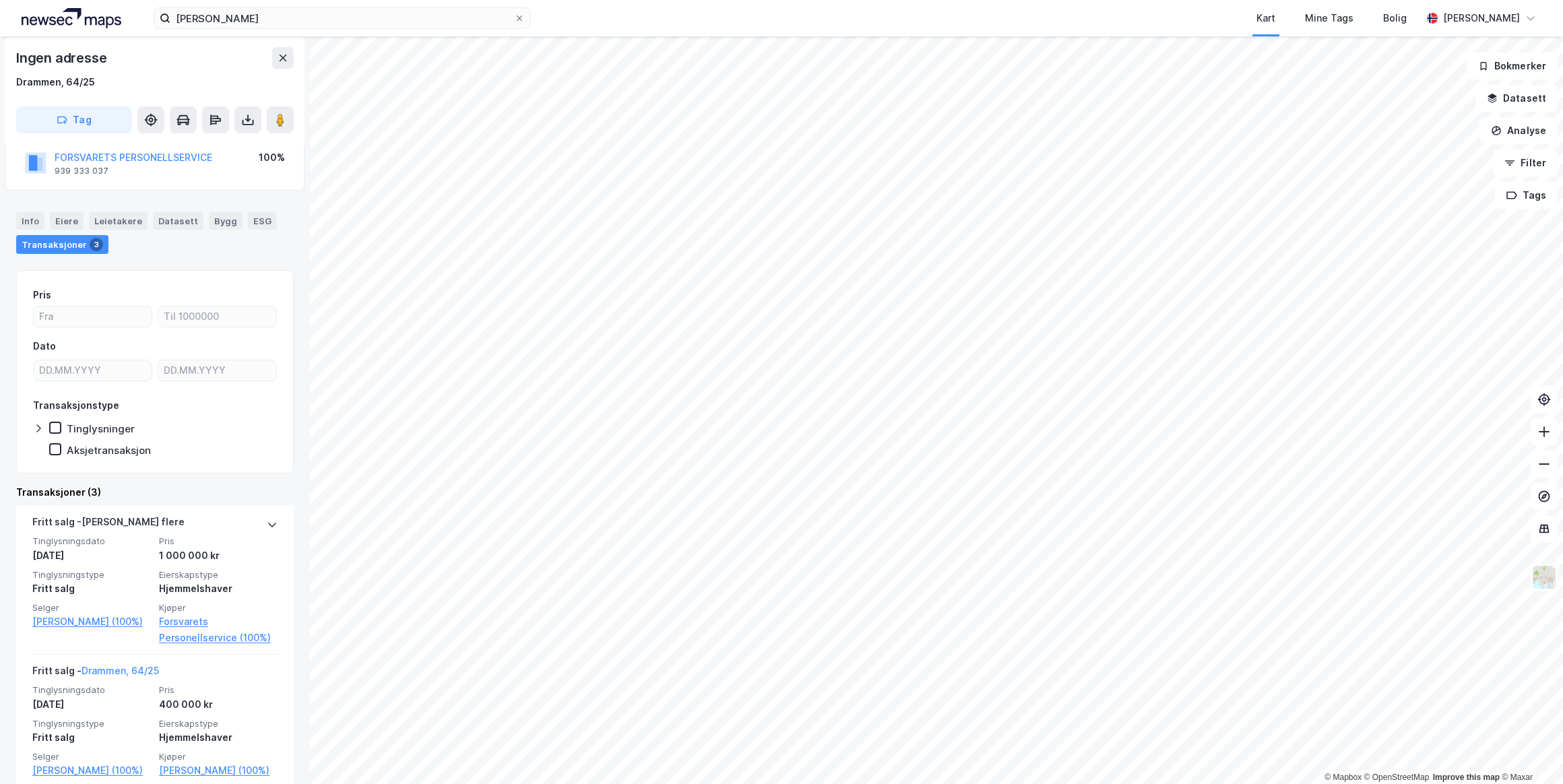
click at [48, 624] on link "[PERSON_NAME] (100%)" at bounding box center [91, 622] width 118 height 17
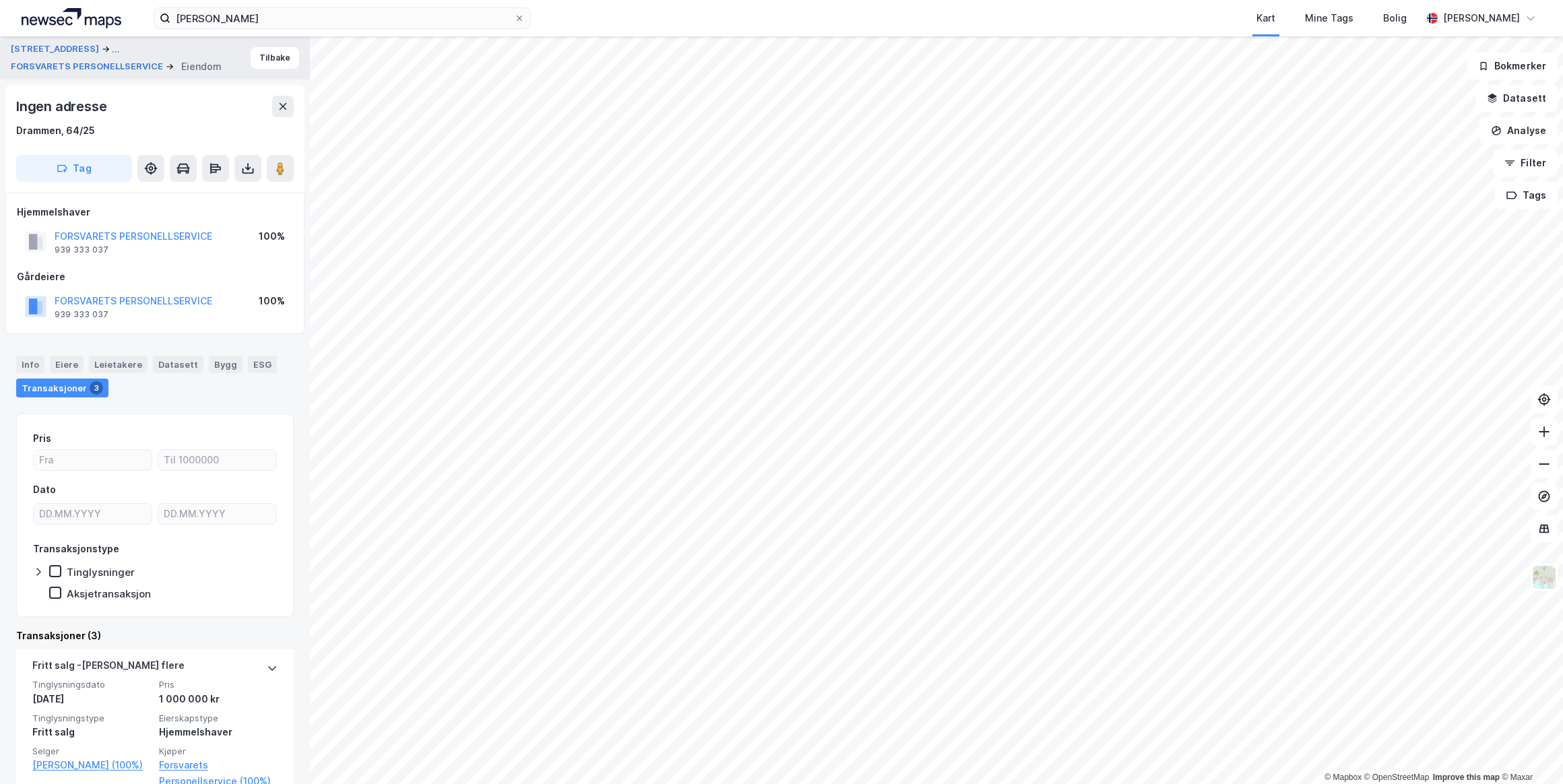
click at [0, 0] on button "FORSVARETS PERSONELLSERVICE" at bounding box center [0, 0] width 0 height 0
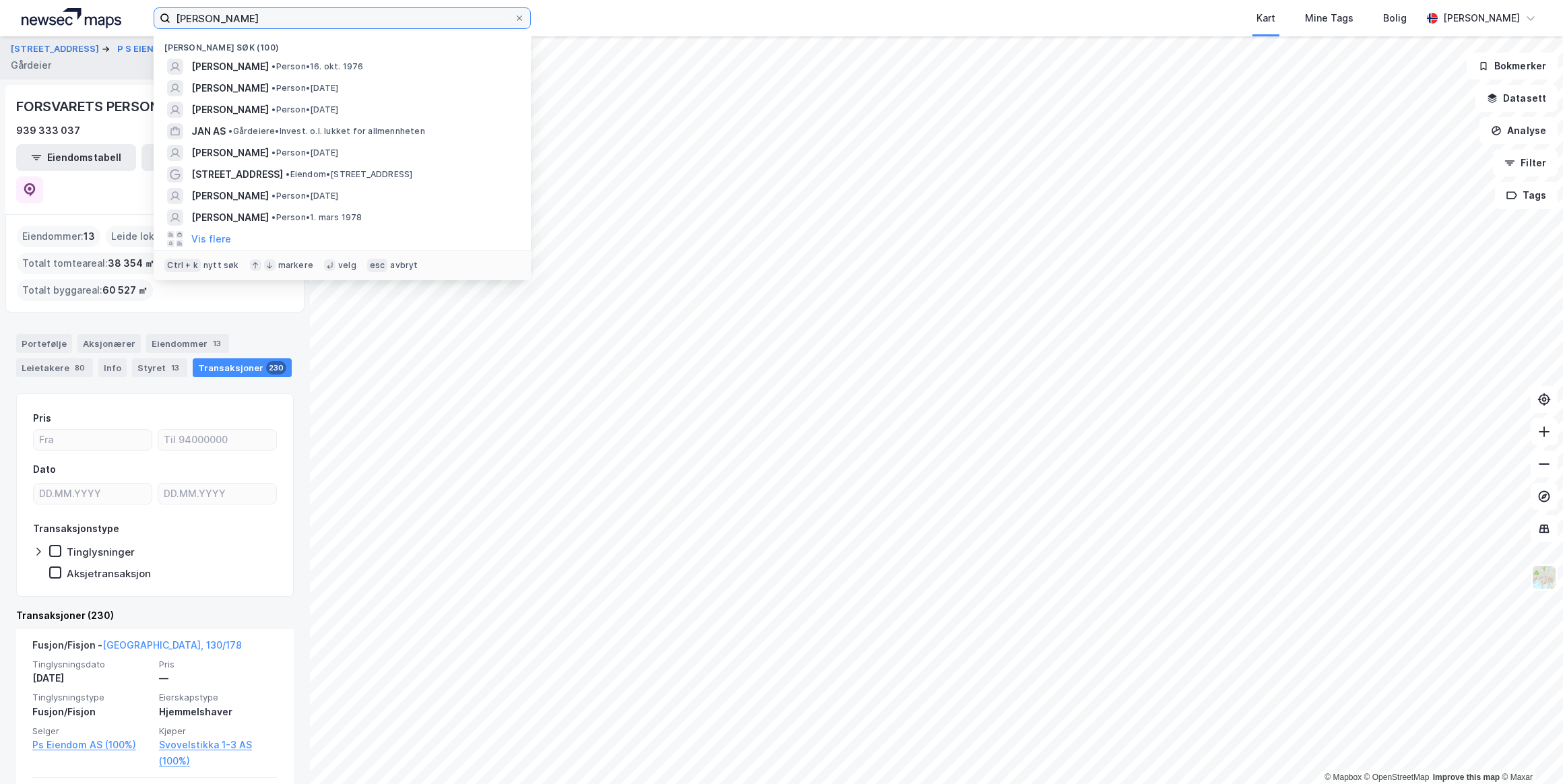
drag, startPoint x: 277, startPoint y: 14, endPoint x: 141, endPoint y: 31, distance: 137.1
click at [141, 31] on div "[PERSON_NAME] søk (100) [PERSON_NAME] • Person • [DATE] [PERSON_NAME] • Person …" at bounding box center [782, 18] width 1563 height 36
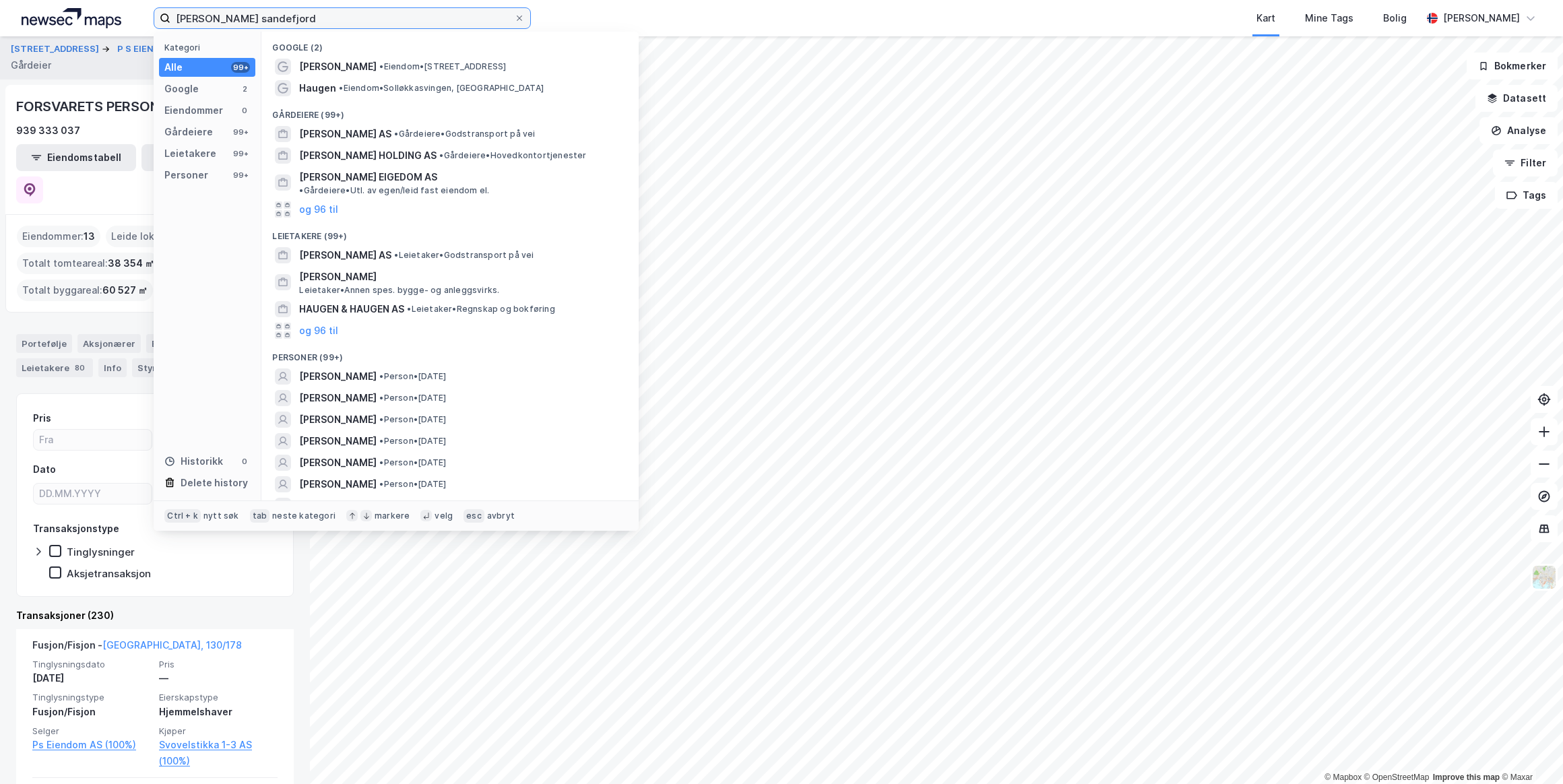
click at [304, 20] on input "[PERSON_NAME] sandefjord" at bounding box center [342, 18] width 344 height 21
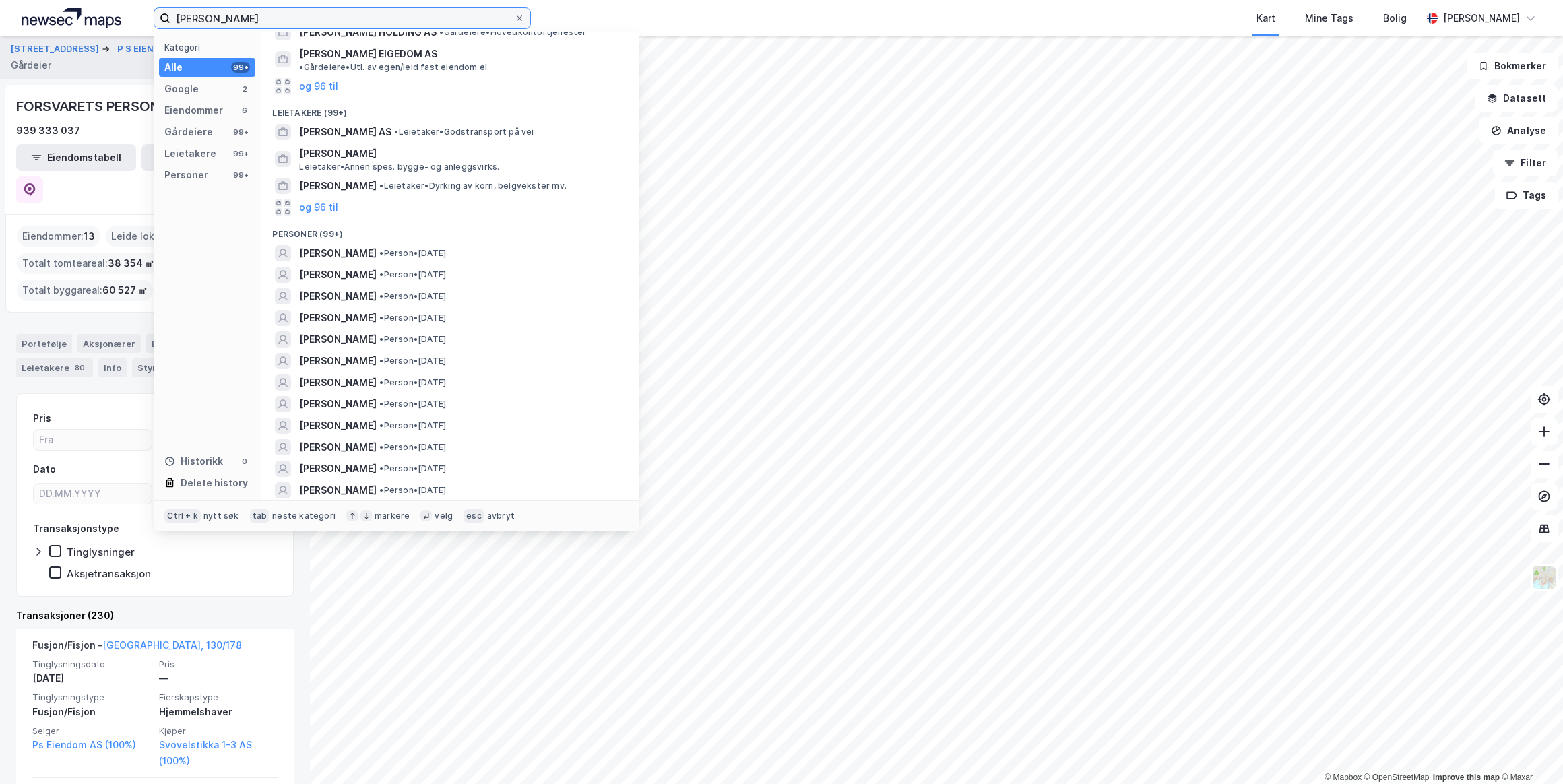
scroll to position [245, 0]
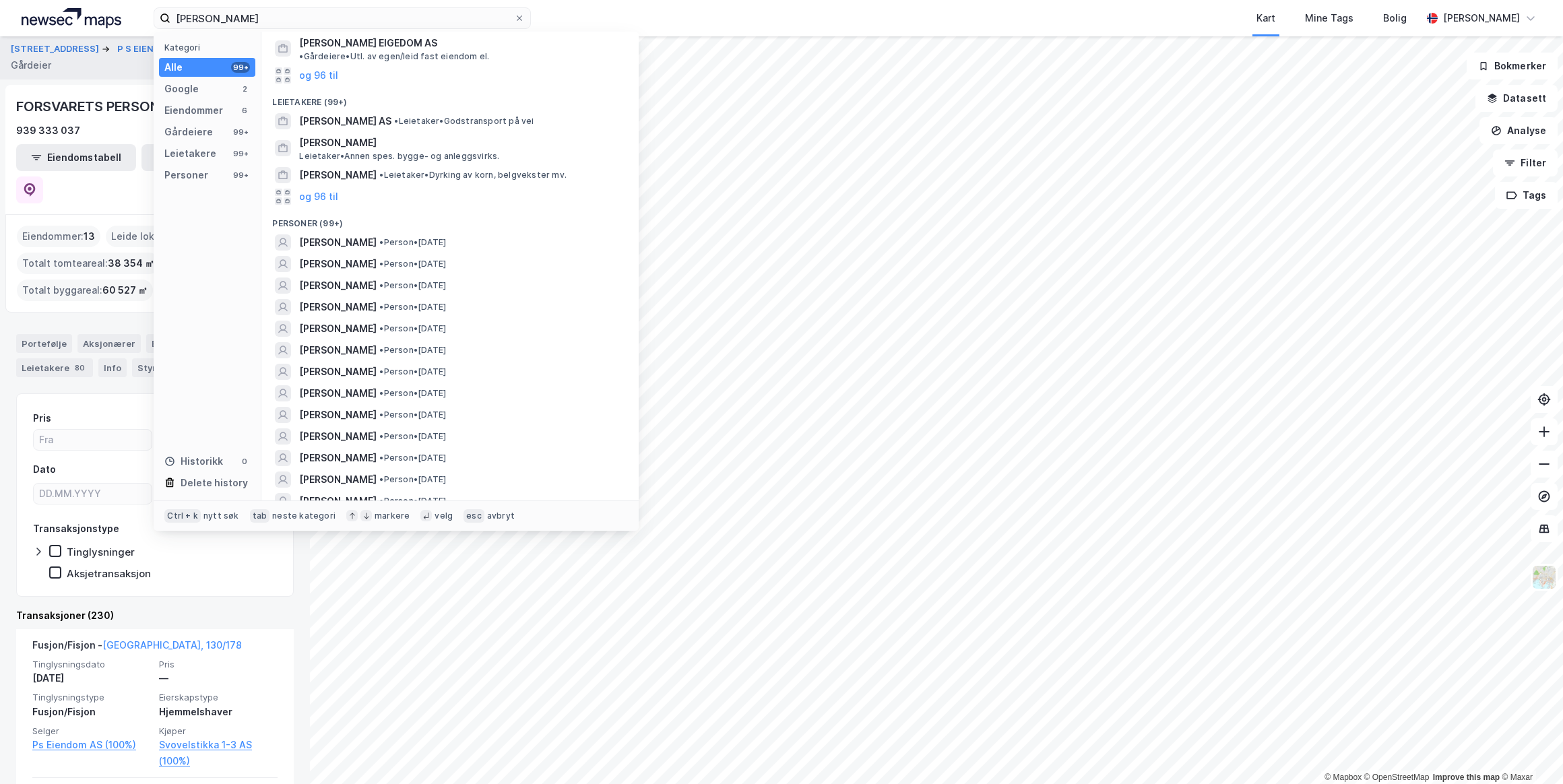
click at [325, 407] on span "[PERSON_NAME]" at bounding box center [337, 415] width 77 height 17
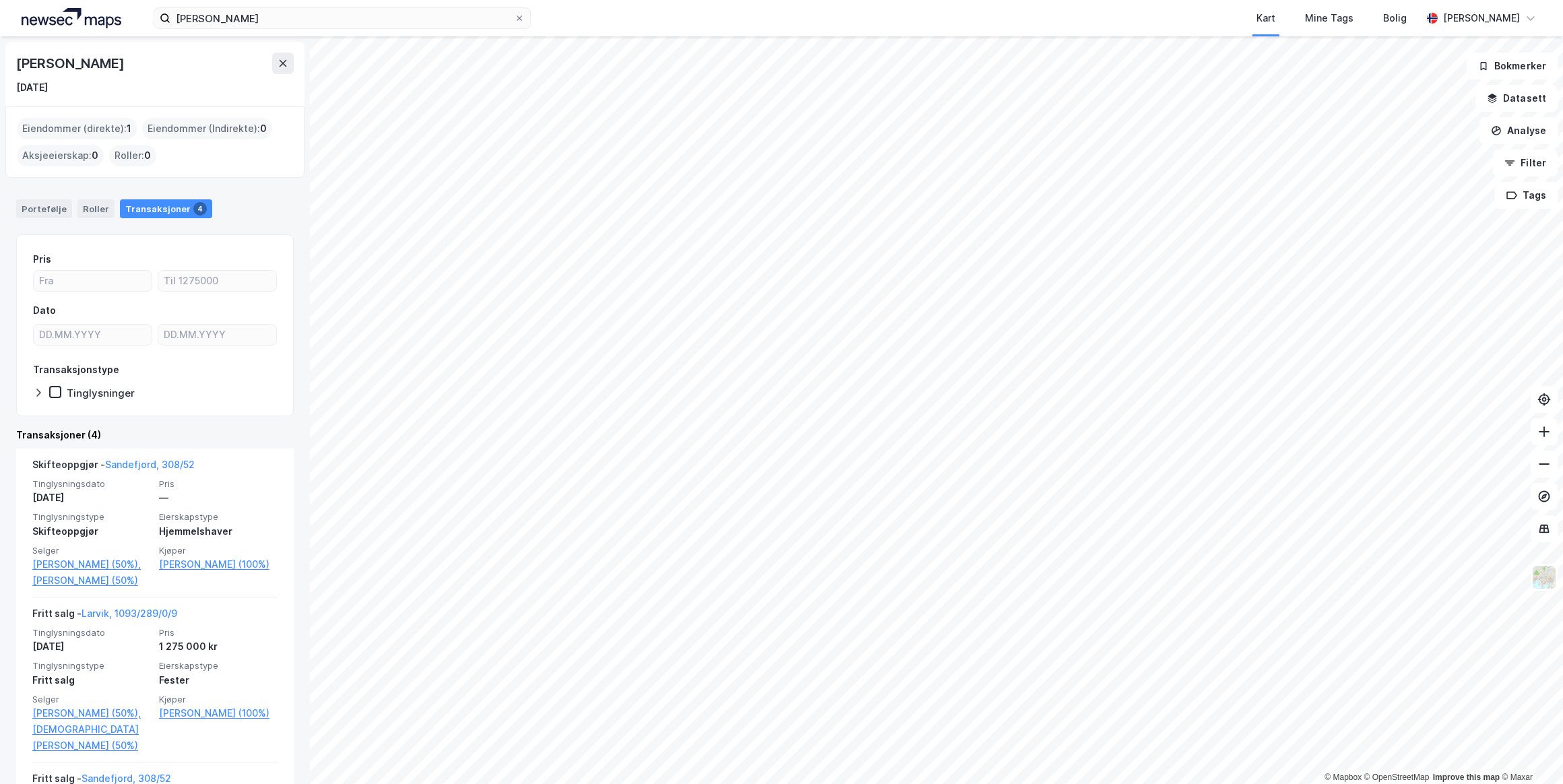
click at [138, 462] on link "Sandefjord, 308/52" at bounding box center [149, 464] width 89 height 12
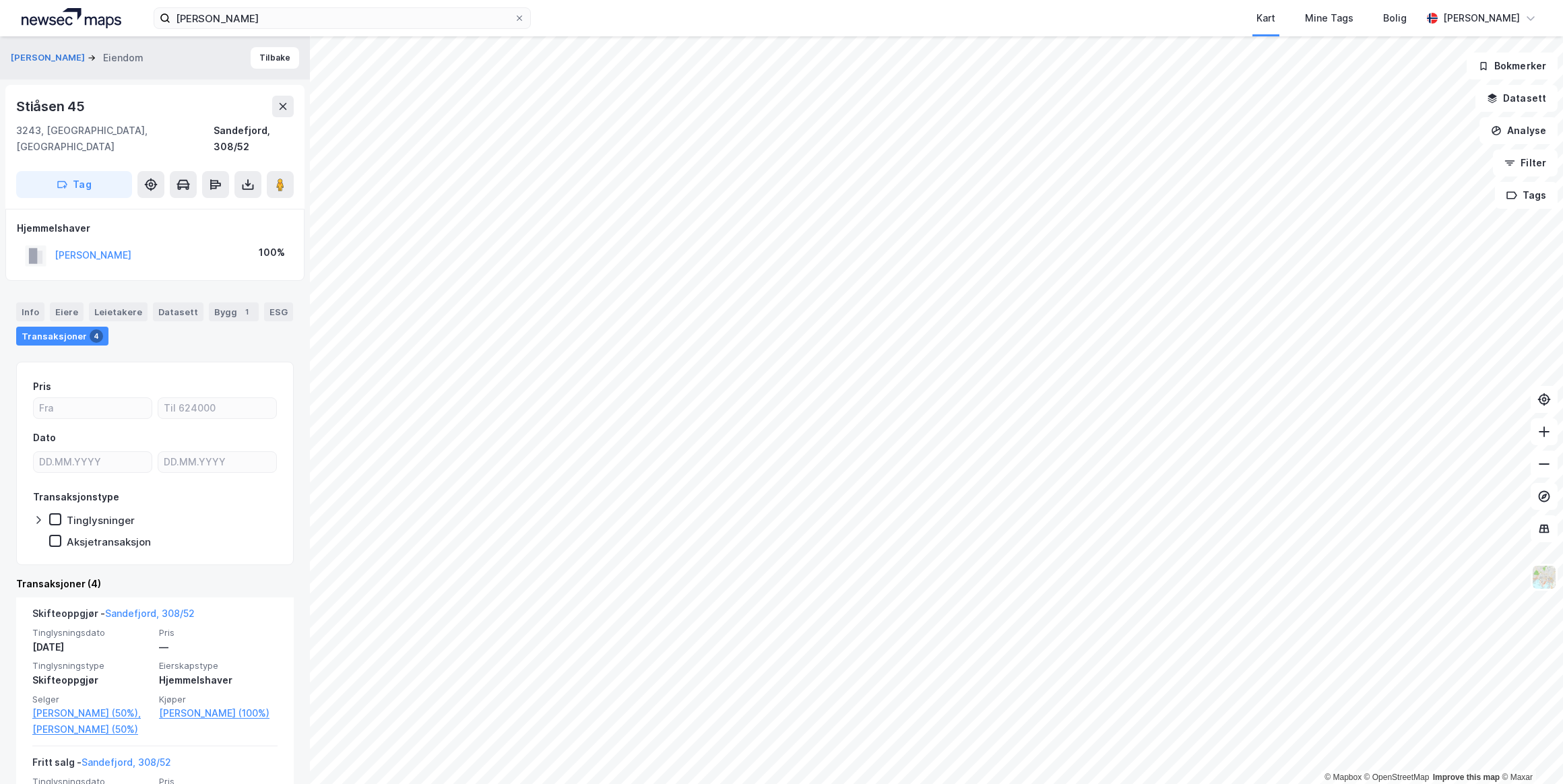
click at [56, 721] on link "[PERSON_NAME] (50%)" at bounding box center [91, 729] width 118 height 17
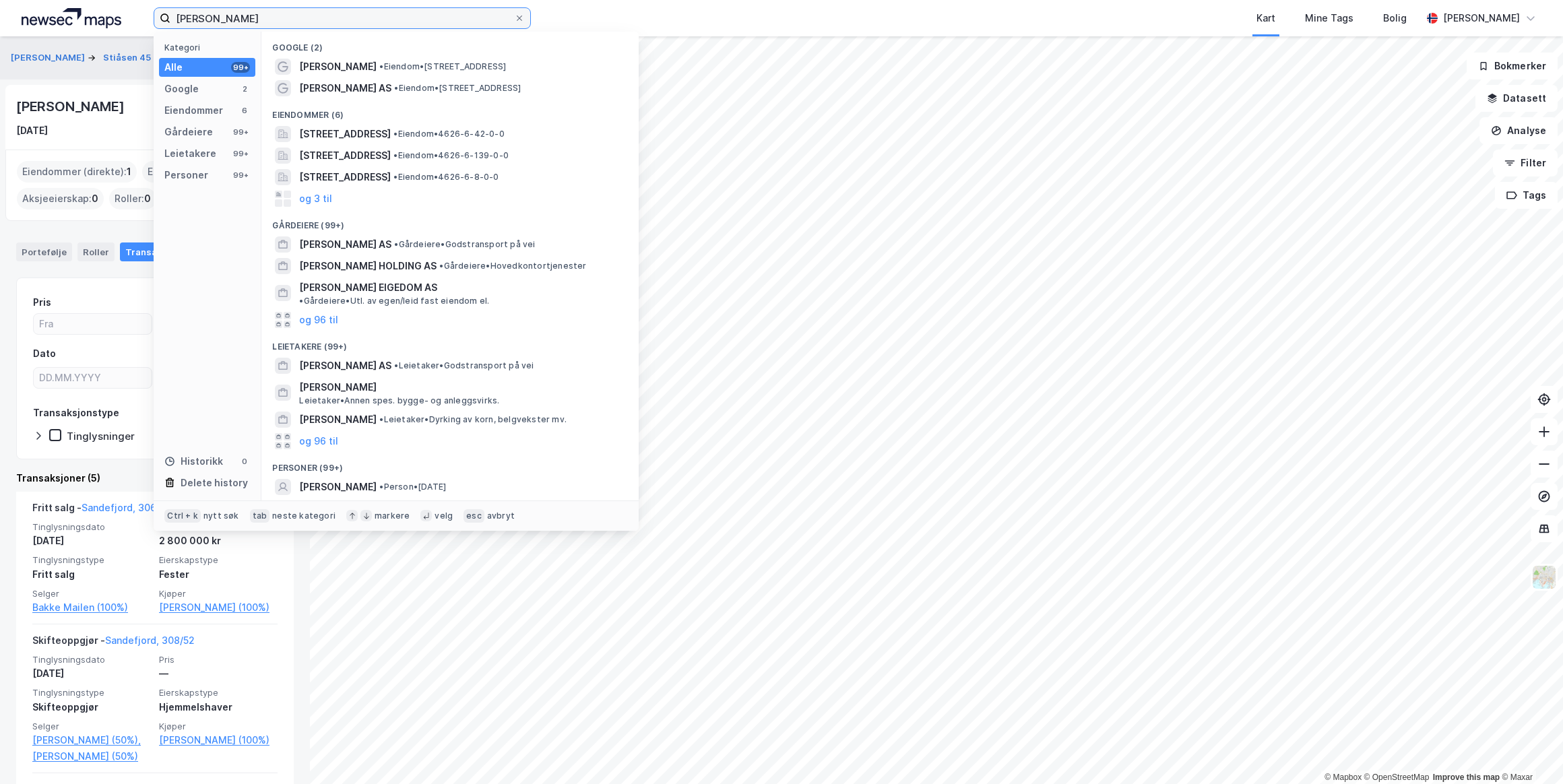
drag, startPoint x: 277, startPoint y: 20, endPoint x: 55, endPoint y: 19, distance: 222.0
click at [55, 19] on div "[PERSON_NAME] Kategori Alle 99+ Google 2 Eiendommer 6 Gårdeiere 99+ Leietakere …" at bounding box center [782, 18] width 1563 height 36
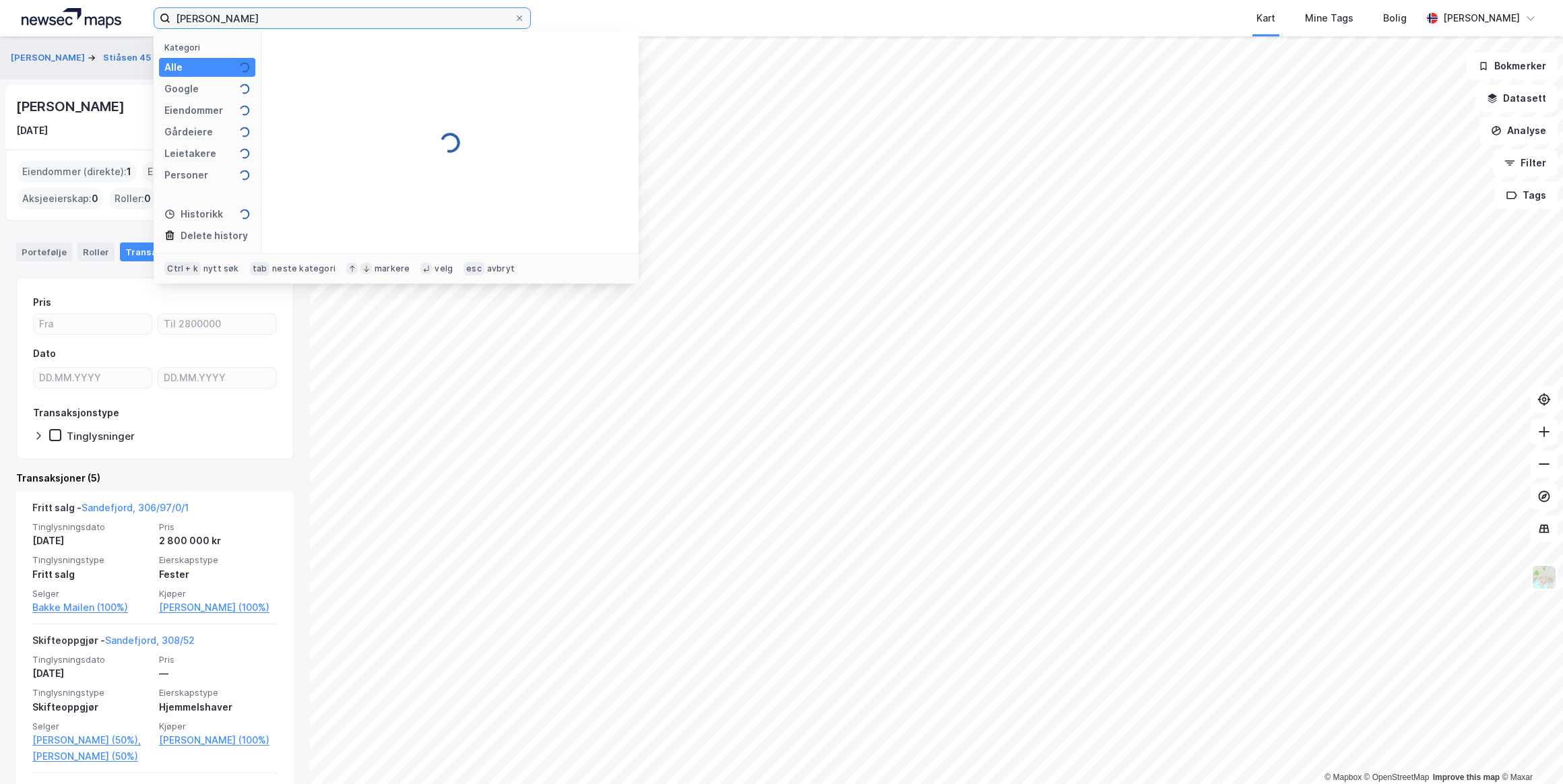
type input "[PERSON_NAME]"
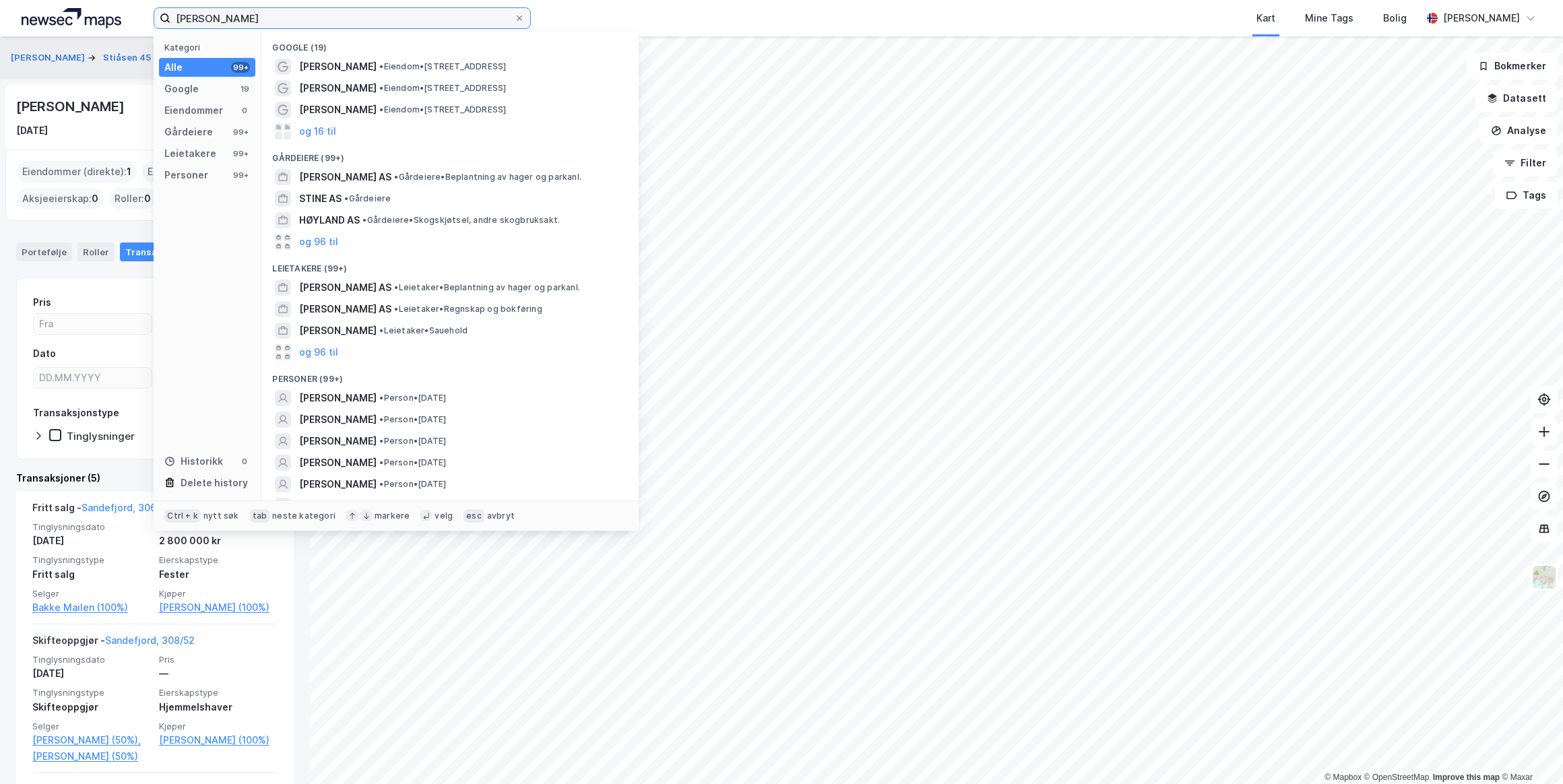
drag, startPoint x: 347, startPoint y: 20, endPoint x: 77, endPoint y: 10, distance: 270.2
click at [78, 10] on div "[PERSON_NAME] Kategori Alle 99+ Google 19 Eiendommer 0 Gårdeiere 99+ Leietakere…" at bounding box center [782, 18] width 1563 height 36
click at [377, 395] on span "[PERSON_NAME]" at bounding box center [337, 397] width 77 height 17
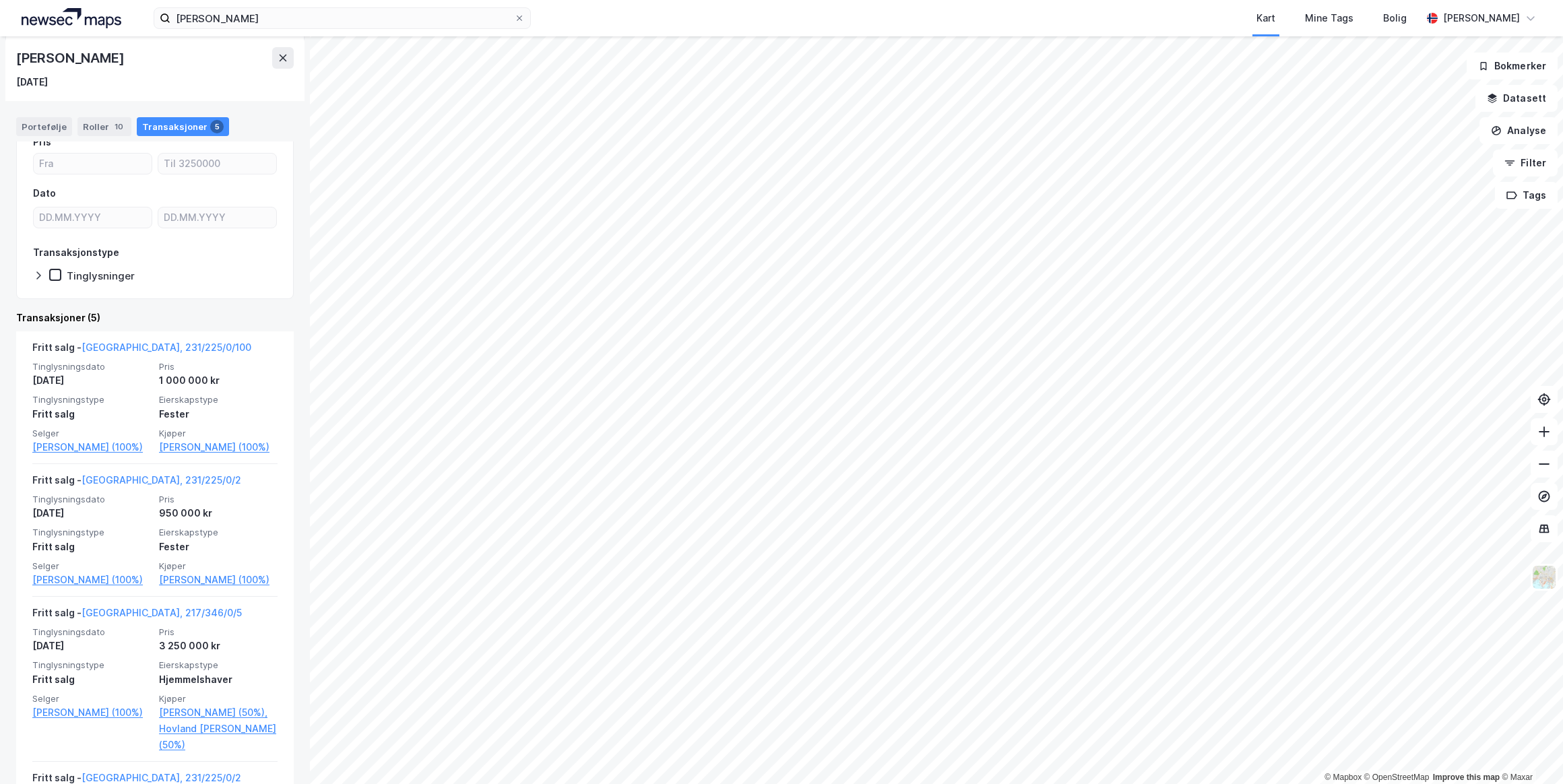
scroll to position [122, 0]
click at [116, 342] on link "[GEOGRAPHIC_DATA], 231/225/0/100" at bounding box center [166, 343] width 169 height 12
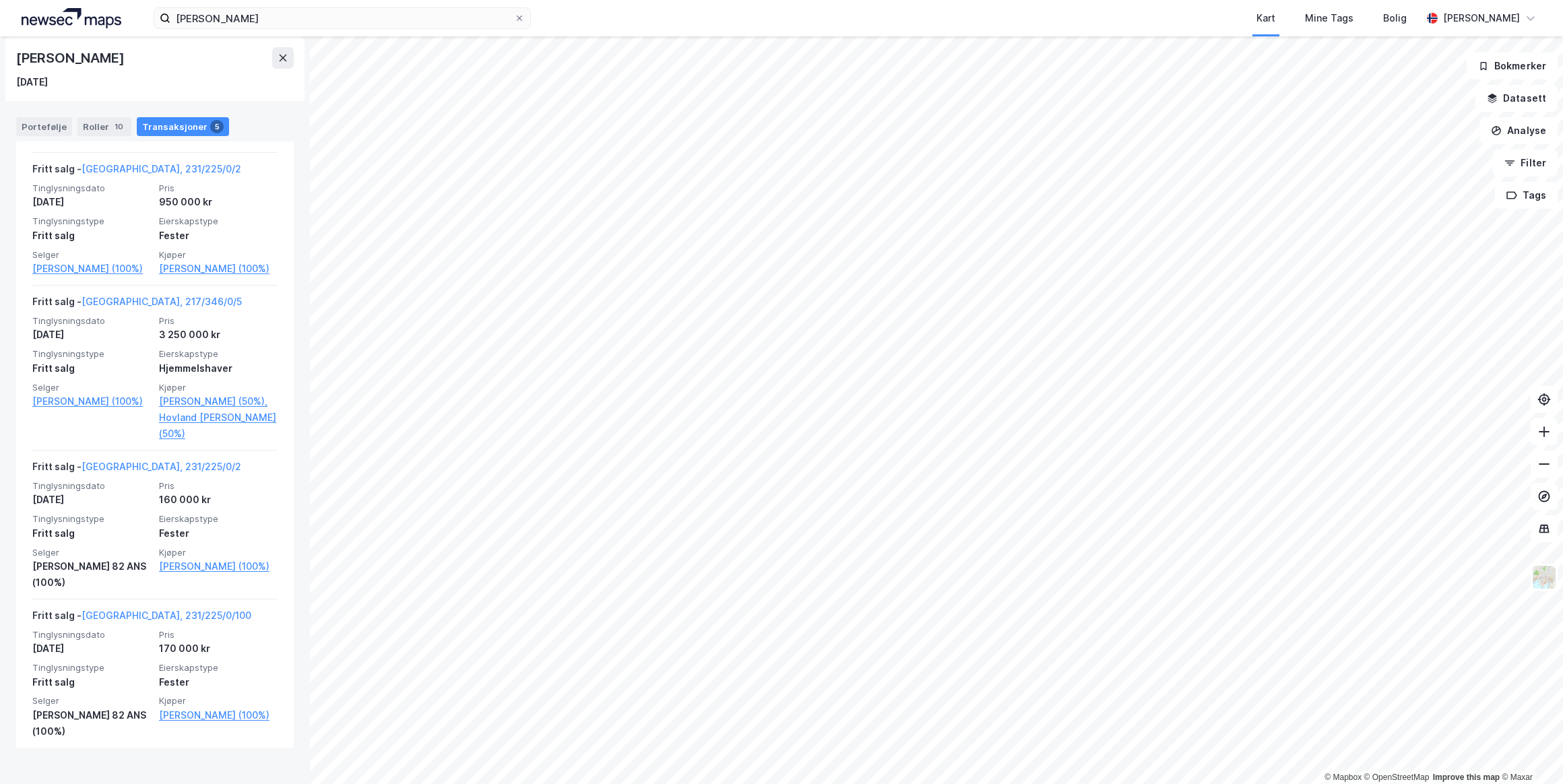
scroll to position [456, 0]
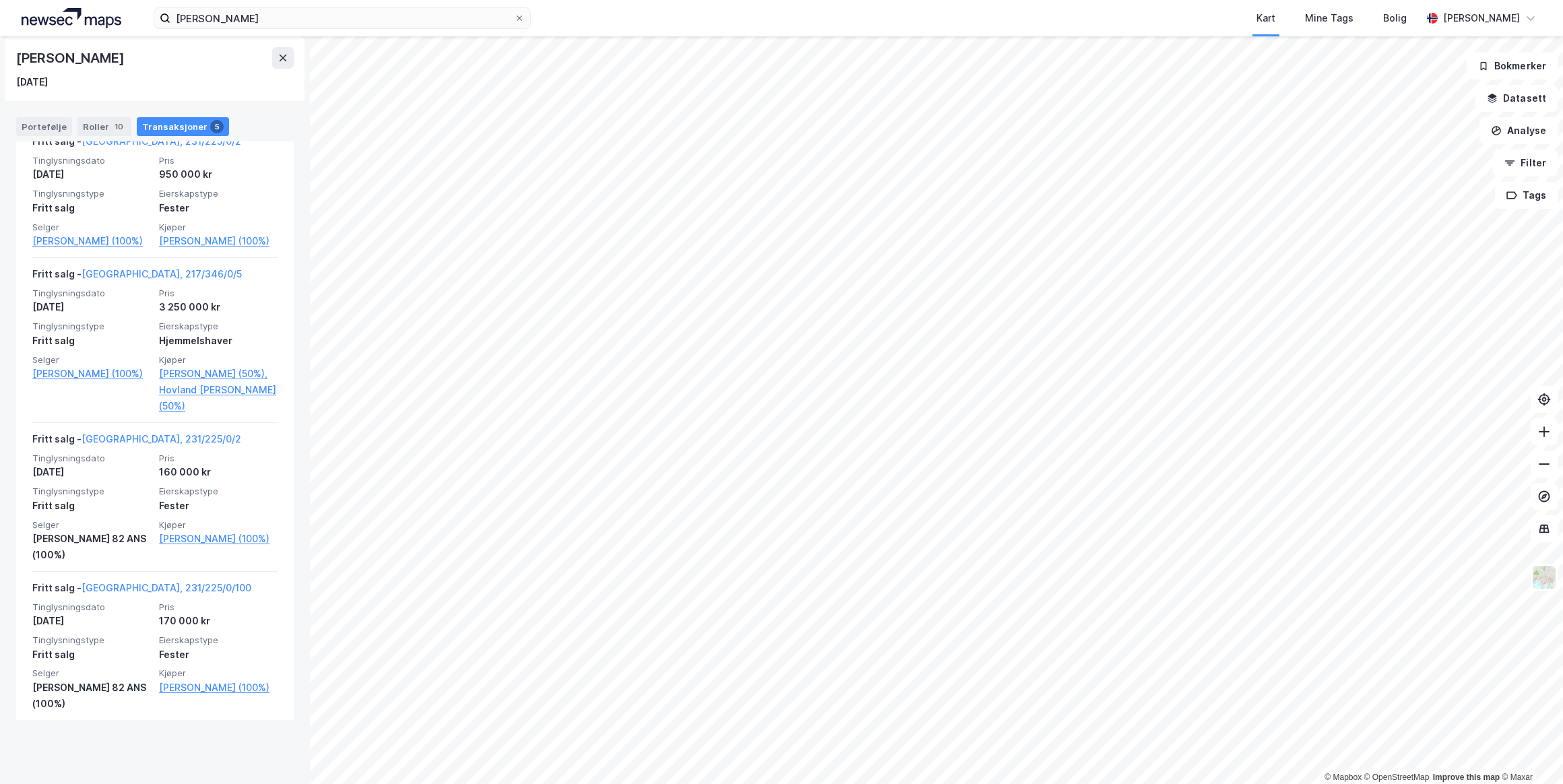
click at [182, 414] on link "Hovland [PERSON_NAME] (50%)" at bounding box center [217, 397] width 118 height 32
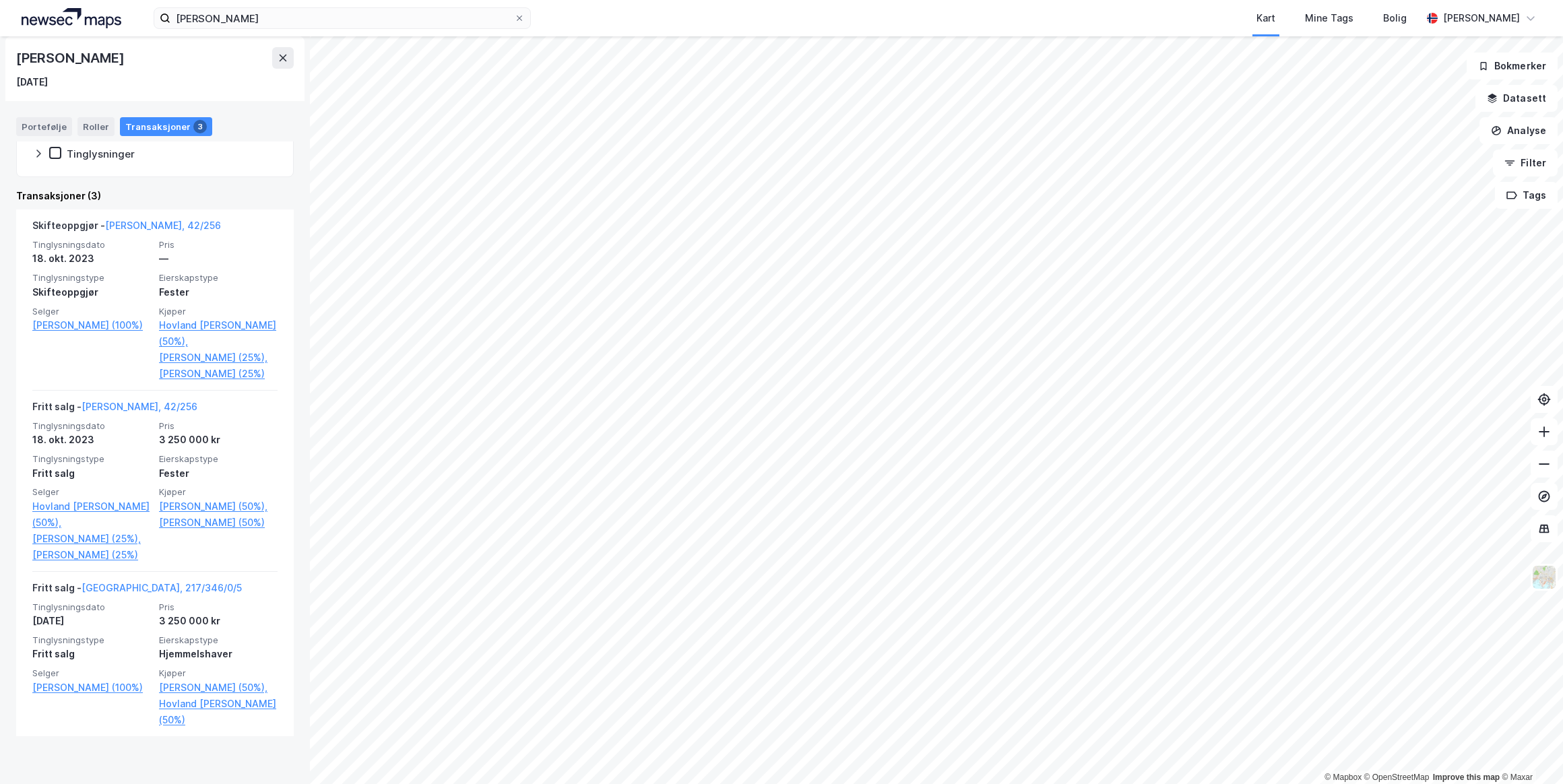
scroll to position [299, 0]
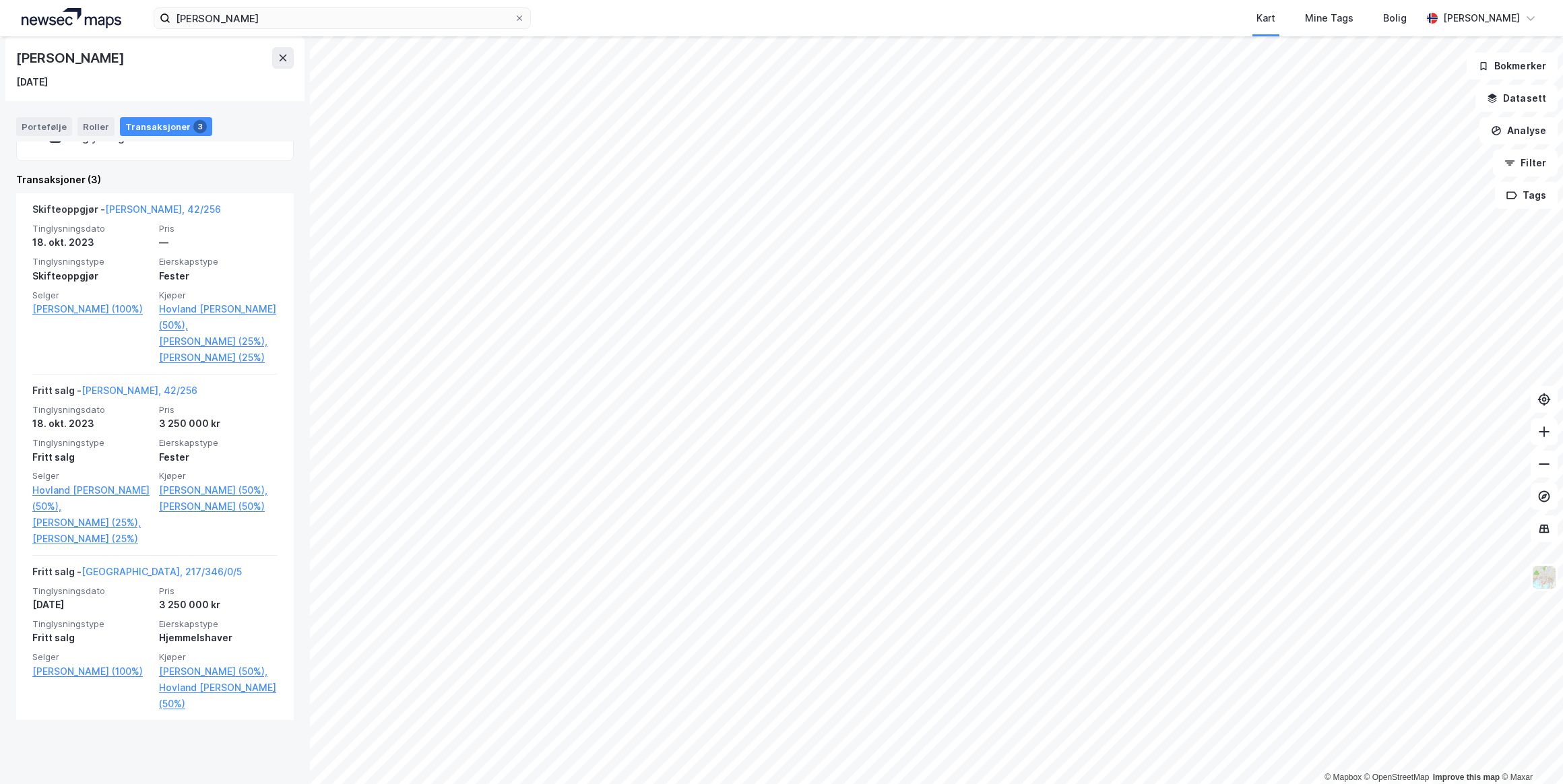
click at [57, 679] on link "[PERSON_NAME] (100%)" at bounding box center [91, 671] width 118 height 17
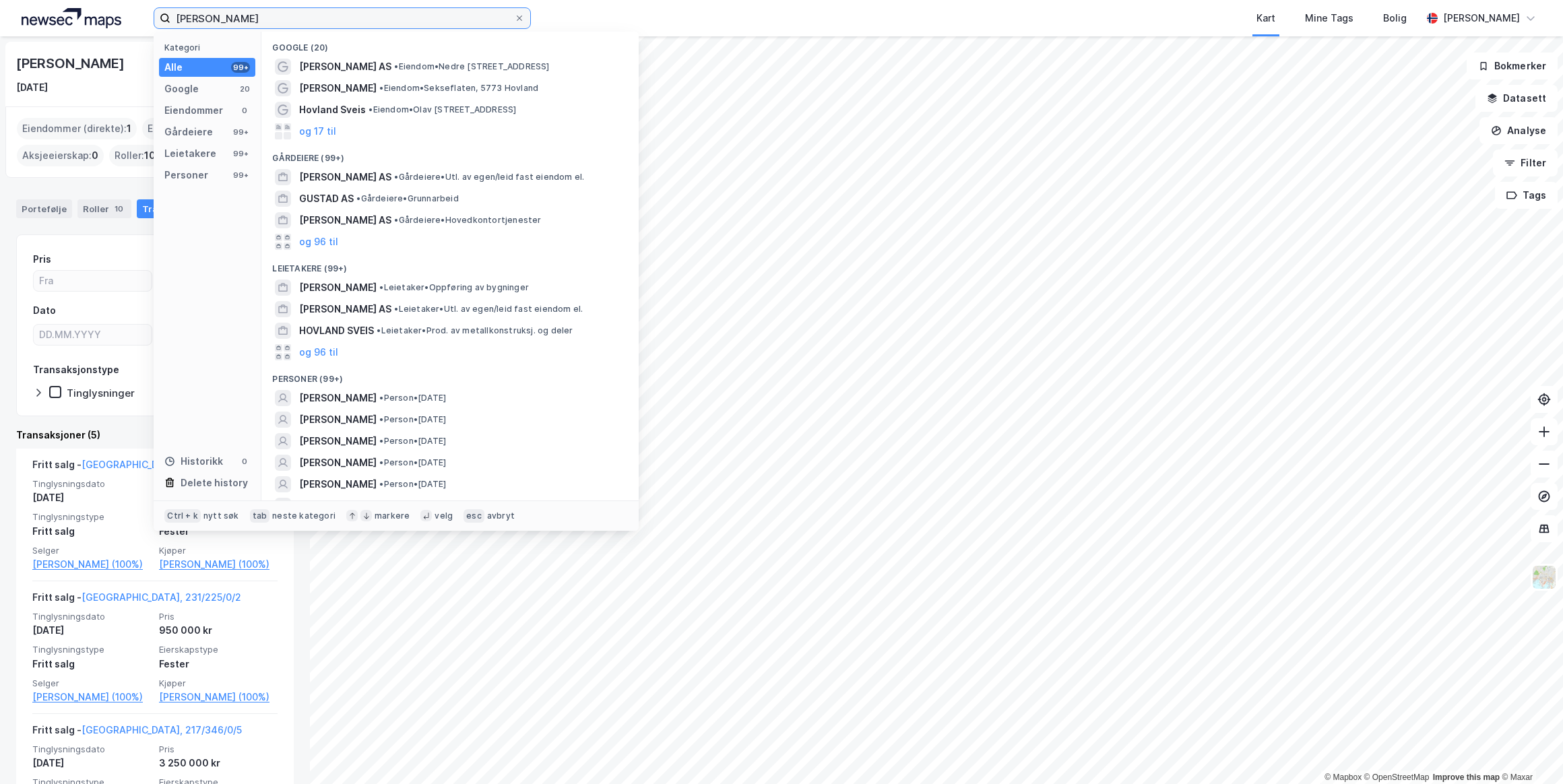
drag, startPoint x: 308, startPoint y: 13, endPoint x: 56, endPoint y: -3, distance: 252.5
click at [56, 0] on html "[PERSON_NAME] Kategori Alle 99+ Google 20 Eiendommer 0 Gårdeiere 99+ Leietakere…" at bounding box center [782, 392] width 1563 height 784
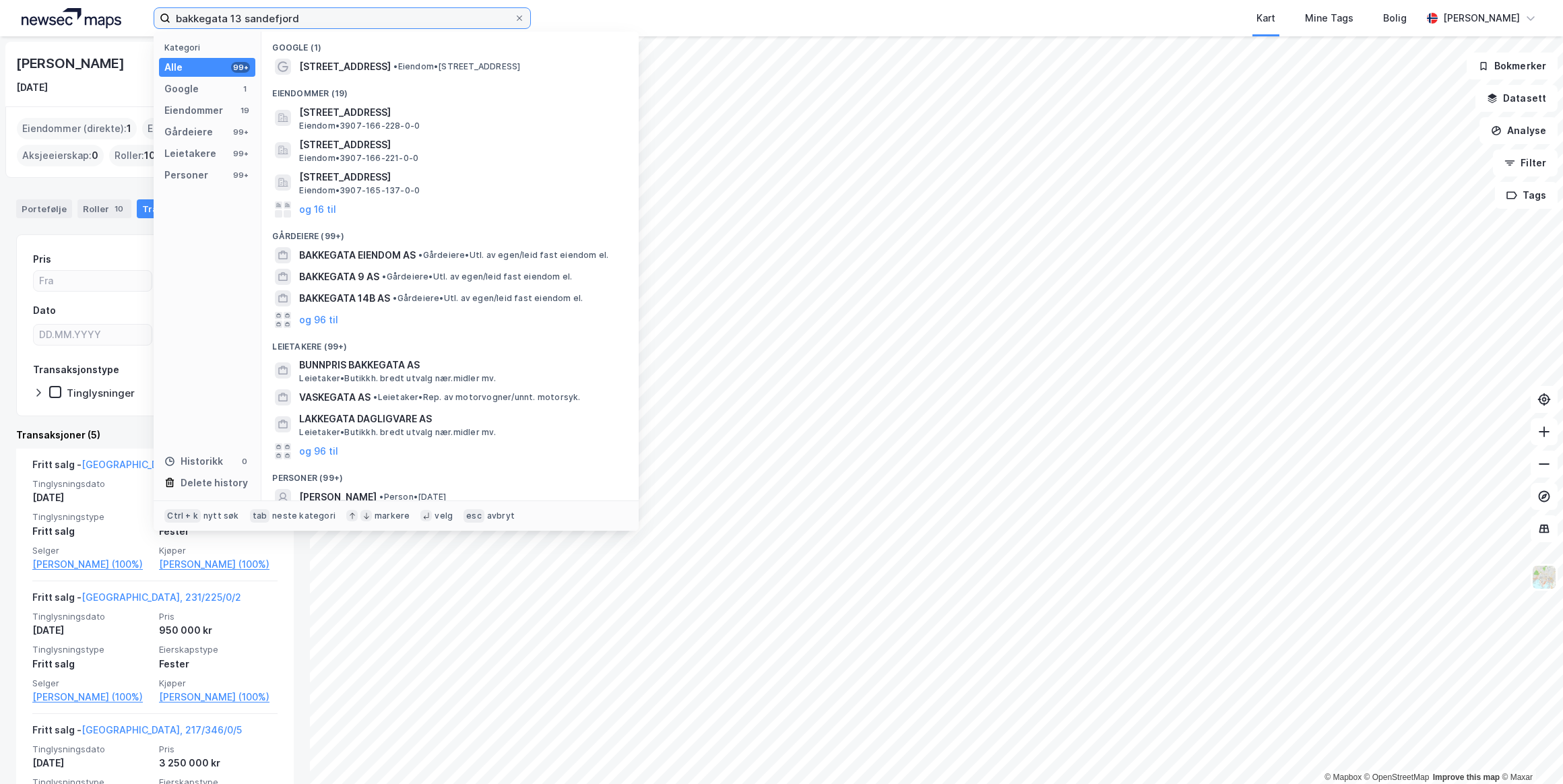
type input "bakkegata 13 sandefjord"
click at [360, 69] on div "[STREET_ADDRESS] • Eiendom • [STREET_ADDRESS]" at bounding box center [461, 67] width 326 height 17
